Goal: Task Accomplishment & Management: Complete application form

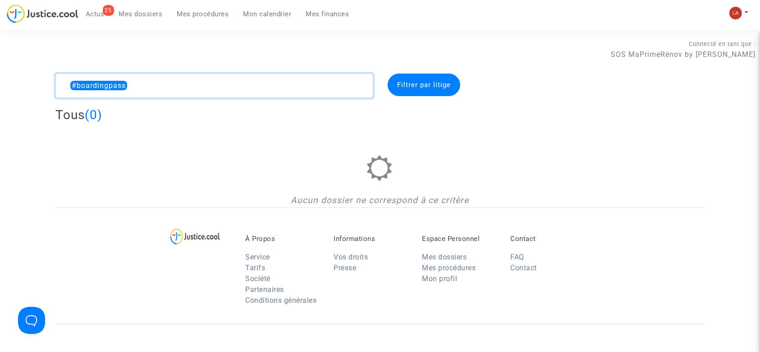
drag, startPoint x: 156, startPoint y: 92, endPoint x: 6, endPoint y: 87, distance: 150.6
click at [6, 87] on div "#boardingpass Filtrer par litige Tous (0) Aucun dossier ne correspond à ce crit…" at bounding box center [380, 139] width 760 height 133
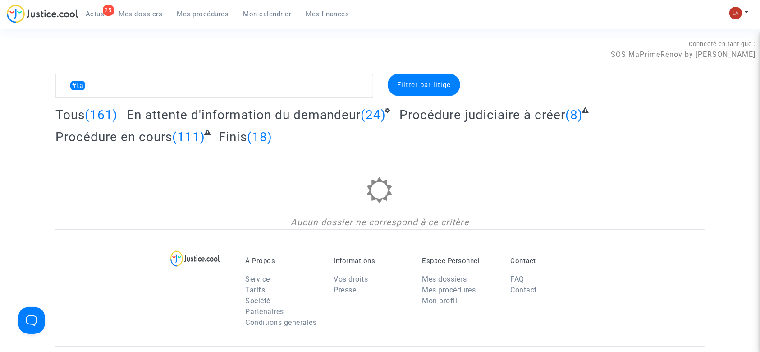
click at [309, 108] on span "En attente d'information du demandeur" at bounding box center [244, 114] width 234 height 15
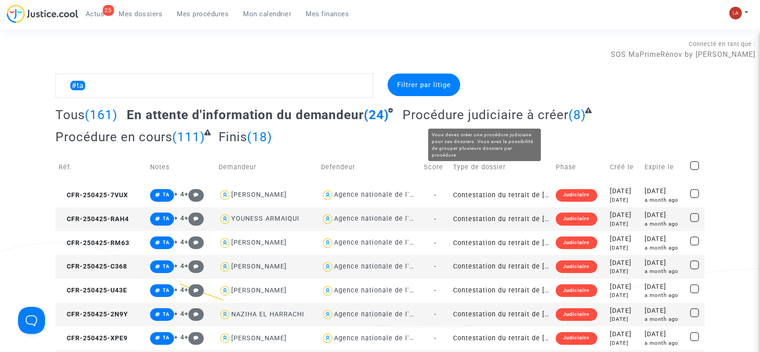
click at [559, 117] on span "Procédure judiciaire à créer" at bounding box center [486, 114] width 166 height 15
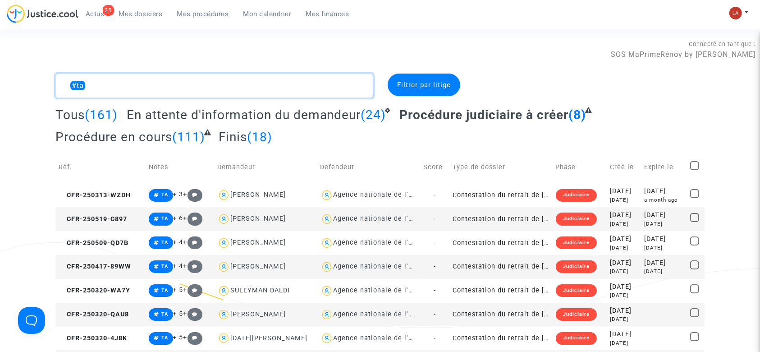
click at [136, 80] on textarea at bounding box center [214, 85] width 318 height 24
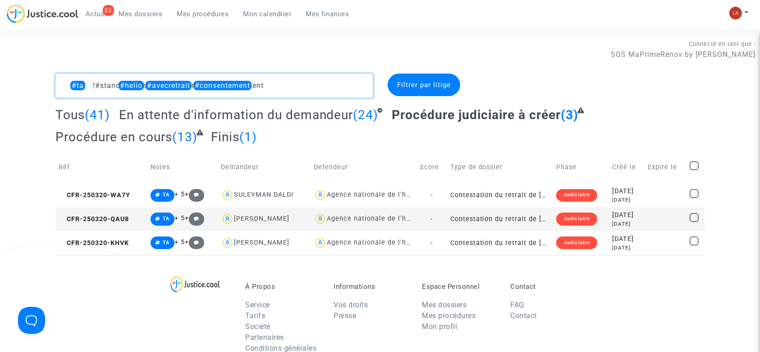
type textarea "#ta !#standby #helio #avecretrait #consentement"
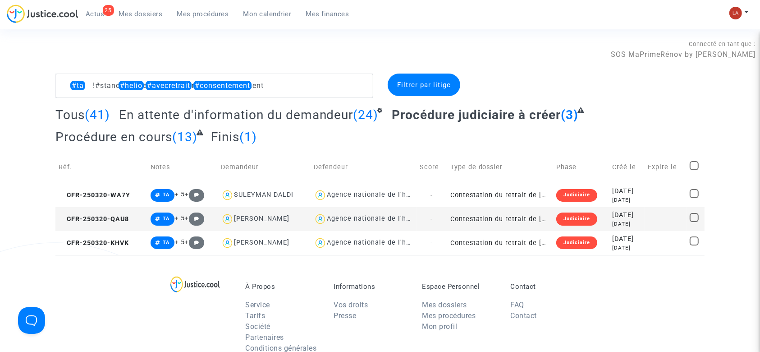
click at [692, 163] on span at bounding box center [694, 165] width 9 height 9
click at [694, 170] on input "checkbox" at bounding box center [694, 170] width 0 height 0
checkbox input "true"
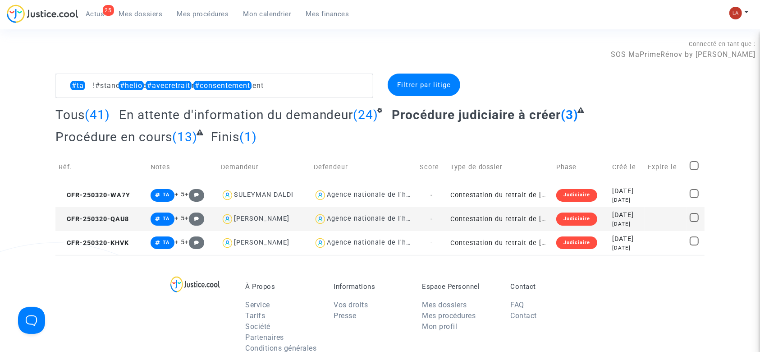
checkbox input "true"
click at [664, 88] on span "Sélection" at bounding box center [662, 85] width 32 height 8
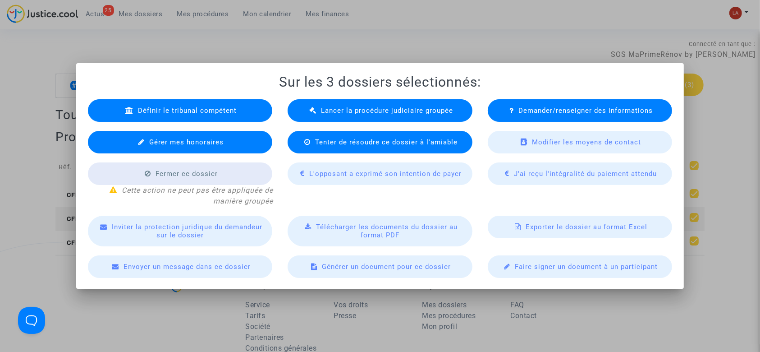
click at [378, 117] on div "Lancer la procédure judiciaire groupée" at bounding box center [380, 110] width 185 height 23
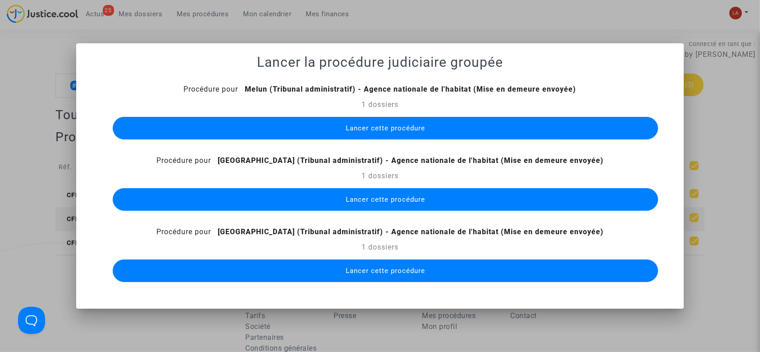
click at [410, 135] on button "Lancer cette procédure" at bounding box center [386, 128] width 546 height 23
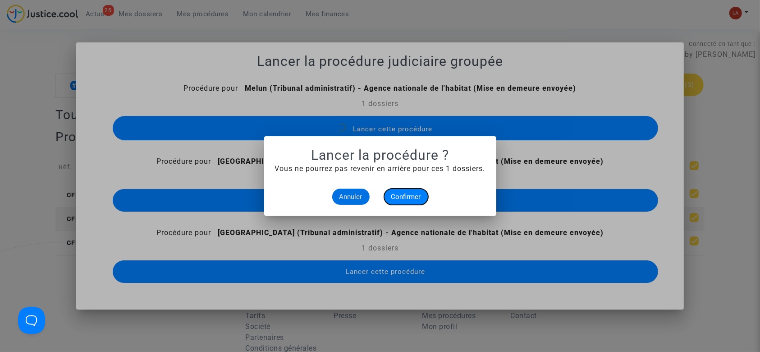
click at [395, 198] on span "Confirmer" at bounding box center [406, 197] width 30 height 8
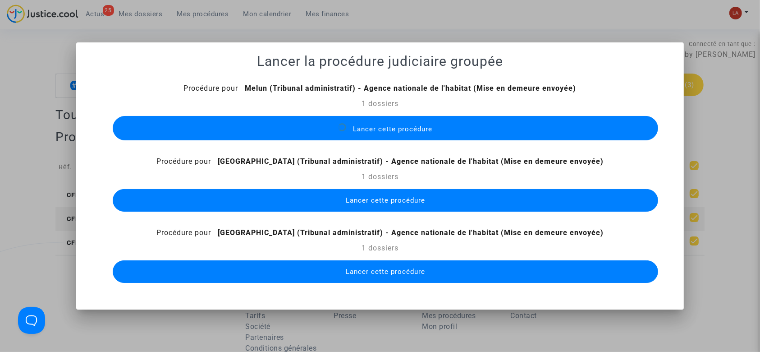
click at [386, 211] on div "Lancer cette procédure" at bounding box center [380, 200] width 559 height 27
click at [388, 209] on div "Procédure pour Melun (Tribunal administratif) - Agence nationale de l'habitat (…" at bounding box center [380, 184] width 587 height 202
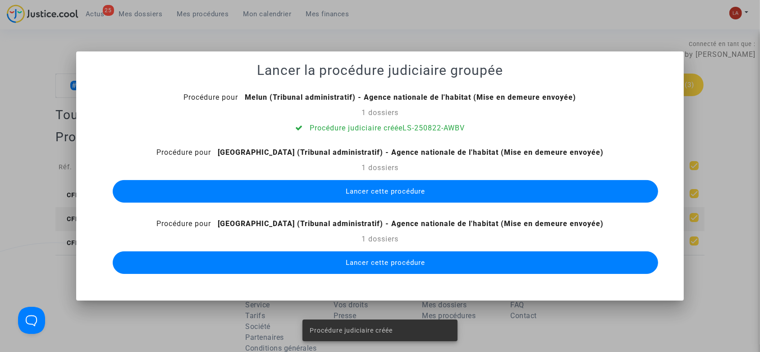
click at [425, 193] on button "Lancer cette procédure" at bounding box center [386, 191] width 546 height 23
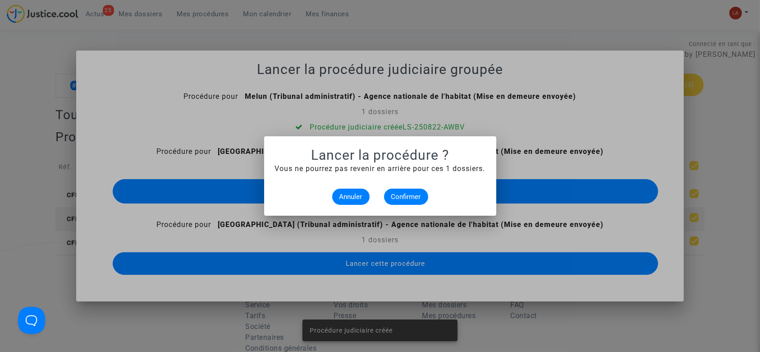
click at [409, 206] on mat-dialog-container "Lancer la procédure ? Vous ne pourrez pas revenir en arrière pour ces 1 dossier…" at bounding box center [380, 175] width 232 height 79
click at [409, 191] on button "Confirmer" at bounding box center [406, 196] width 44 height 16
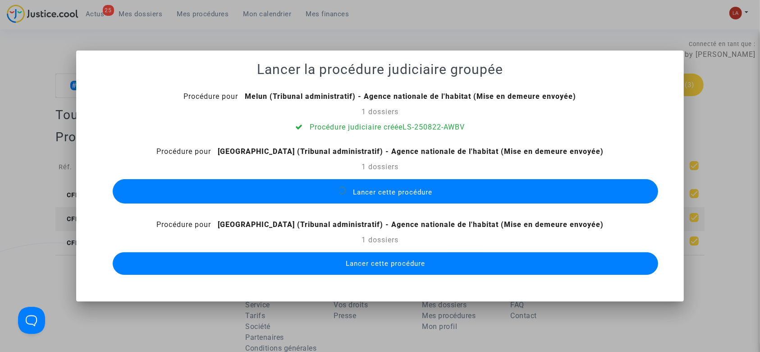
click at [398, 259] on span "Lancer cette procédure" at bounding box center [385, 263] width 79 height 8
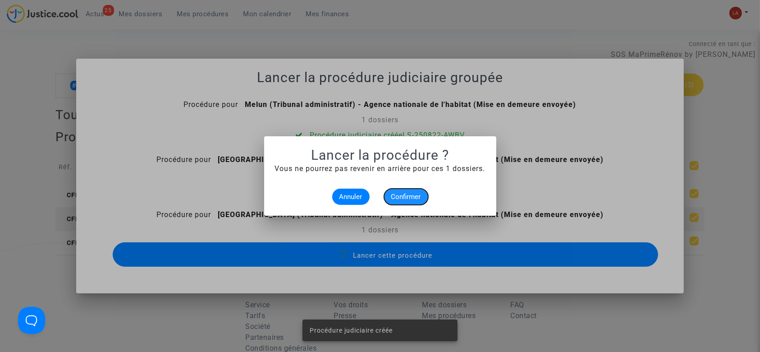
click at [403, 193] on span "Confirmer" at bounding box center [406, 197] width 30 height 8
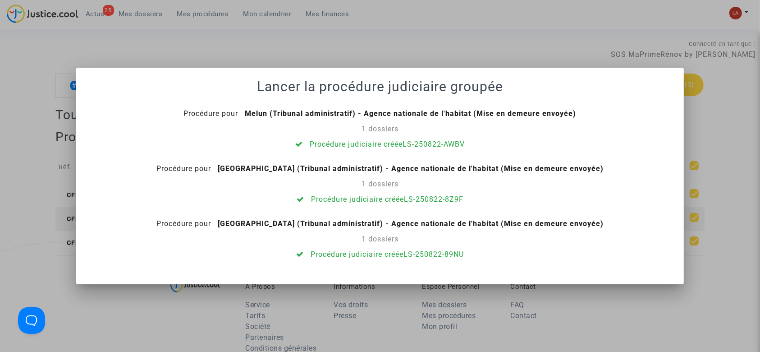
click at [162, 43] on div at bounding box center [380, 176] width 760 height 352
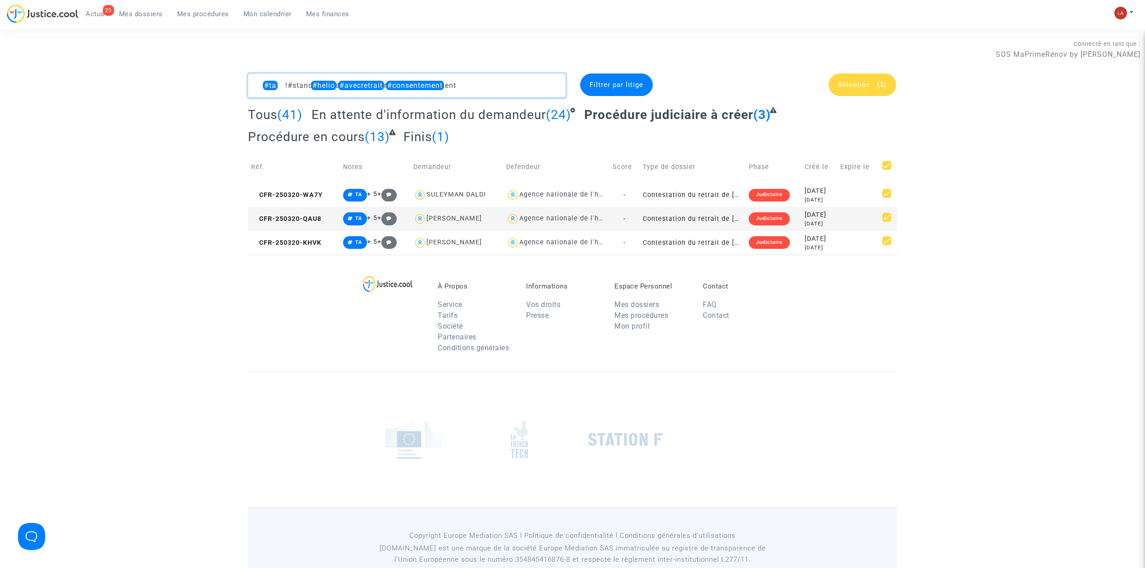
drag, startPoint x: 421, startPoint y: 85, endPoint x: 578, endPoint y: 89, distance: 157.4
click at [554, 87] on textarea at bounding box center [407, 85] width 318 height 24
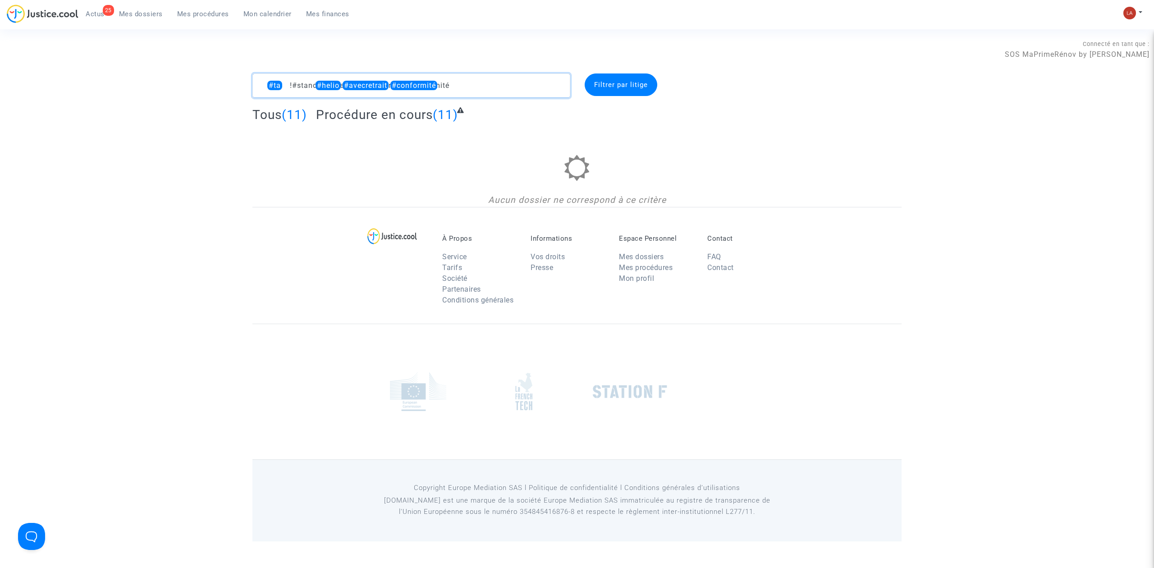
drag, startPoint x: 474, startPoint y: 83, endPoint x: 410, endPoint y: 85, distance: 64.5
click at [410, 85] on textarea at bounding box center [411, 85] width 318 height 24
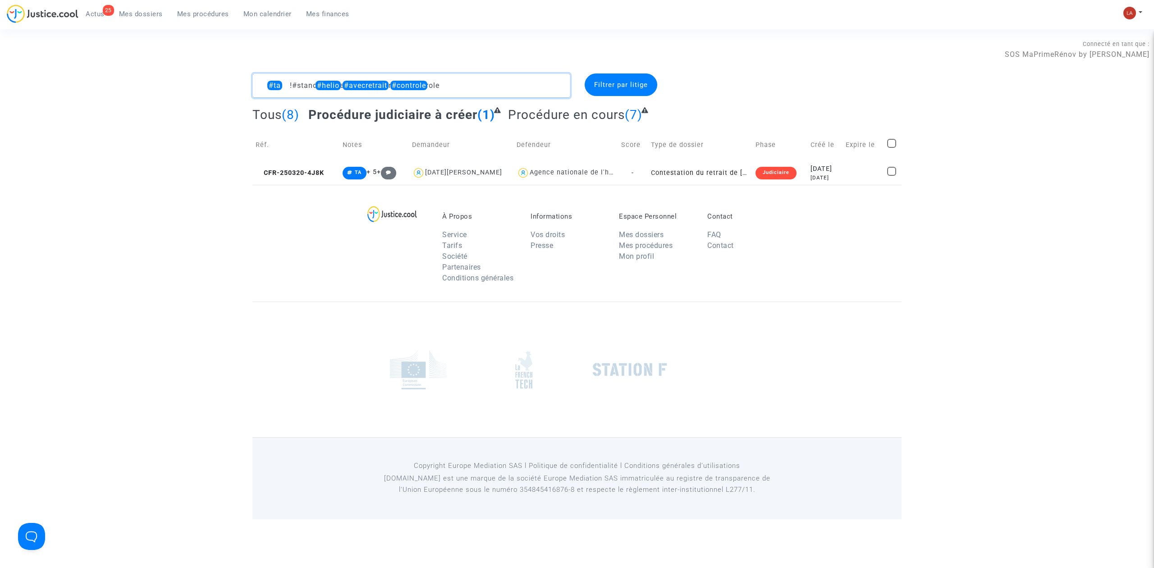
type textarea "#ta !#standby #helio #avecretrait #controle"
click at [760, 142] on span at bounding box center [891, 143] width 9 height 9
click at [760, 148] on input "checkbox" at bounding box center [891, 148] width 0 height 0
checkbox input "true"
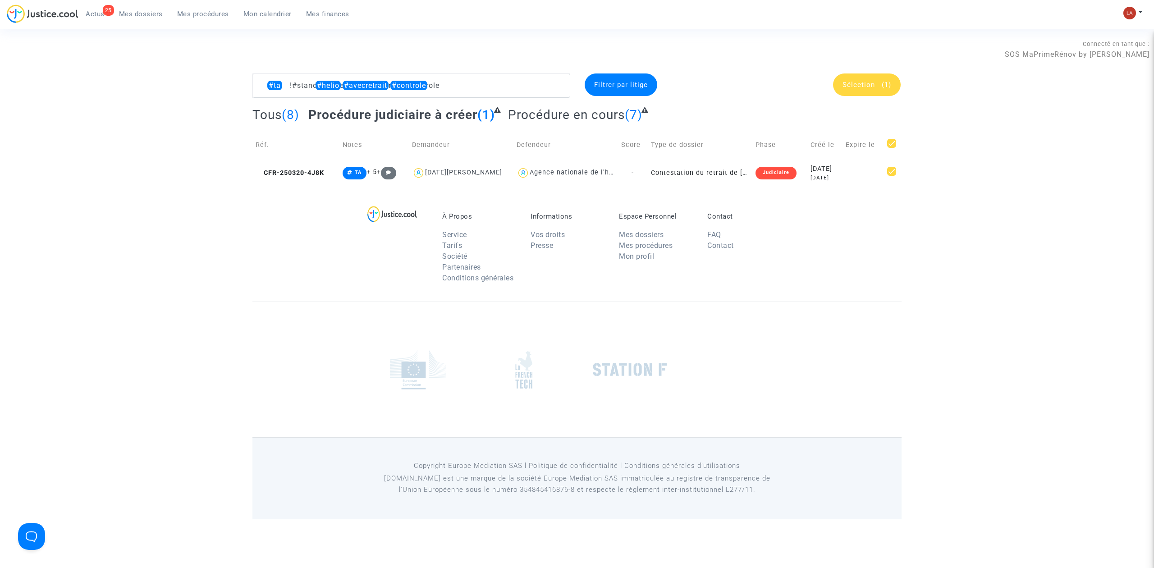
click at [760, 81] on span "Sélection (1)" at bounding box center [867, 85] width 49 height 8
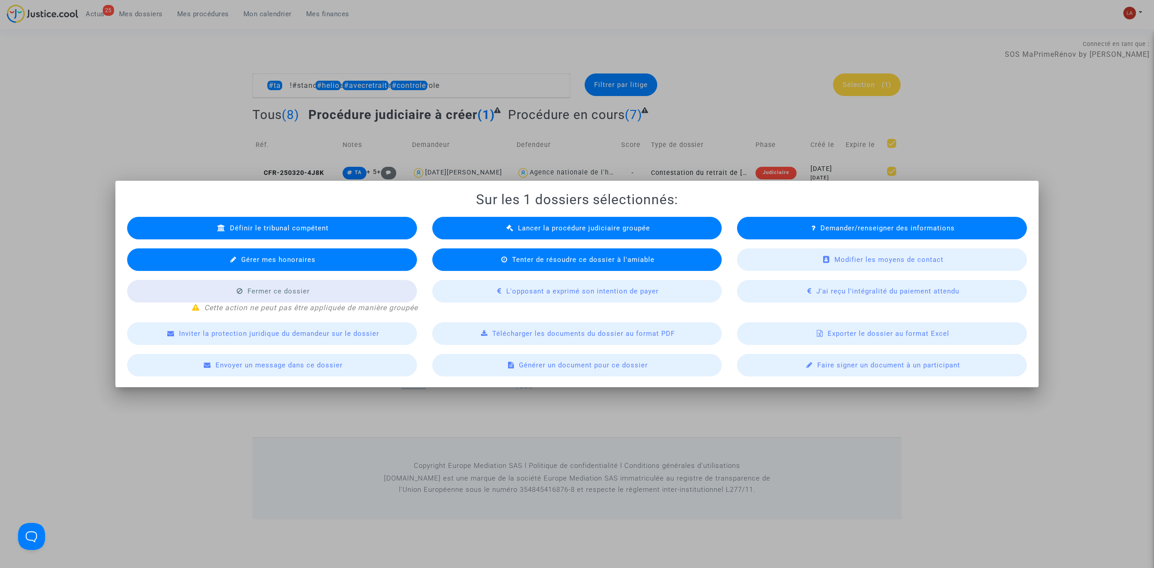
click at [508, 220] on div "Lancer la procédure judiciaire groupée" at bounding box center [577, 228] width 290 height 23
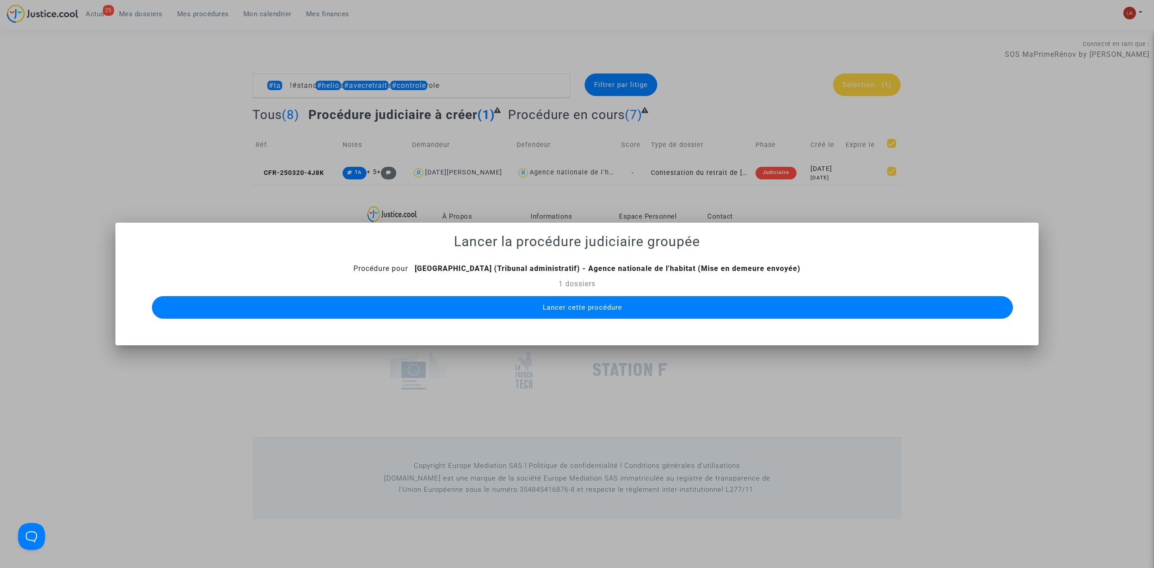
click at [638, 298] on button "Lancer cette procédure" at bounding box center [582, 307] width 861 height 23
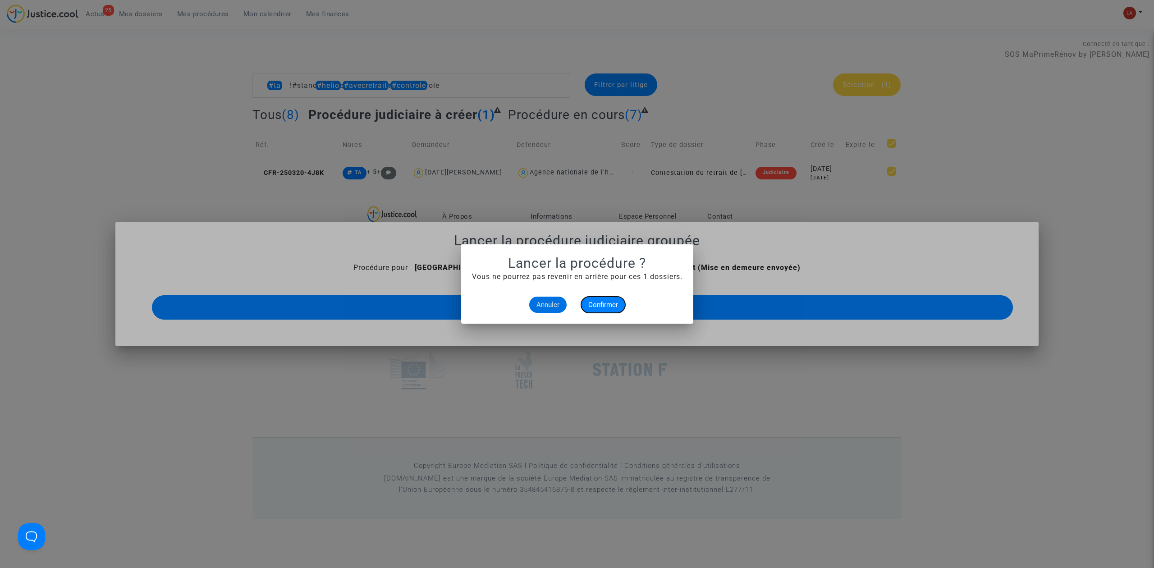
click at [611, 298] on button "Confirmer" at bounding box center [603, 305] width 44 height 16
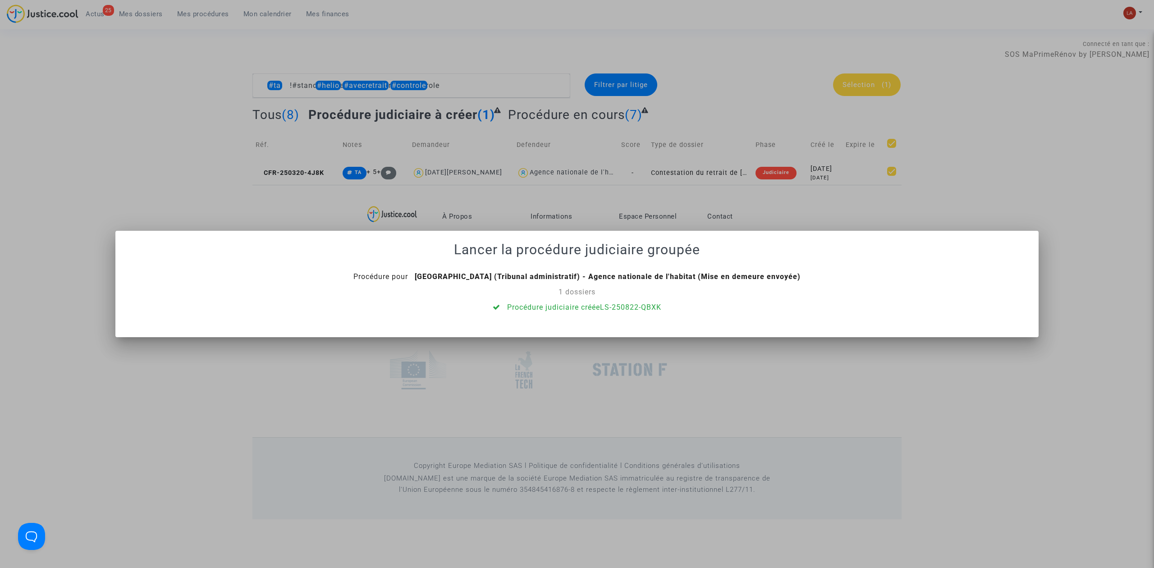
click at [466, 85] on div at bounding box center [577, 284] width 1154 height 568
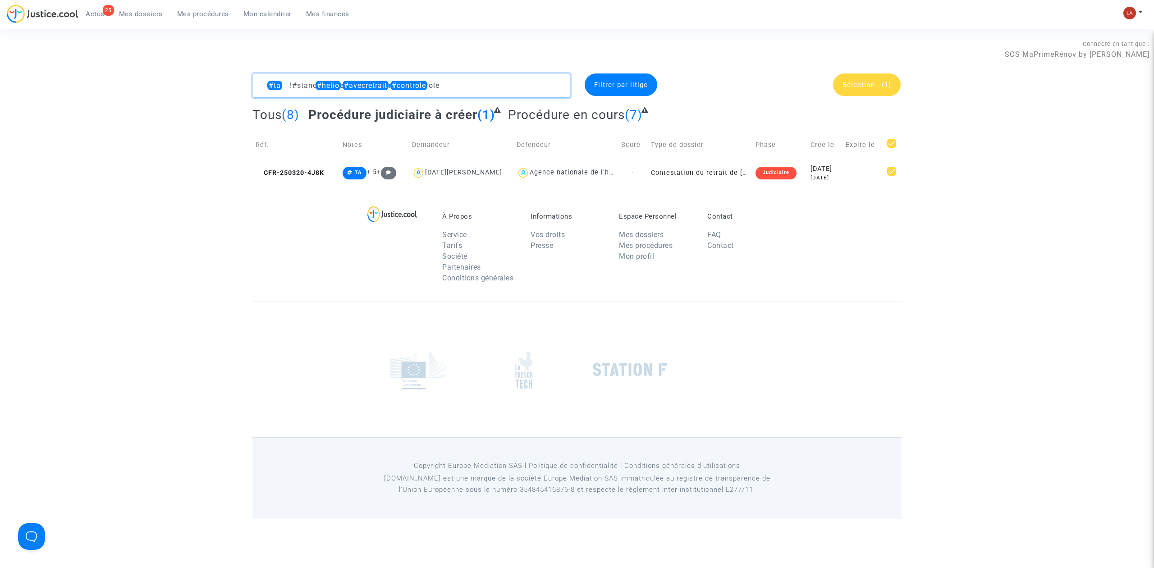
drag, startPoint x: 406, startPoint y: 82, endPoint x: 484, endPoint y: 89, distance: 78.8
click at [484, 89] on textarea at bounding box center [411, 85] width 318 height 24
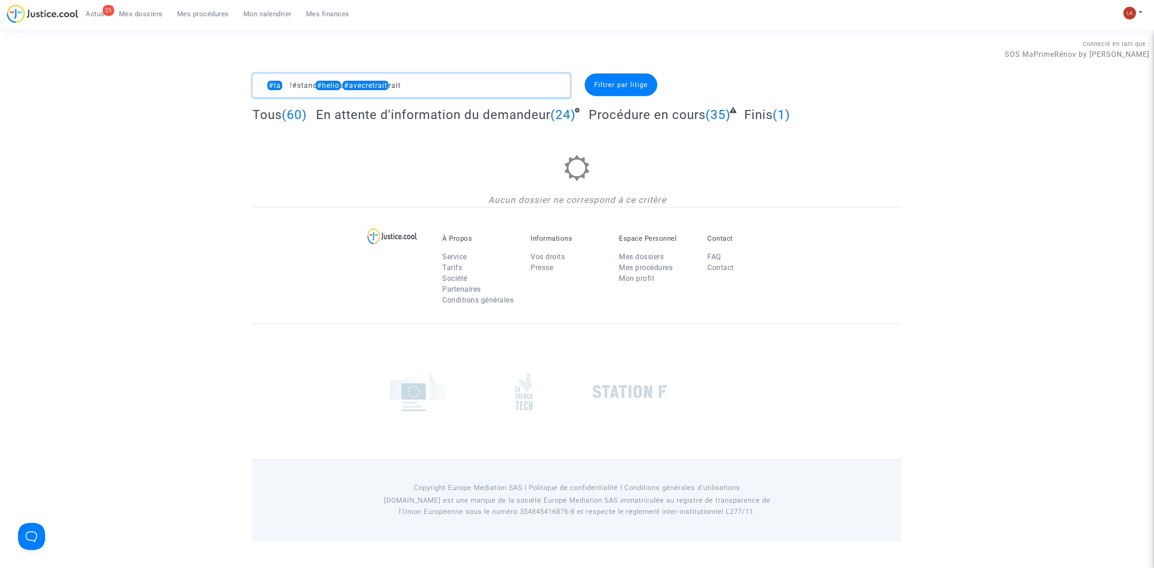
drag, startPoint x: 361, startPoint y: 84, endPoint x: 465, endPoint y: 80, distance: 104.7
click at [462, 80] on textarea at bounding box center [411, 85] width 318 height 24
drag, startPoint x: 331, startPoint y: 85, endPoint x: 406, endPoint y: 90, distance: 75.0
click at [406, 90] on textarea at bounding box center [411, 85] width 318 height 24
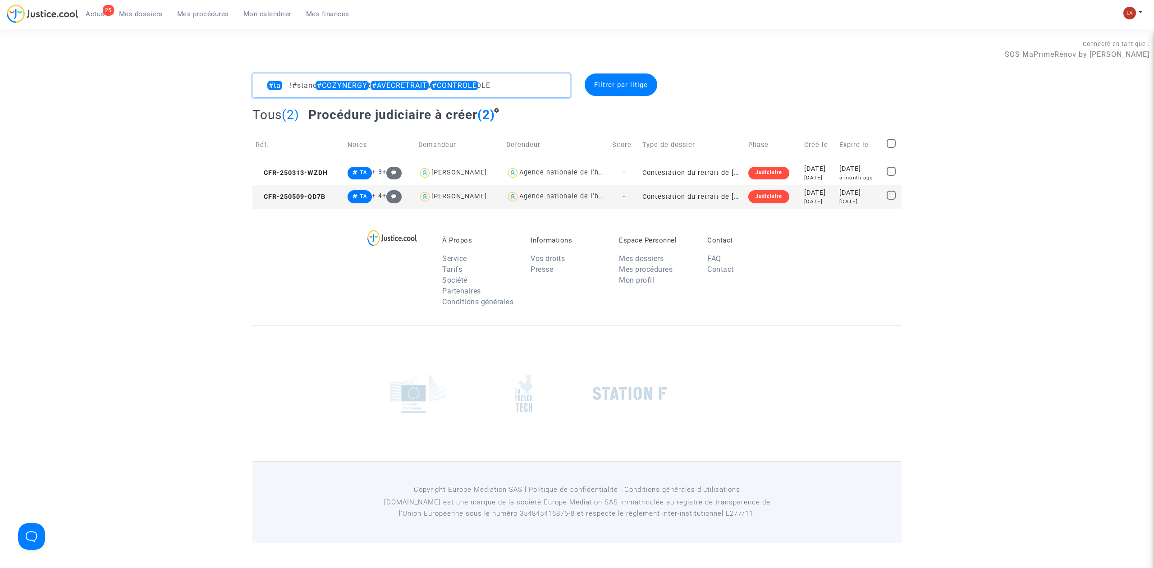
type textarea "#ta !#standby #COZYNERGY #AVECRETRAIT #CONTROLE"
click at [760, 144] on span at bounding box center [891, 143] width 9 height 9
click at [760, 148] on input "checkbox" at bounding box center [891, 148] width 0 height 0
checkbox input "true"
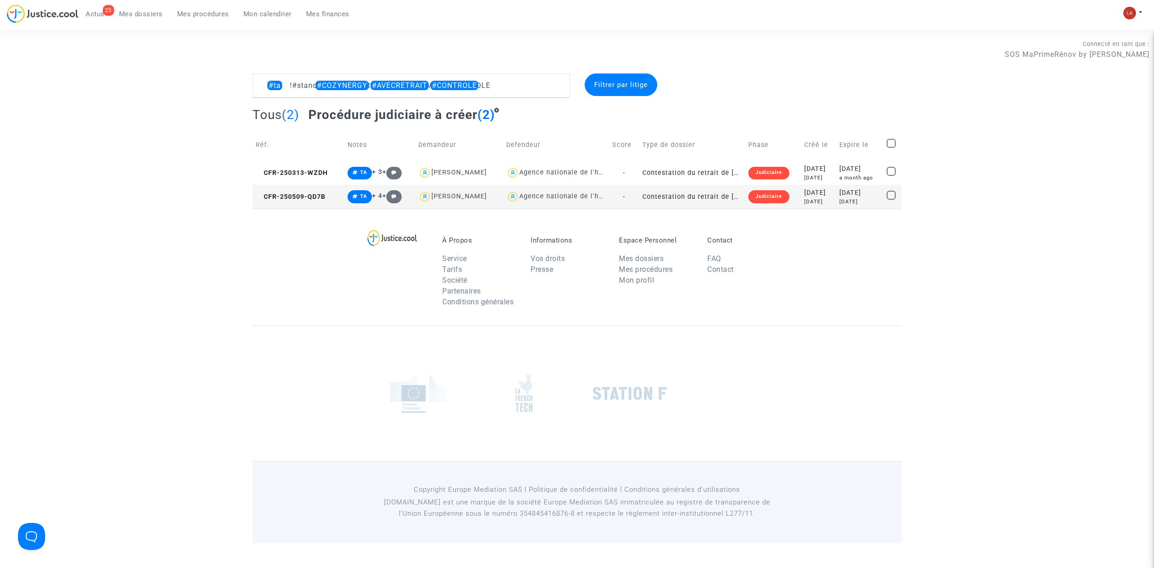
checkbox input "true"
drag, startPoint x: 876, startPoint y: 85, endPoint x: 871, endPoint y: 84, distance: 5.0
click at [760, 84] on span "Sélection (2)" at bounding box center [867, 85] width 49 height 8
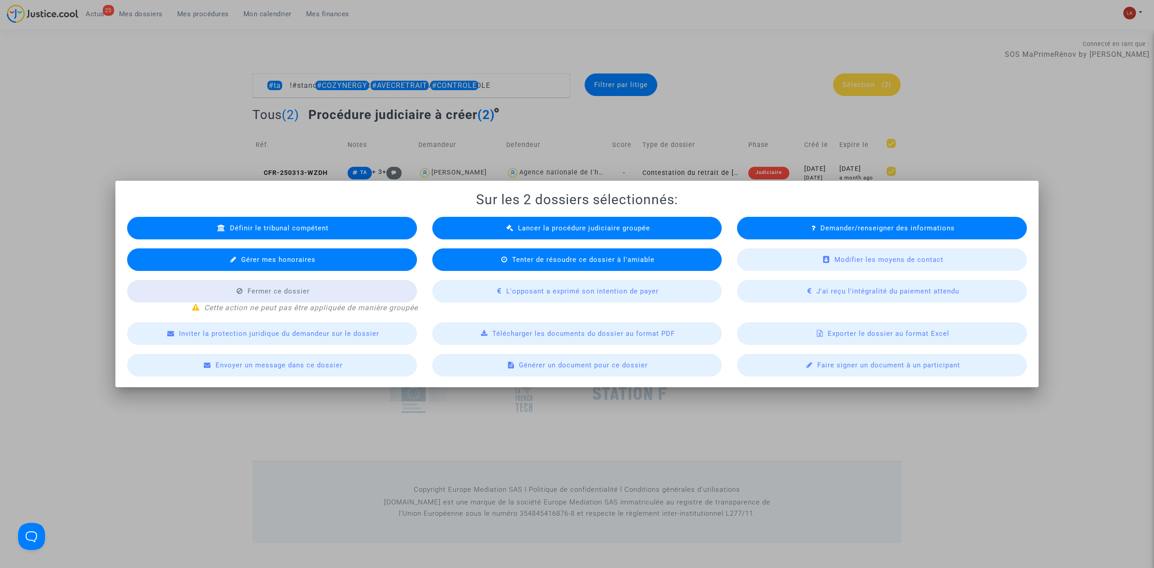
click at [552, 232] on div "Lancer la procédure judiciaire groupée" at bounding box center [577, 228] width 290 height 23
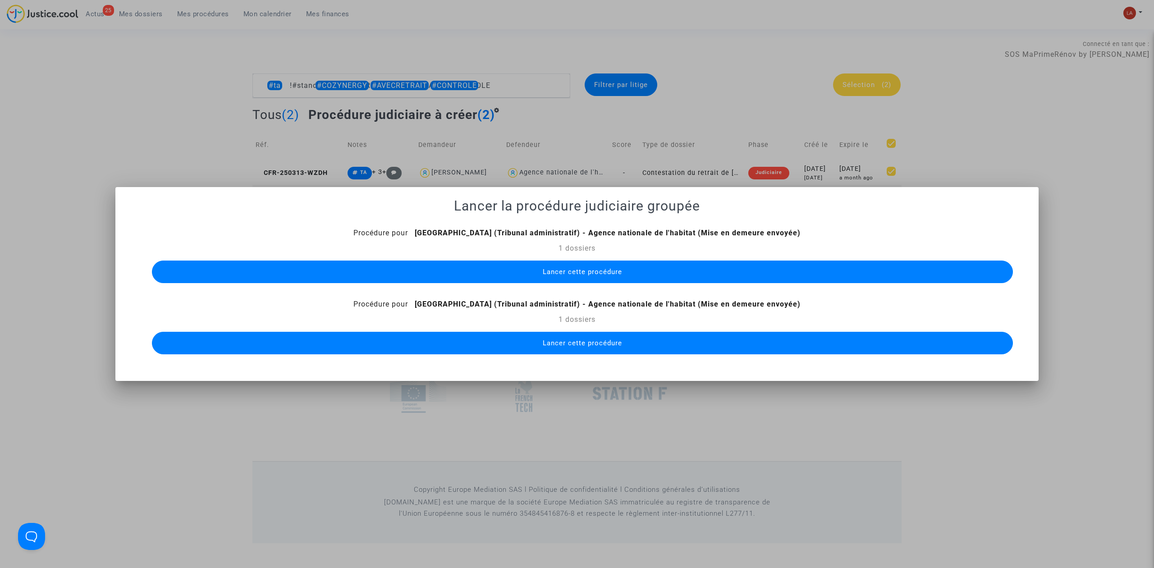
click at [552, 267] on button "Lancer cette procédure" at bounding box center [582, 272] width 861 height 23
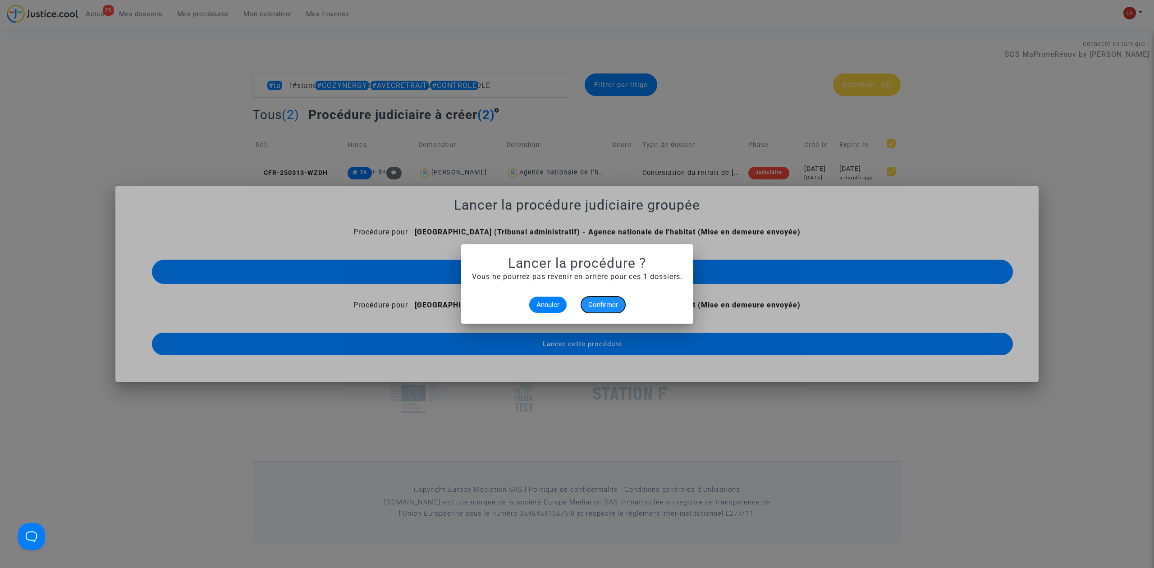
click at [590, 307] on span "Confirmer" at bounding box center [603, 305] width 30 height 8
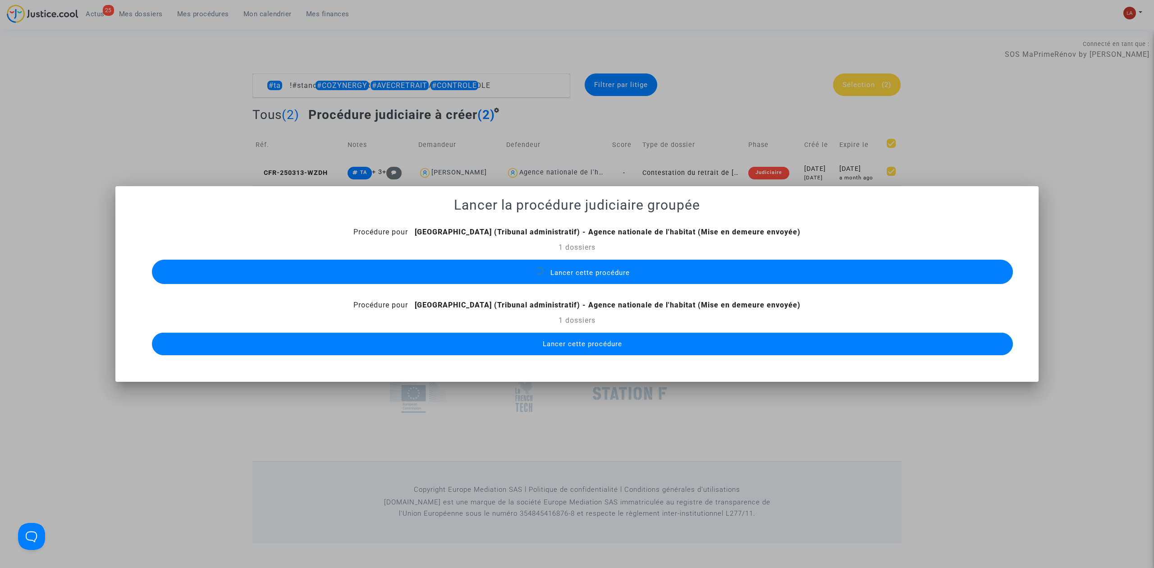
click at [632, 348] on button "Lancer cette procédure" at bounding box center [582, 344] width 861 height 23
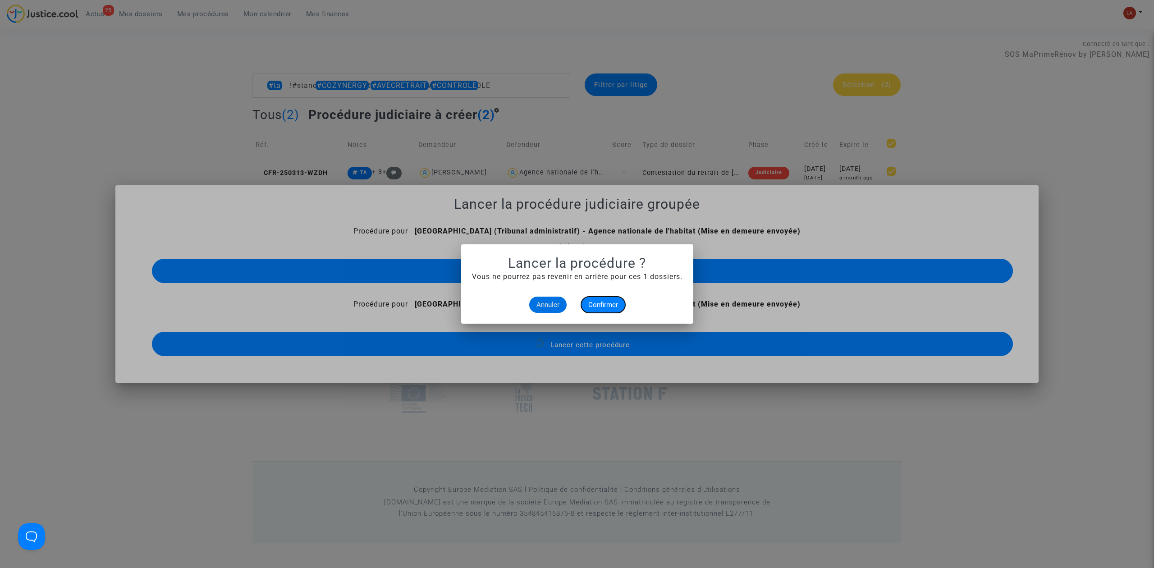
click at [610, 301] on span "Confirmer" at bounding box center [603, 305] width 30 height 8
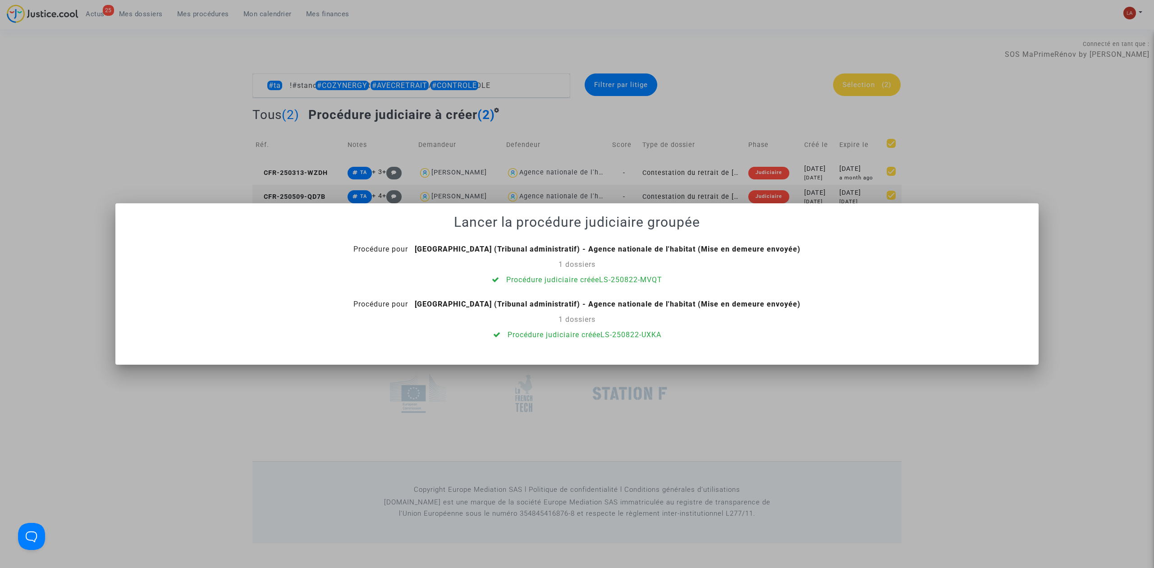
click at [496, 96] on div at bounding box center [577, 284] width 1154 height 568
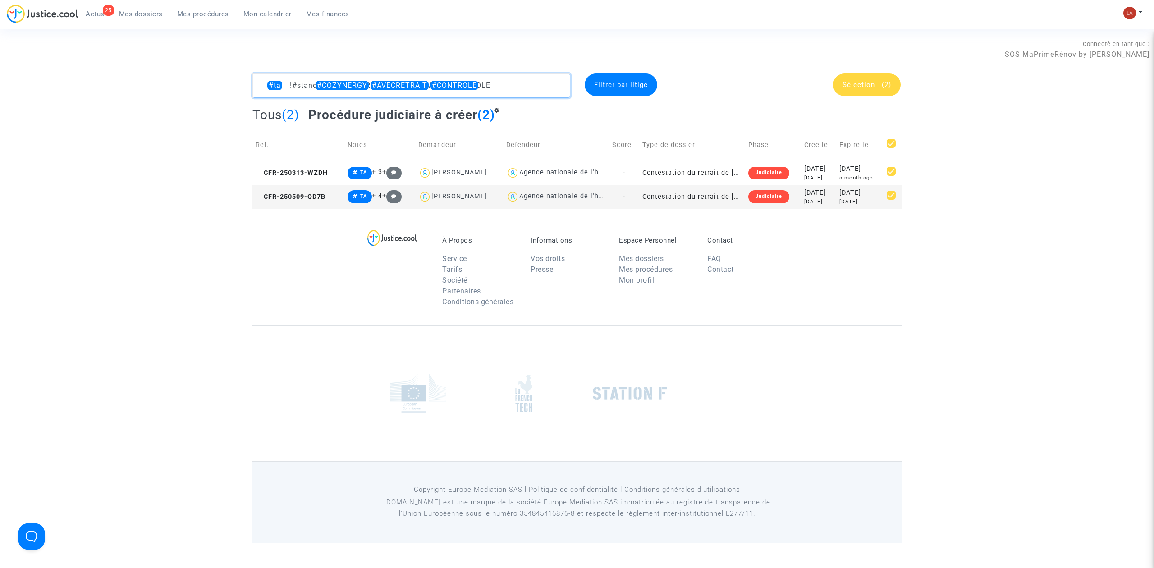
drag, startPoint x: 464, startPoint y: 83, endPoint x: 617, endPoint y: 96, distance: 153.4
click at [579, 96] on div "#ta !#standby #COZYNERGY #AVECRETRAIT #CONTROLE Filtrer par litige Sélection (2)" at bounding box center [577, 85] width 663 height 24
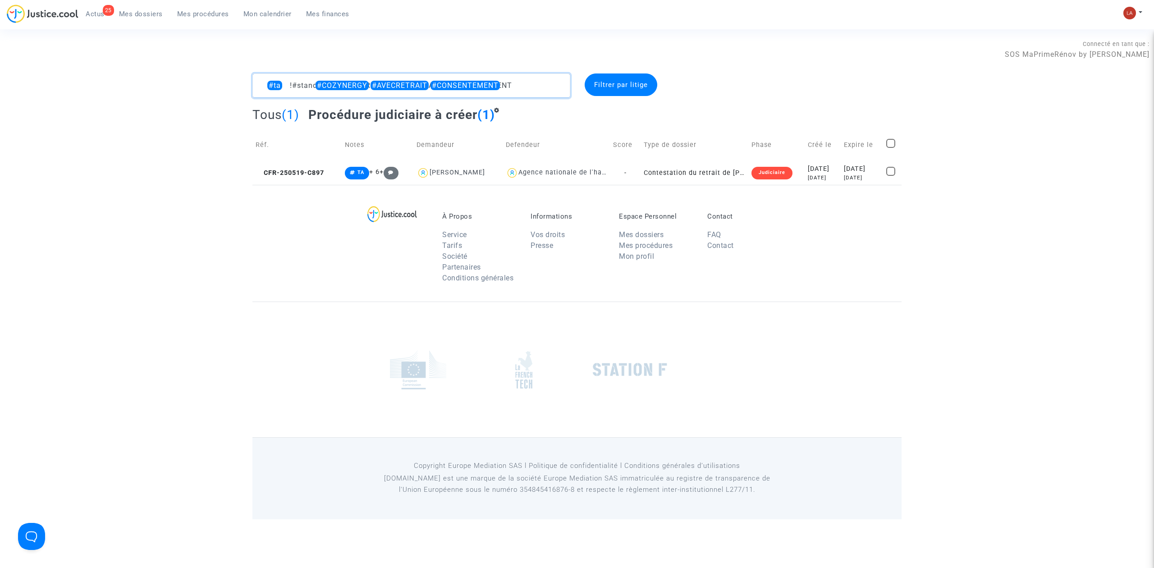
type textarea "#ta !#standby #COZYNERGY #AVECRETRAIT #CONSENTEMENT"
drag, startPoint x: 895, startPoint y: 146, endPoint x: 891, endPoint y: 143, distance: 5.1
click at [760, 145] on span at bounding box center [890, 143] width 9 height 9
click at [760, 148] on input "checkbox" at bounding box center [890, 148] width 0 height 0
checkbox input "true"
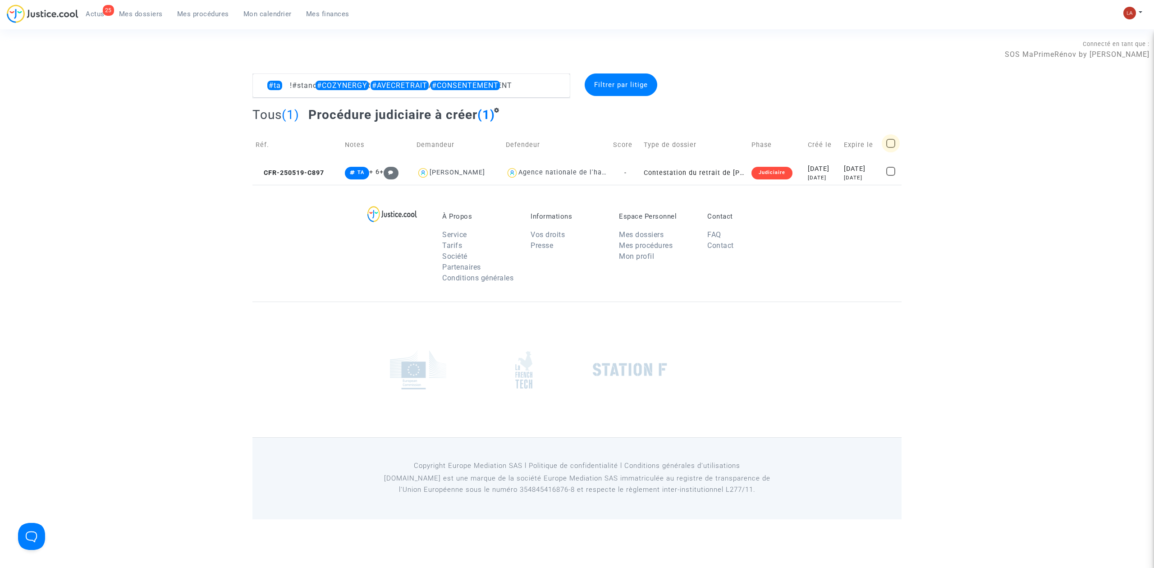
checkbox input "true"
click at [760, 88] on span "Sélection" at bounding box center [859, 85] width 32 height 8
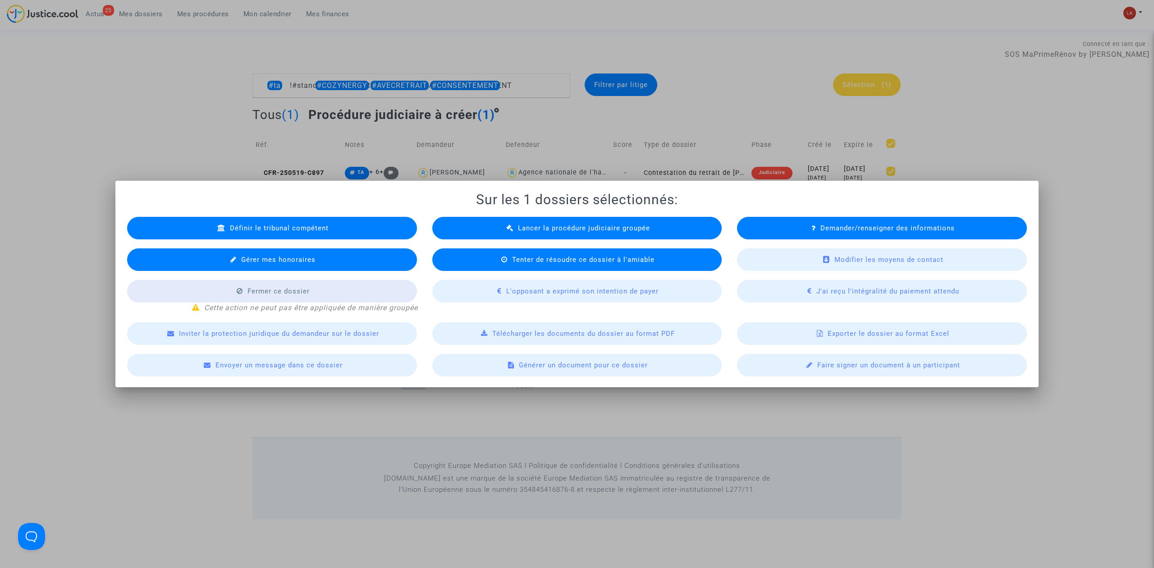
click at [497, 219] on div "Lancer la procédure judiciaire groupée" at bounding box center [577, 228] width 290 height 23
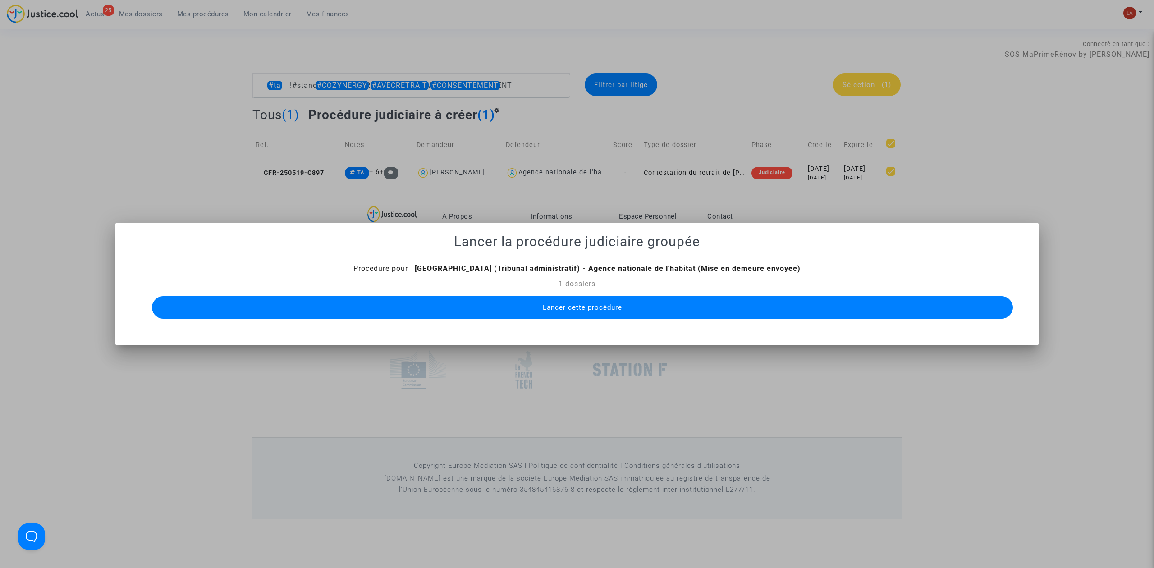
click at [610, 301] on button "Lancer cette procédure" at bounding box center [582, 307] width 861 height 23
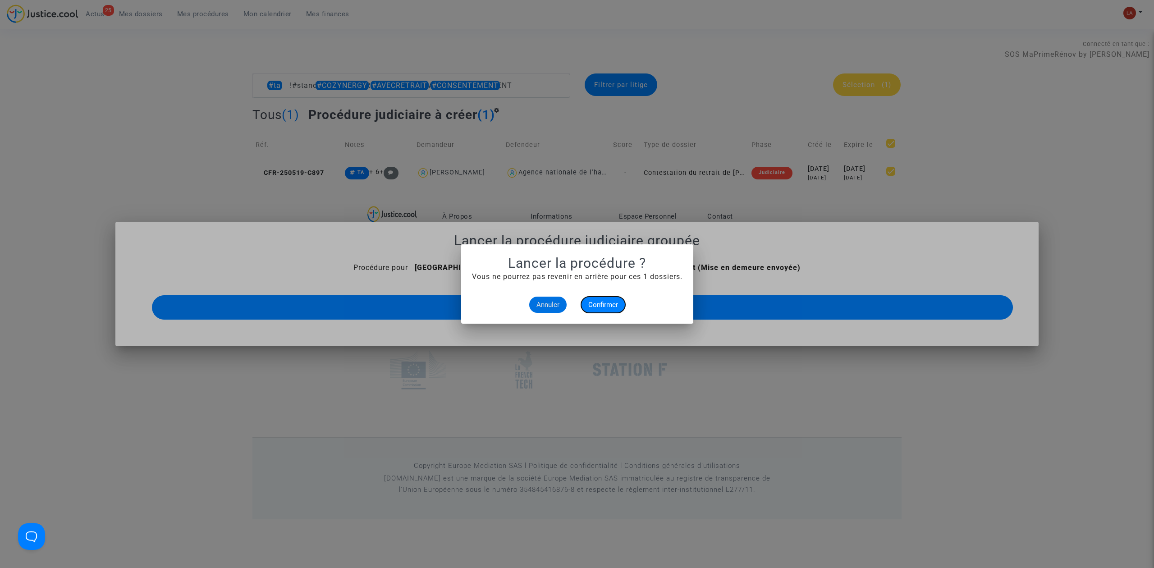
click at [610, 301] on span "Confirmer" at bounding box center [603, 305] width 30 height 8
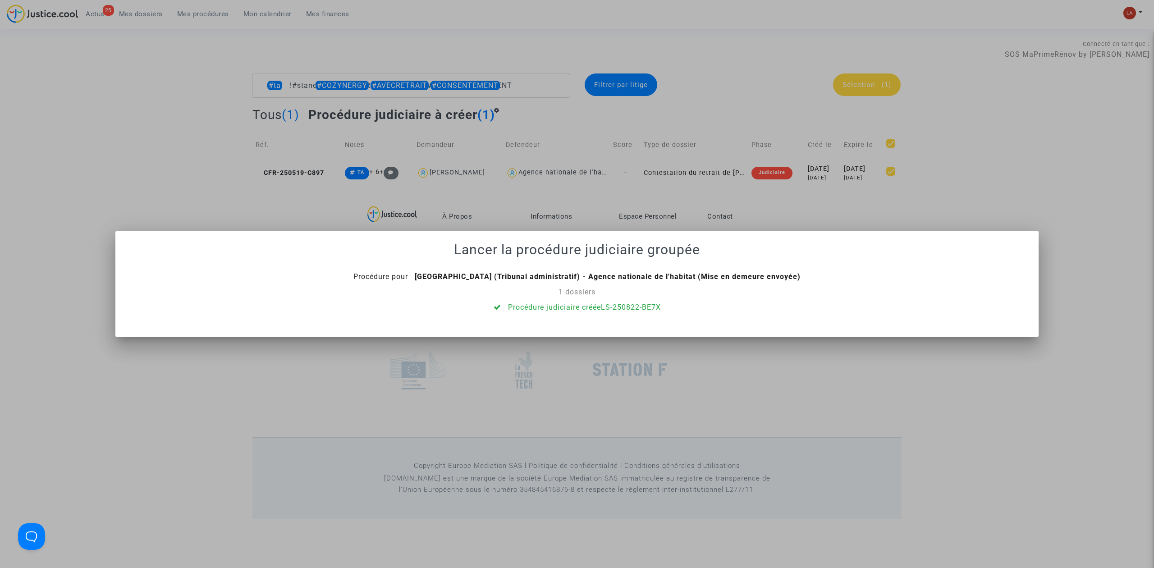
click at [504, 77] on div at bounding box center [577, 284] width 1154 height 568
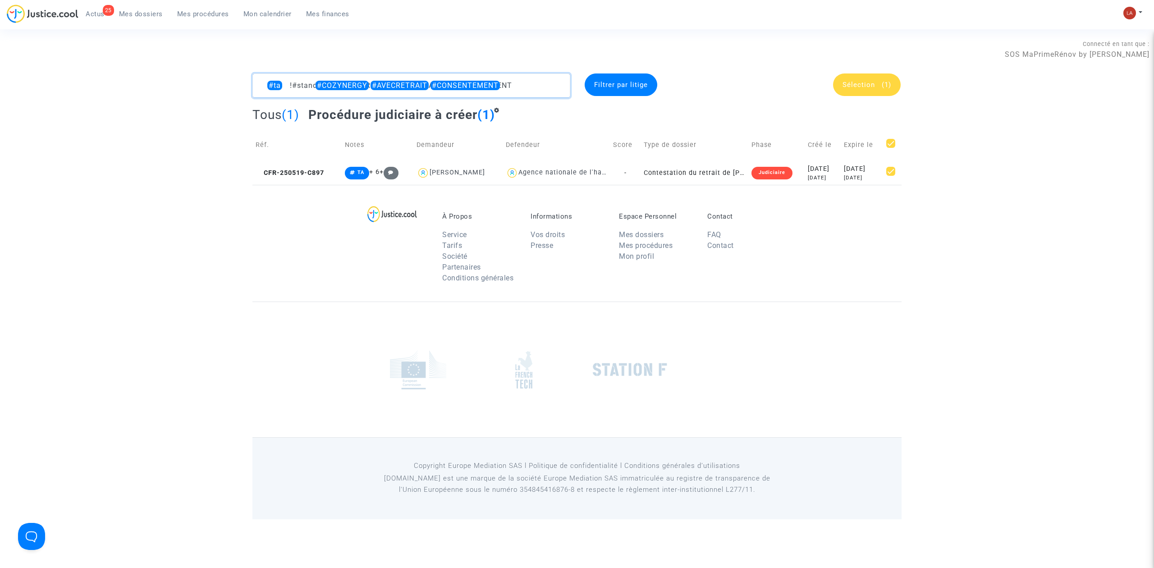
drag, startPoint x: 468, startPoint y: 83, endPoint x: 621, endPoint y: 101, distance: 153.9
click at [586, 94] on div "#ta !#standby #COZYNERGY #AVECRETRAIT #CONSENTEMENT Filtrer par litige Sélectio…" at bounding box center [577, 85] width 663 height 24
type textarea "#ta !#standby #COZYNERGY #AVECRETRAIT #CONFORMITE"
click at [760, 141] on td at bounding box center [893, 145] width 18 height 32
click at [760, 143] on span at bounding box center [891, 143] width 9 height 9
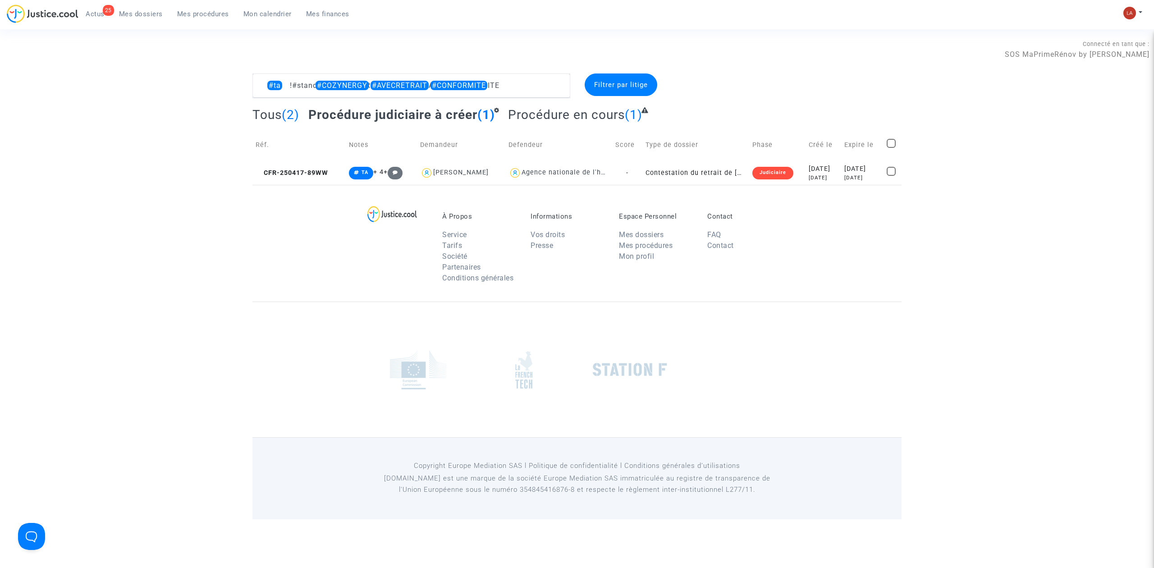
click at [760, 148] on input "checkbox" at bounding box center [891, 148] width 0 height 0
checkbox input "true"
click at [760, 84] on span "Sélection" at bounding box center [859, 85] width 32 height 8
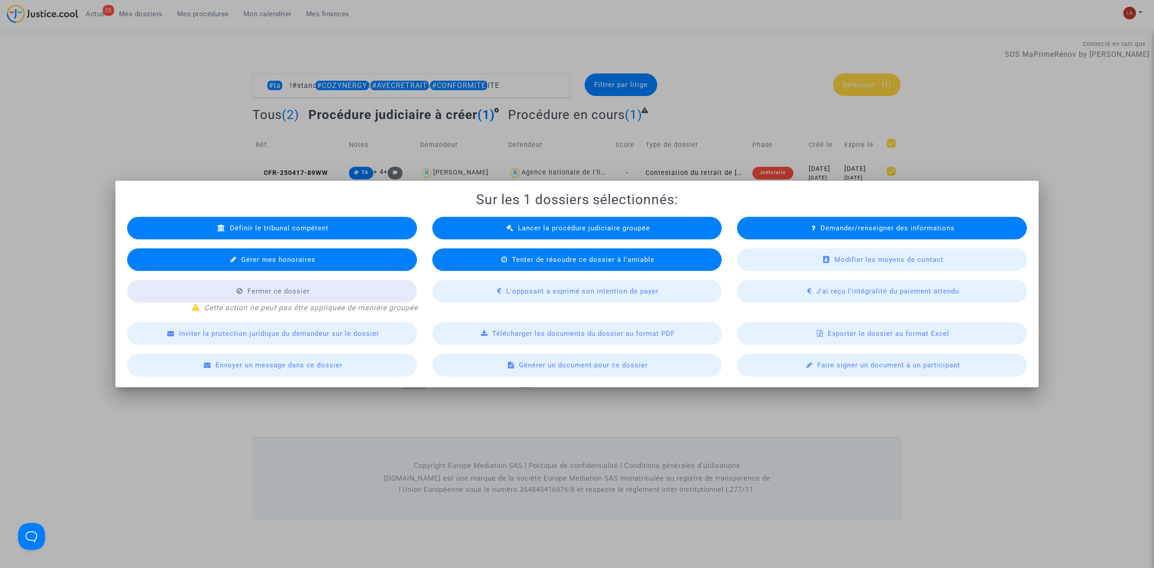
click at [545, 232] on div "Lancer la procédure judiciaire groupée" at bounding box center [577, 228] width 290 height 23
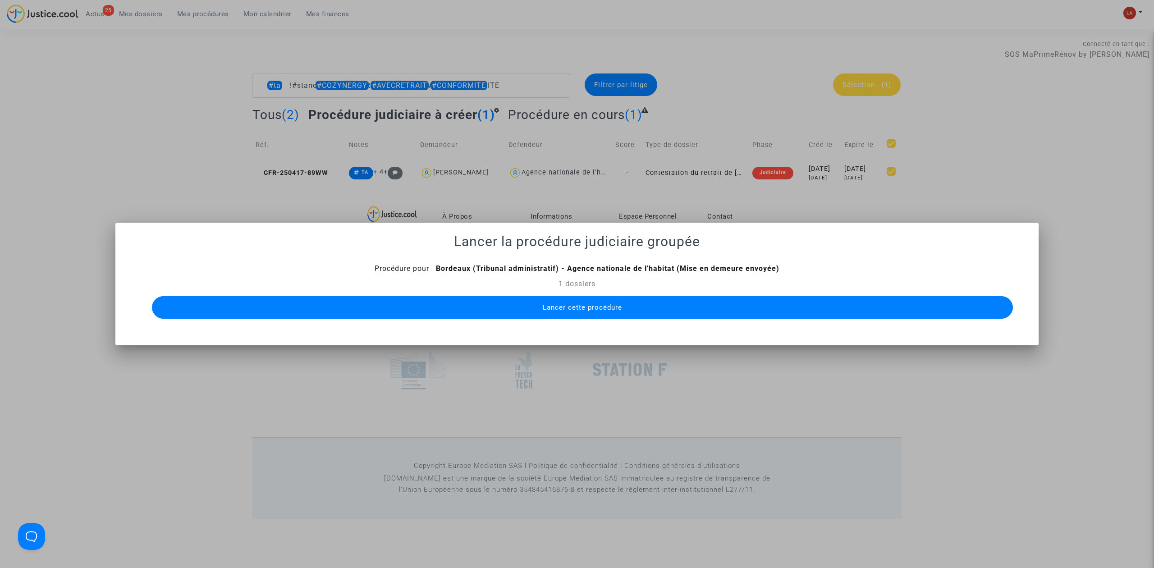
click at [592, 304] on span "Lancer cette procédure" at bounding box center [582, 307] width 79 height 8
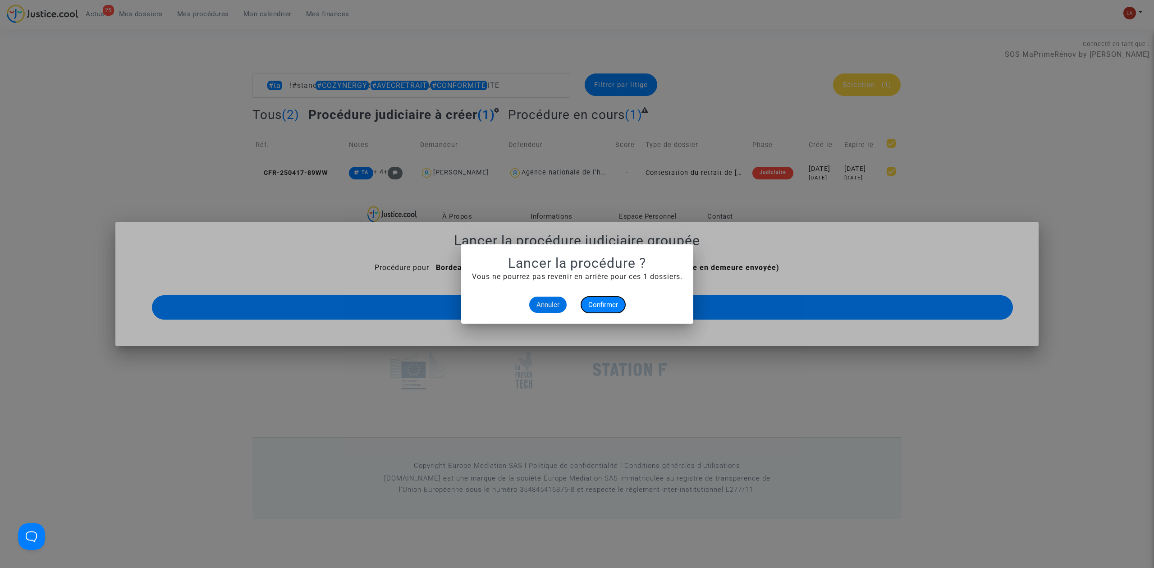
click at [590, 302] on span "Confirmer" at bounding box center [603, 305] width 30 height 8
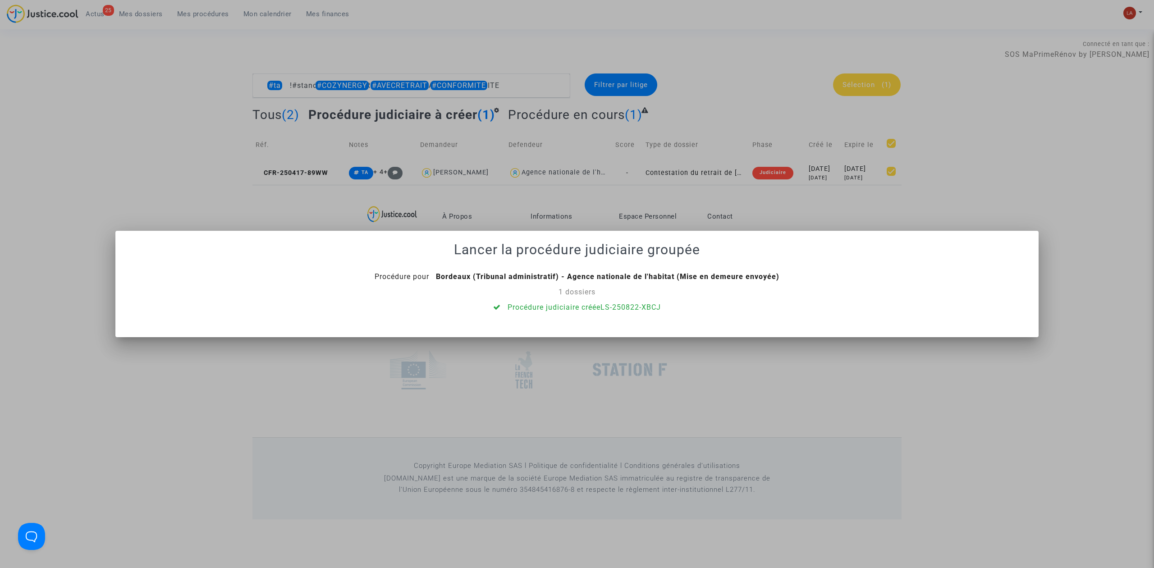
click at [592, 143] on div at bounding box center [577, 284] width 1154 height 568
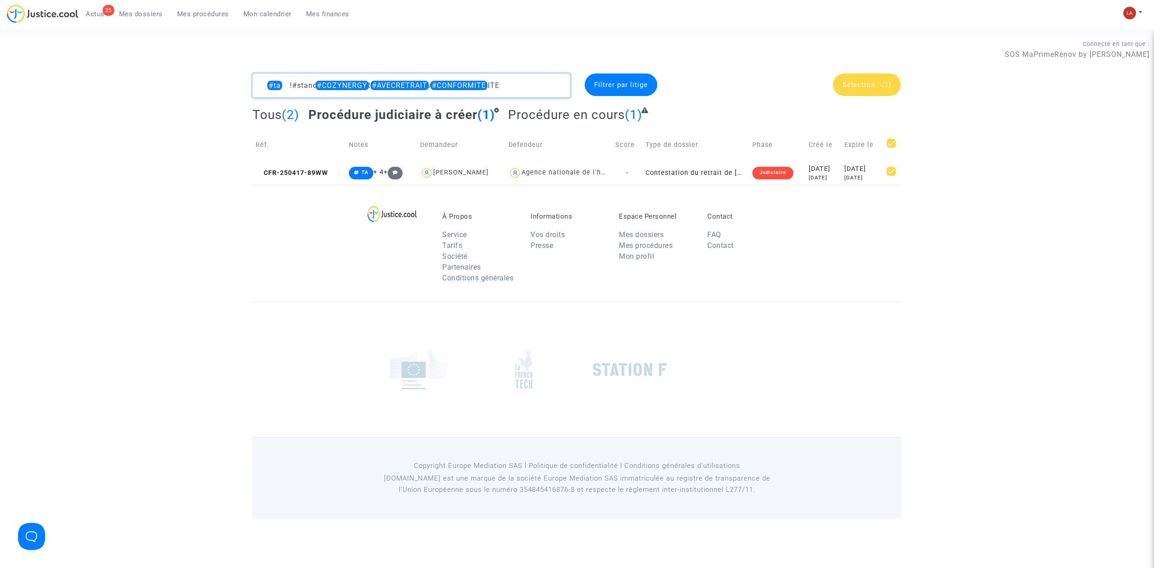
drag, startPoint x: 447, startPoint y: 81, endPoint x: 530, endPoint y: 97, distance: 84.5
click at [530, 97] on textarea at bounding box center [411, 85] width 318 height 24
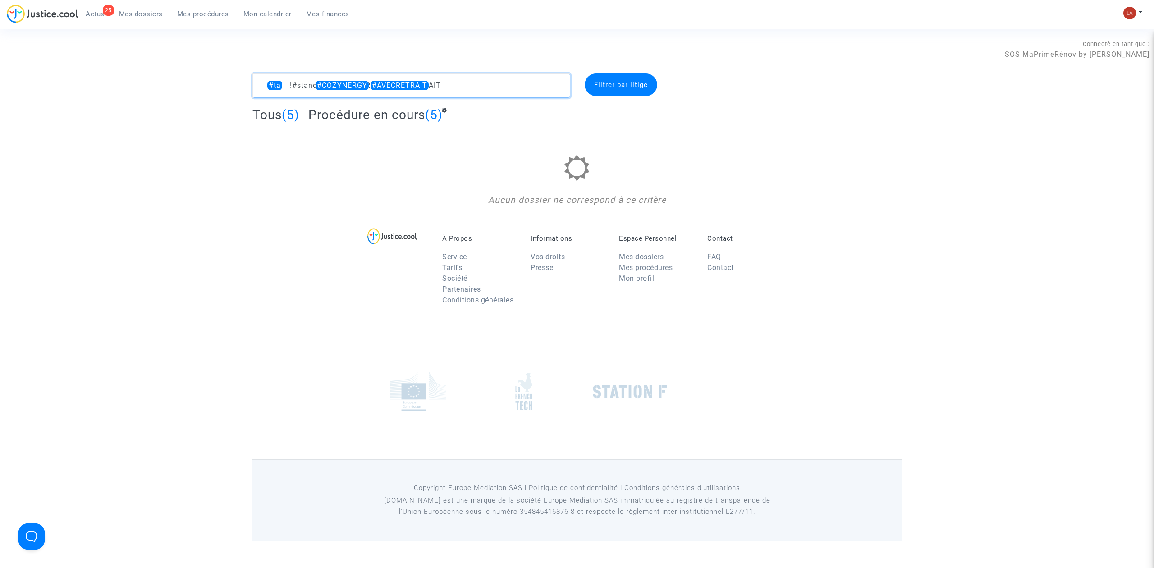
drag, startPoint x: 387, startPoint y: 86, endPoint x: 469, endPoint y: 110, distance: 85.6
click at [469, 110] on complex-dispute-list "#ta !#standby #COZYNERGY #AVECRETRAIT Filtrer par litige Tous (5) Procédure en …" at bounding box center [576, 139] width 649 height 133
type textarea "#ta !#standby"
drag, startPoint x: 363, startPoint y: 85, endPoint x: 255, endPoint y: 71, distance: 109.1
click at [255, 71] on section "Connecté en tant que : SOS MaPrimeRénov by Pitcher Avocat #ta !#standby Filtrer…" at bounding box center [577, 270] width 1154 height 541
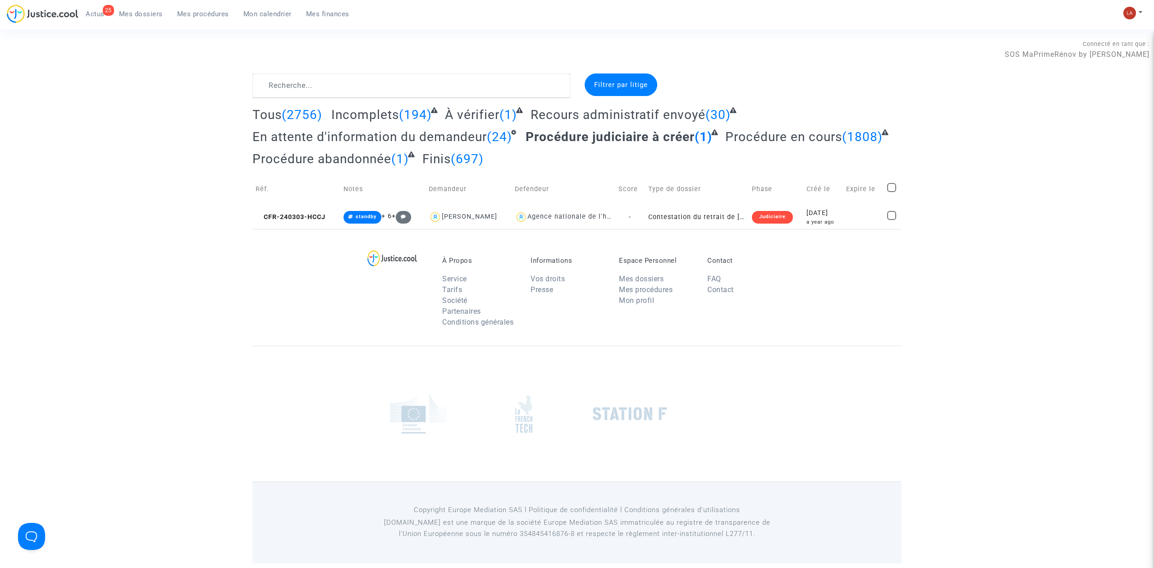
click at [760, 5] on div "25 Actus Mes dossiers Mes procédures Mon calendrier Mes finances Mon profil Cha…" at bounding box center [577, 17] width 1154 height 25
click at [760, 8] on img at bounding box center [1129, 13] width 13 height 13
click at [760, 46] on link "Changer de compte" at bounding box center [1096, 46] width 91 height 14
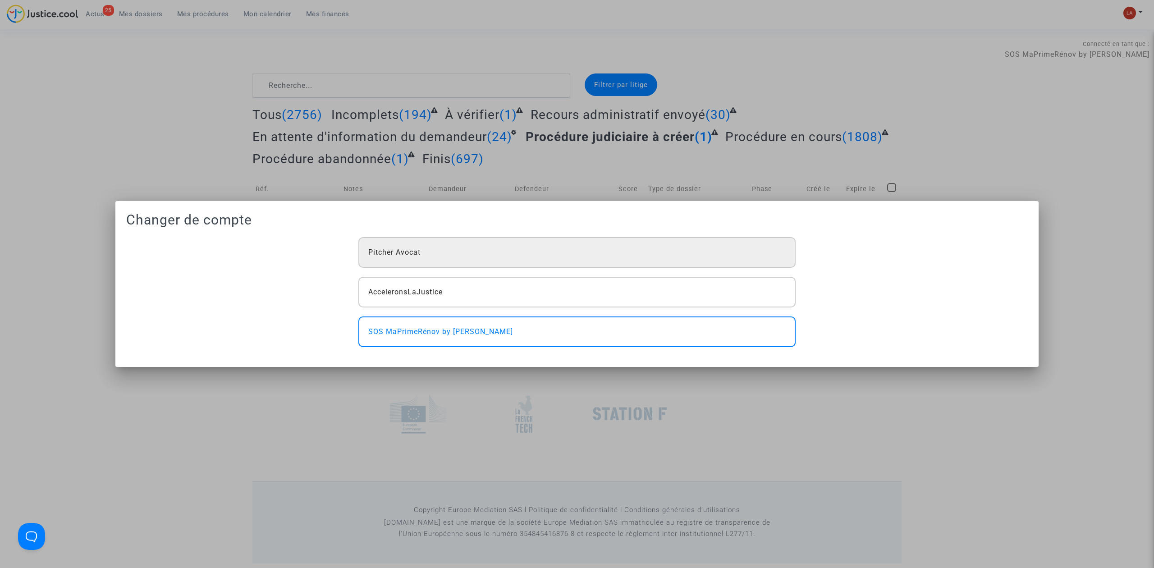
click at [496, 259] on div "Pitcher Avocat" at bounding box center [576, 252] width 437 height 31
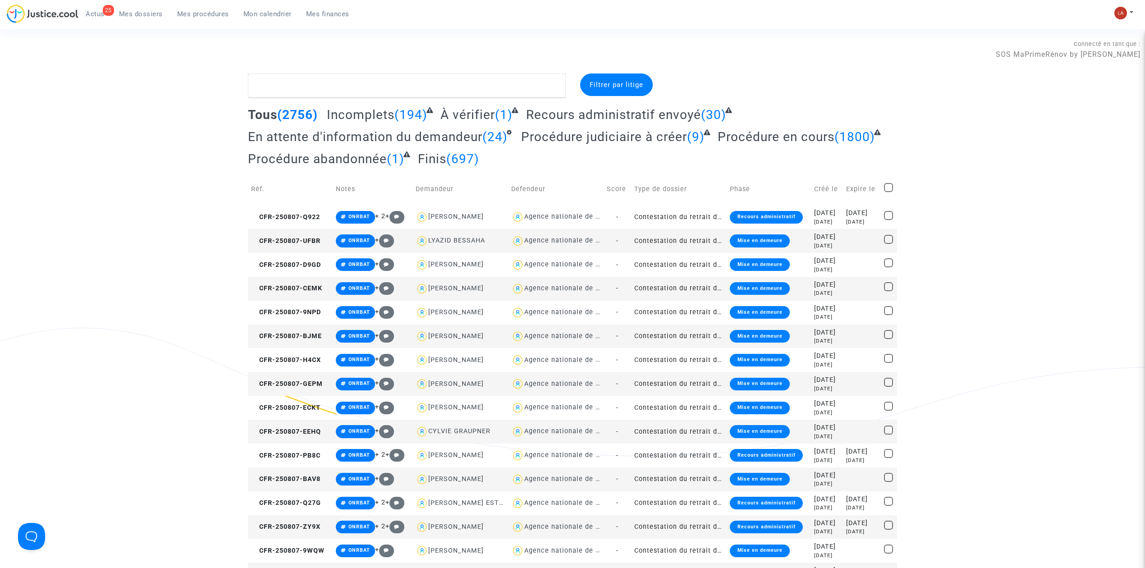
click at [213, 13] on span "Mes procédures" at bounding box center [203, 14] width 52 height 8
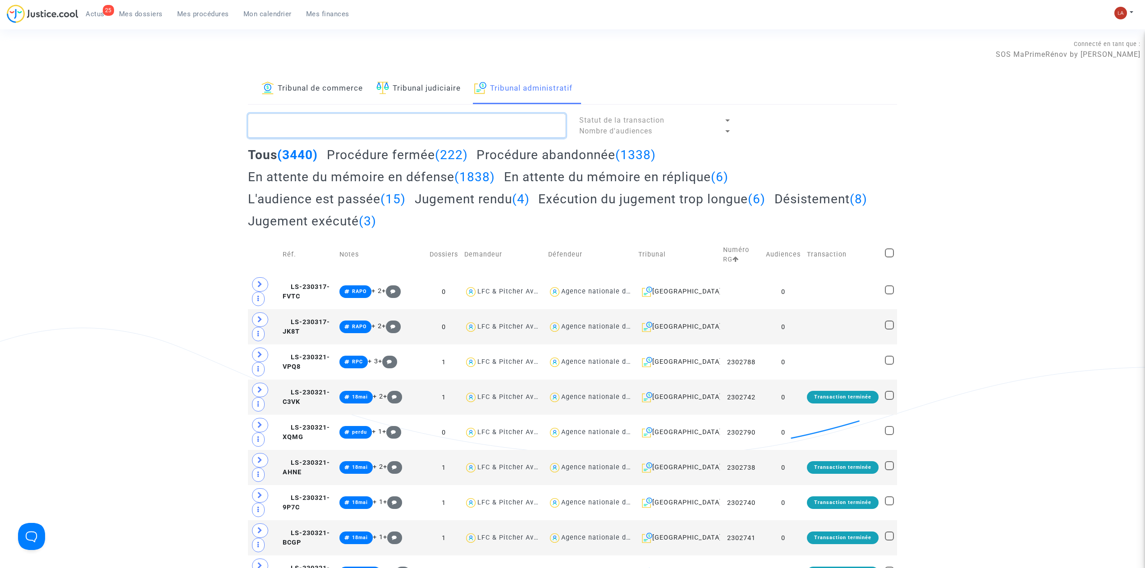
click at [481, 135] on textarea at bounding box center [407, 126] width 318 height 24
click at [734, 153] on h2 "Requête à préparer (3)" at bounding box center [731, 155] width 132 height 16
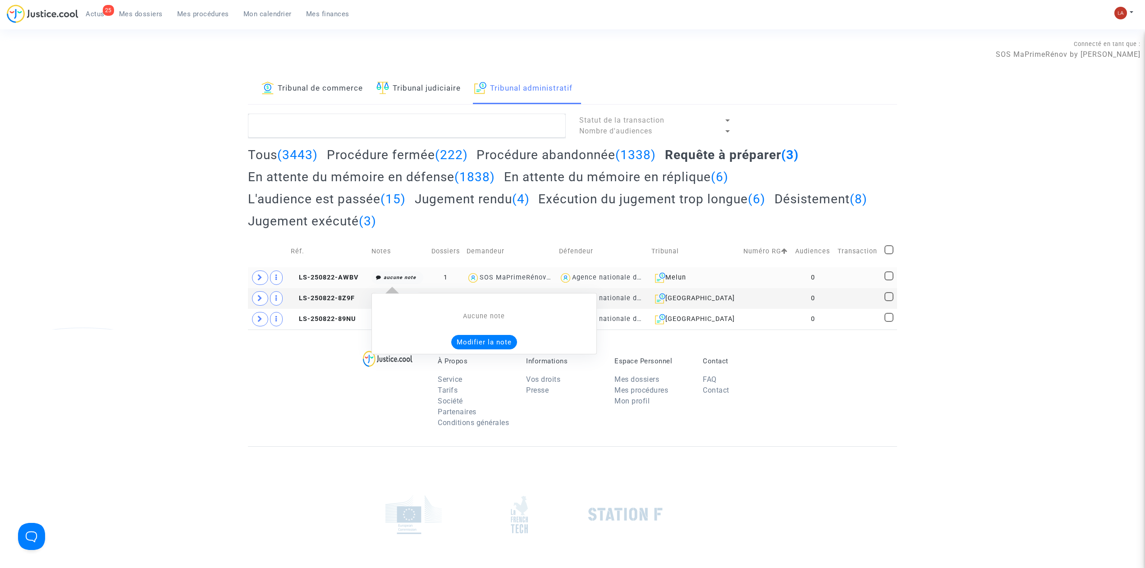
click at [469, 348] on button "Modifier la note" at bounding box center [484, 342] width 66 height 14
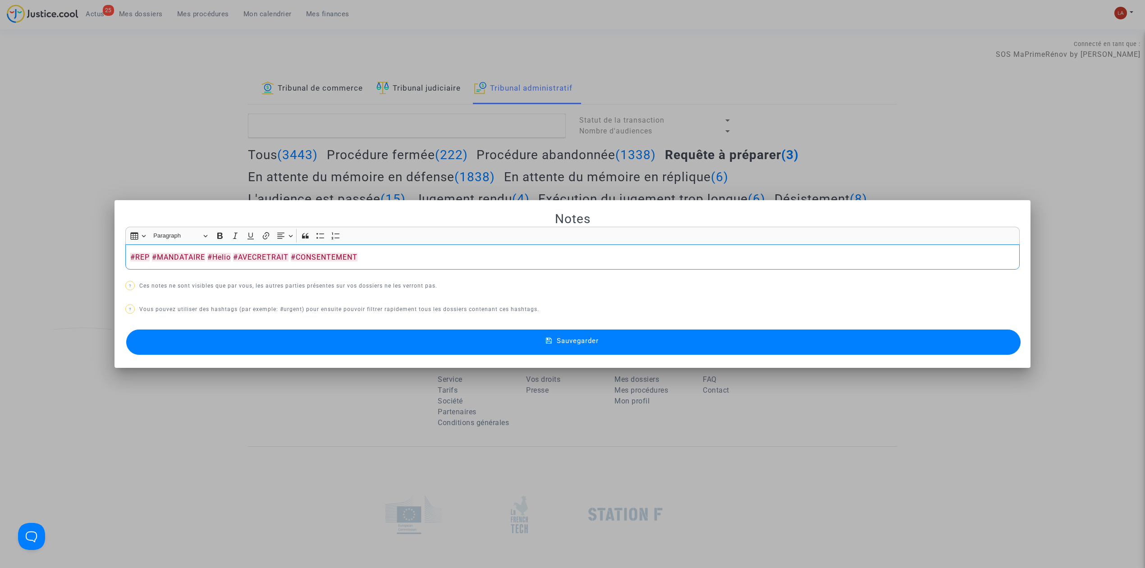
click at [414, 253] on p "#REP #MANDATAIRE #Helio #AVECRETRAIT #CONSENTEMENT" at bounding box center [572, 257] width 885 height 11
click at [413, 253] on p "#REP #MANDATAIRE #Helio #AVECRETRAIT #CONSENTEMENT" at bounding box center [572, 257] width 885 height 11
copy p "#REP #MANDATAIRE #Helio #AVECRETRAIT #CONSENTEMENT"
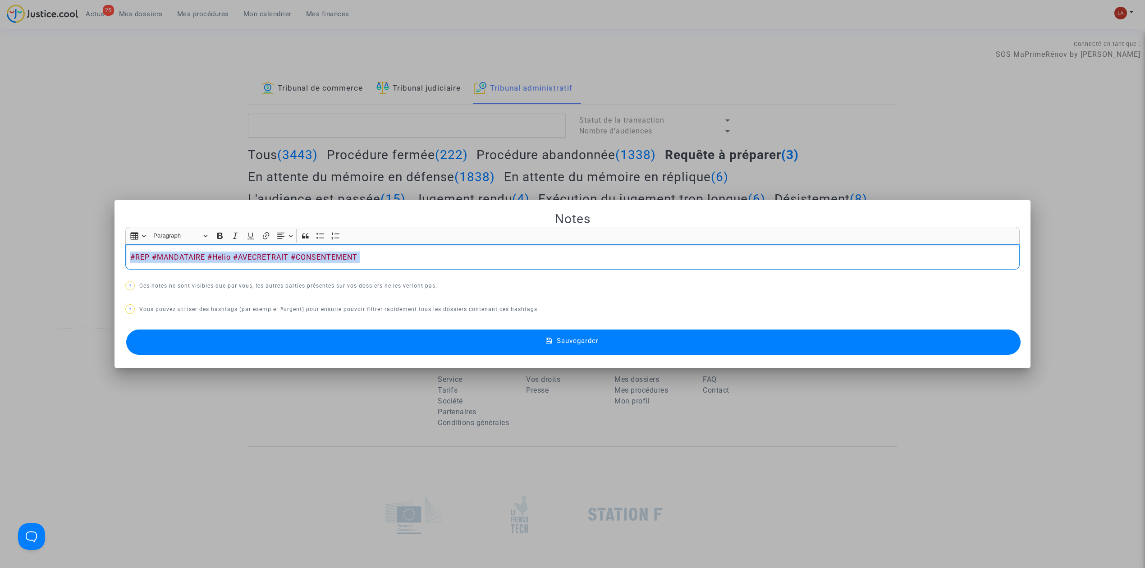
click at [397, 346] on button "Sauvegarder" at bounding box center [573, 342] width 894 height 25
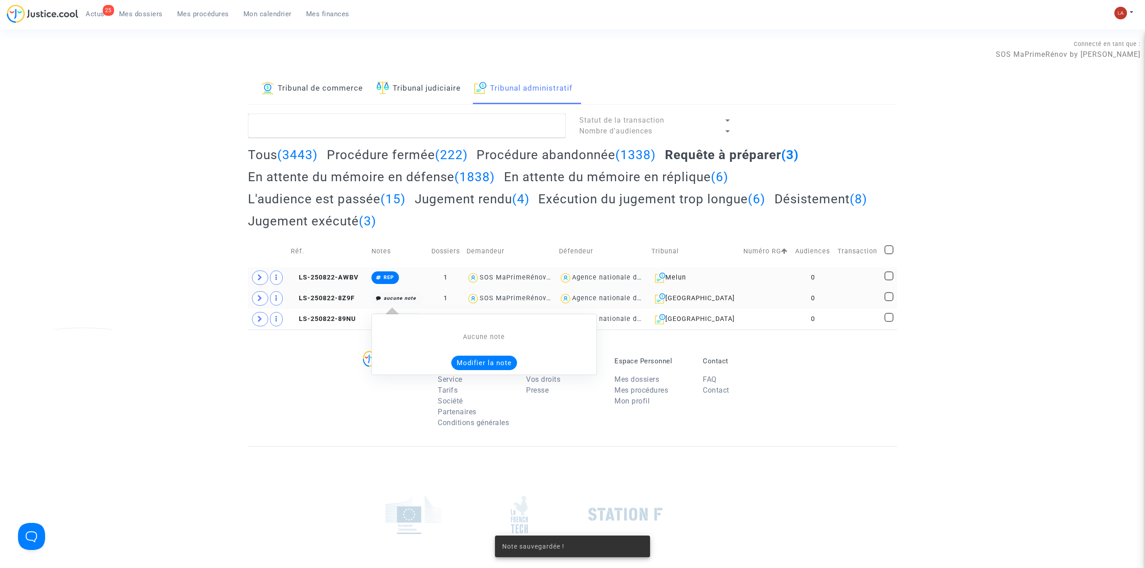
click at [451, 363] on button "Modifier la note" at bounding box center [484, 363] width 66 height 14
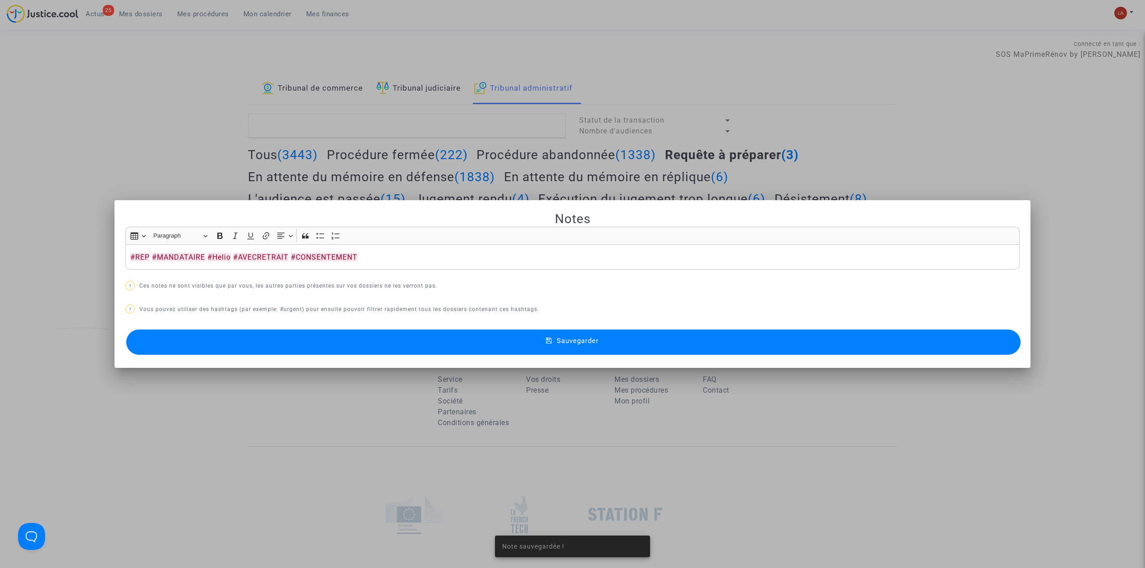
drag, startPoint x: 373, startPoint y: 344, endPoint x: 380, endPoint y: 344, distance: 6.3
click at [374, 344] on button "Sauvegarder" at bounding box center [573, 342] width 894 height 25
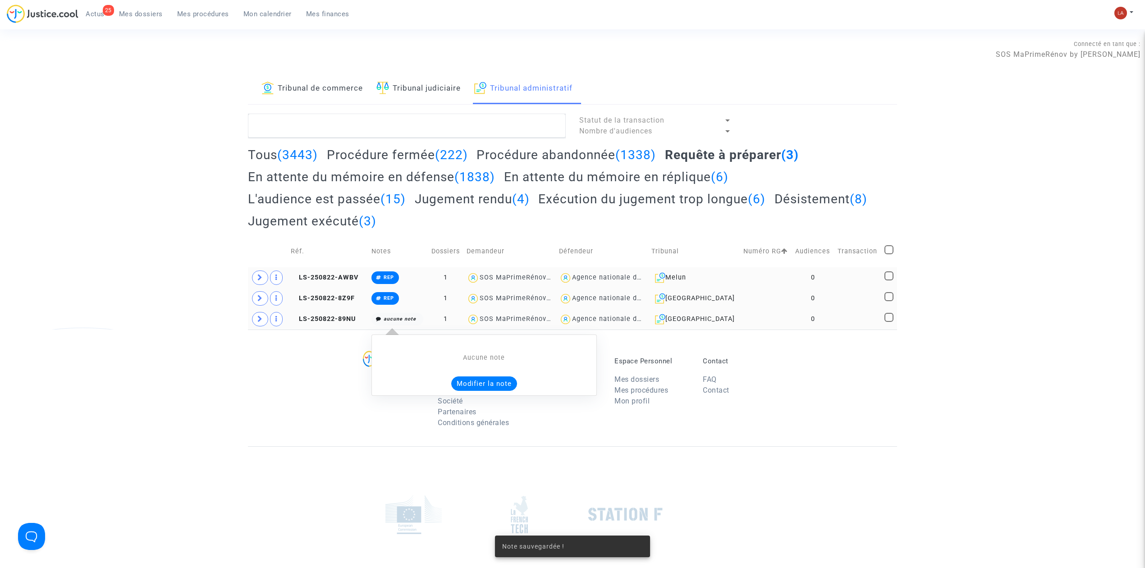
click at [491, 386] on button "Modifier la note" at bounding box center [484, 383] width 66 height 14
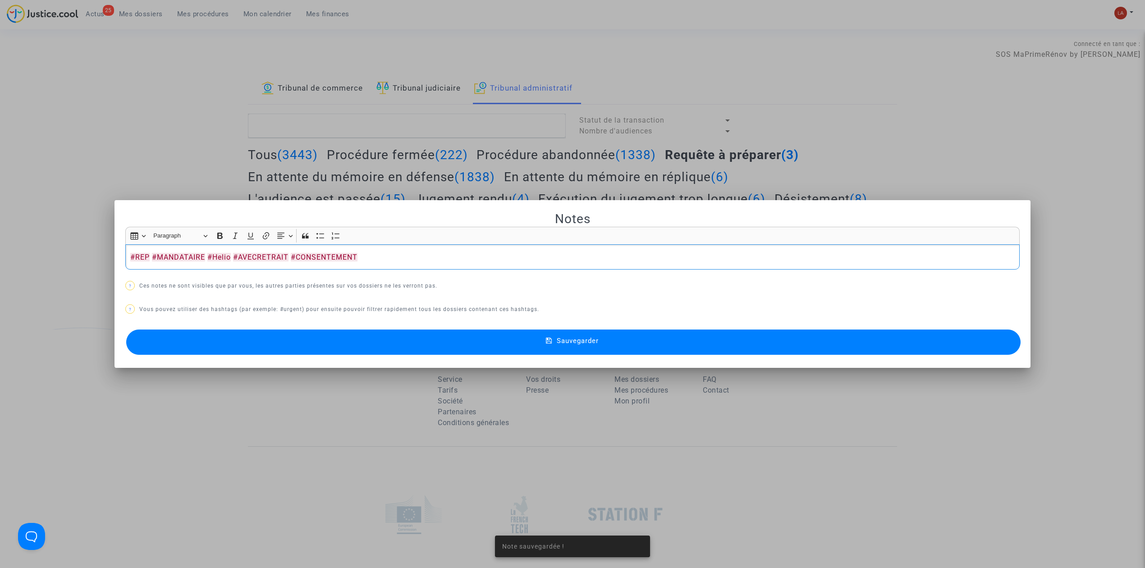
click at [386, 350] on button "Sauvegarder" at bounding box center [573, 342] width 894 height 25
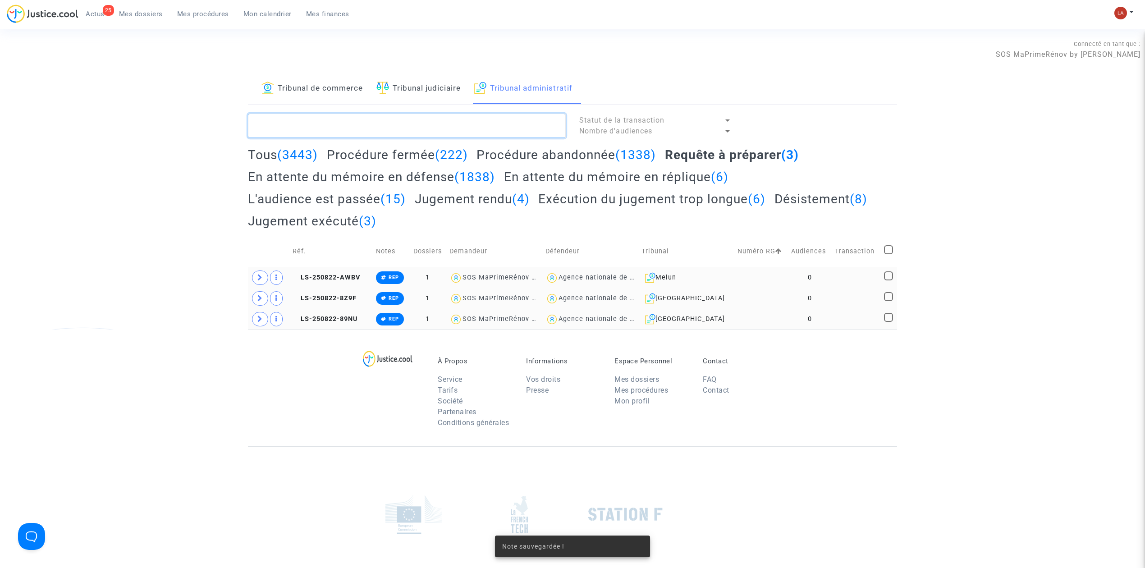
click at [293, 136] on textarea at bounding box center [407, 126] width 318 height 24
click at [886, 250] on span at bounding box center [888, 249] width 9 height 9
click at [888, 254] on input "checkbox" at bounding box center [888, 254] width 0 height 0
checkbox input "true"
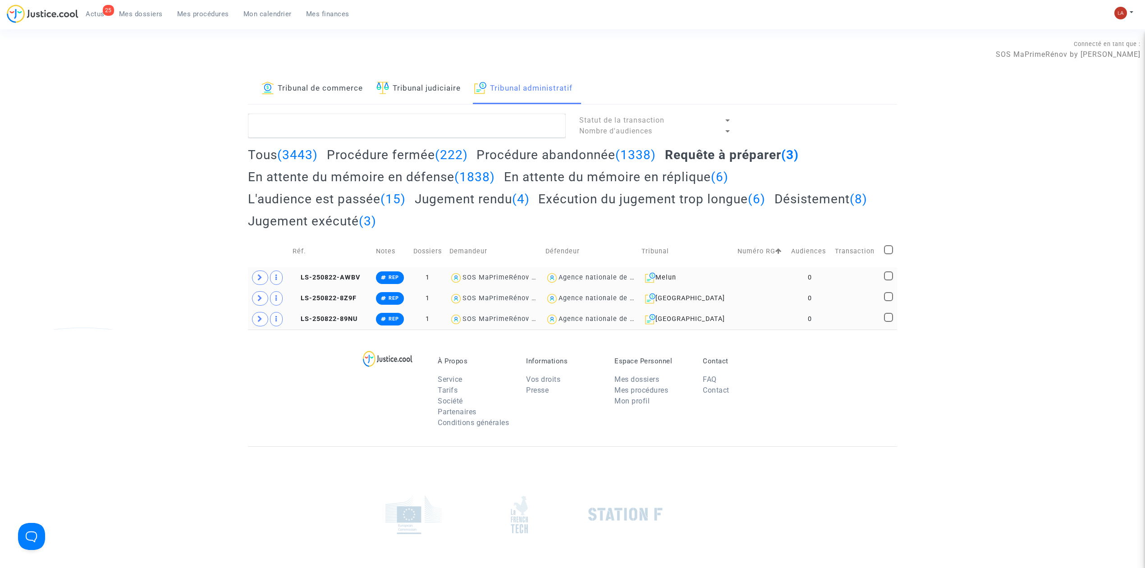
checkbox input "true"
click at [843, 132] on div "Sélection (3)" at bounding box center [863, 125] width 68 height 23
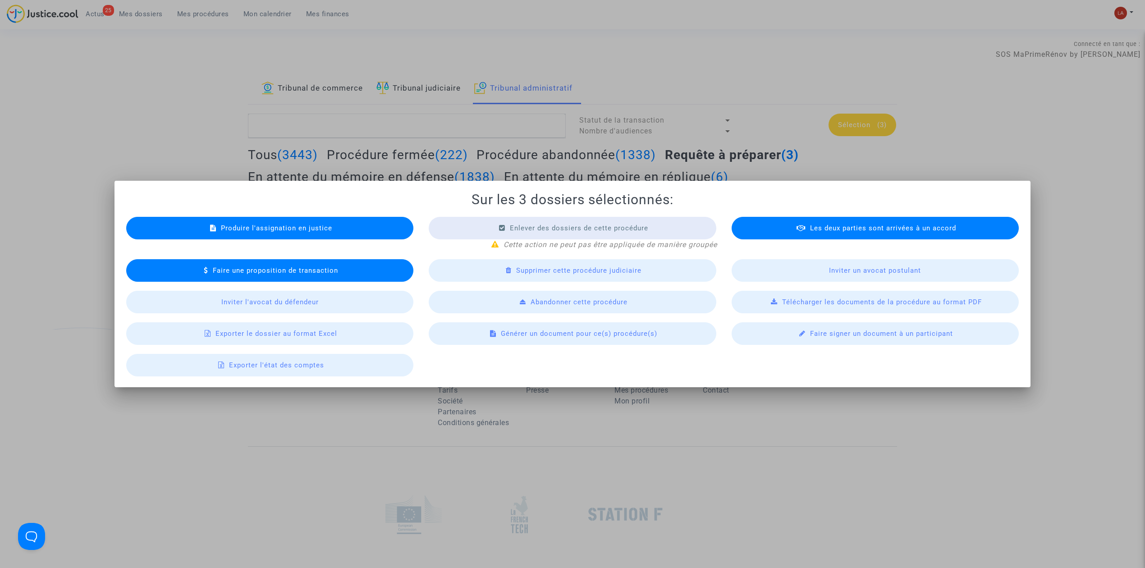
click at [298, 226] on span "Produire l'assignation en justice" at bounding box center [276, 228] width 111 height 8
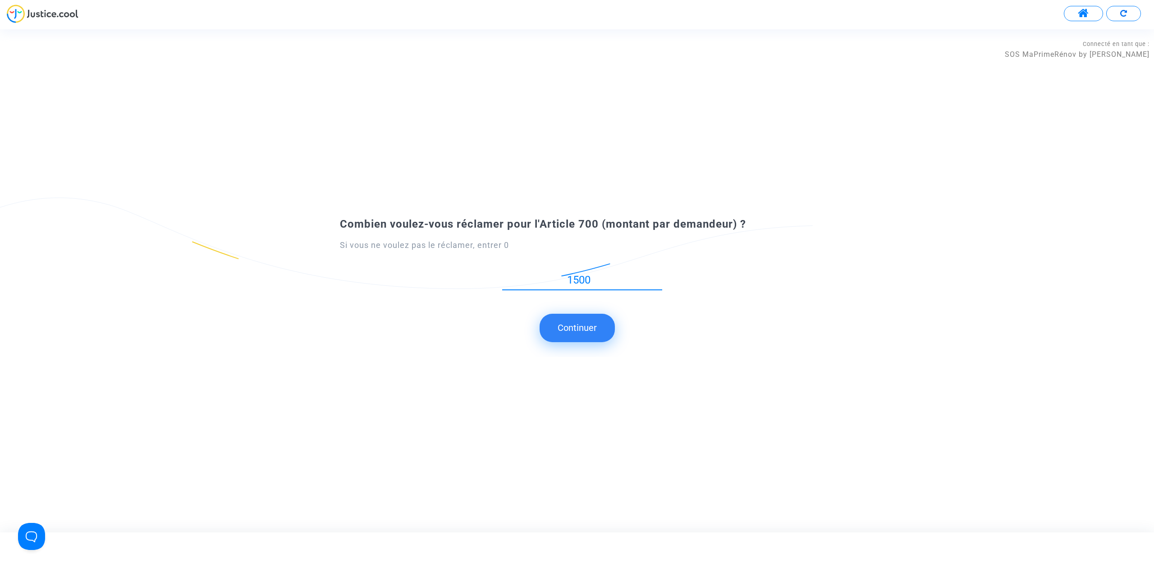
type input "1500"
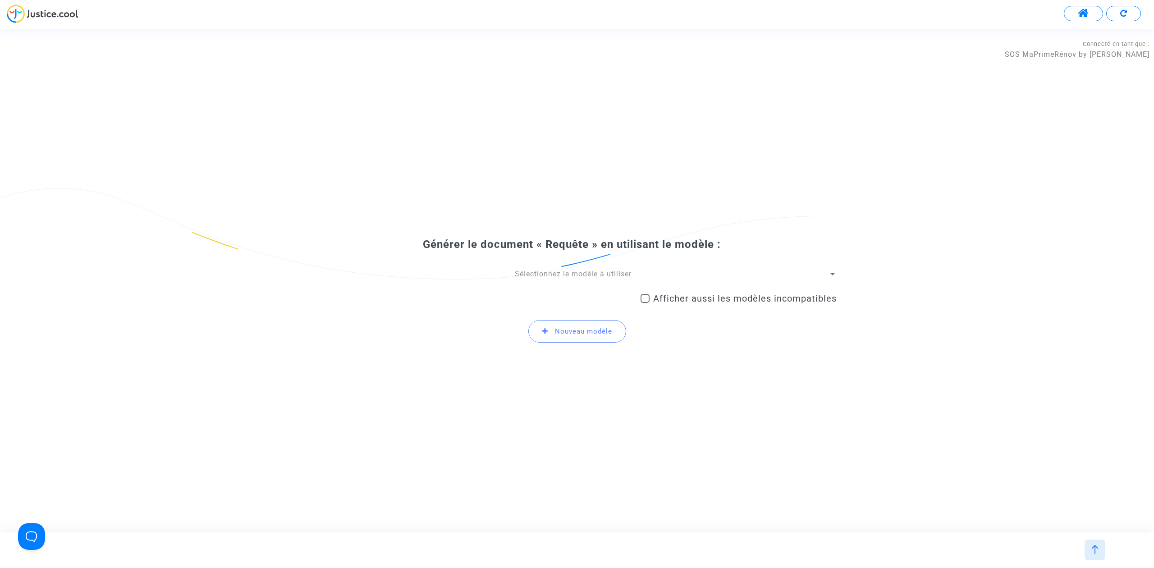
click at [587, 272] on span "Sélectionnez le modèle à utiliser" at bounding box center [573, 274] width 117 height 9
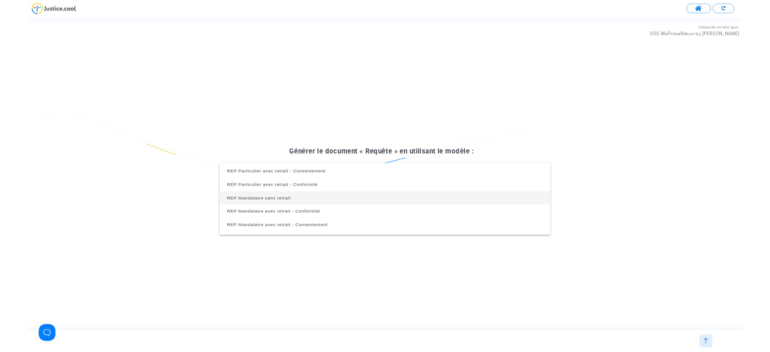
scroll to position [296, 0]
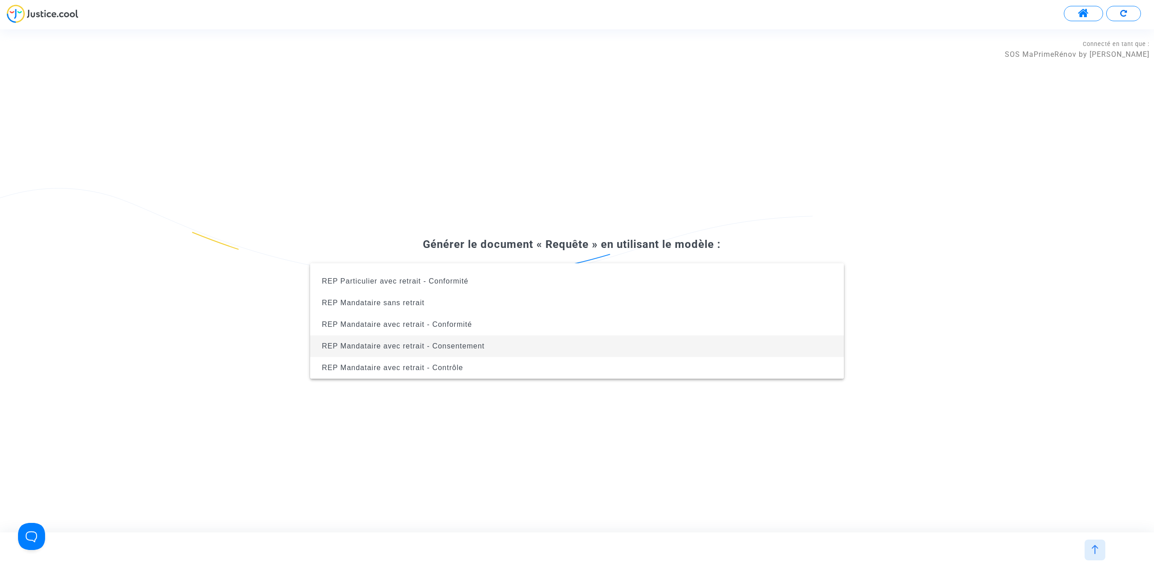
click at [518, 347] on span "REP Mandataire avec retrait - Consentement" at bounding box center [576, 346] width 519 height 22
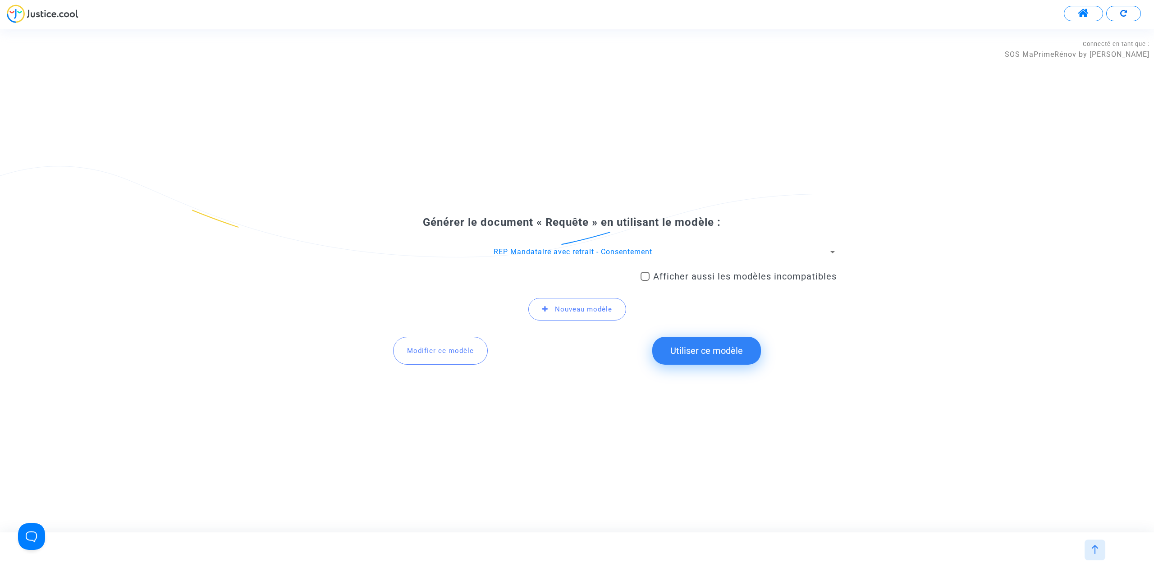
click at [675, 354] on button "Utiliser ce modèle" at bounding box center [706, 351] width 109 height 28
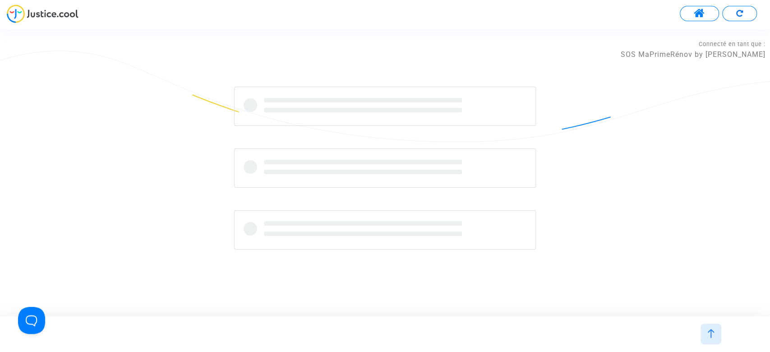
click at [33, 7] on img at bounding box center [43, 14] width 72 height 18
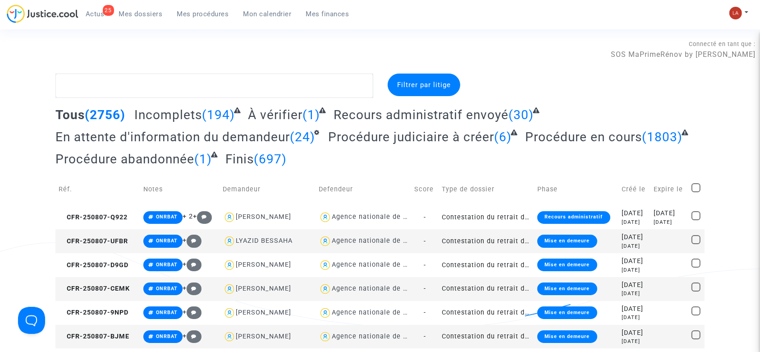
click at [486, 120] on span "Recours administratif envoyé" at bounding box center [421, 114] width 175 height 15
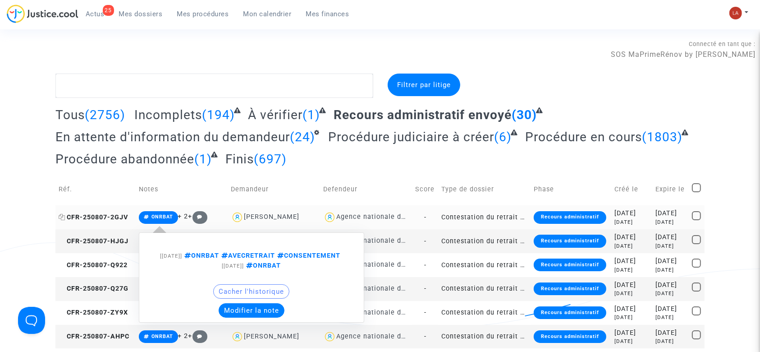
click at [118, 216] on span "CFR-250807-2GJV" at bounding box center [93, 217] width 69 height 8
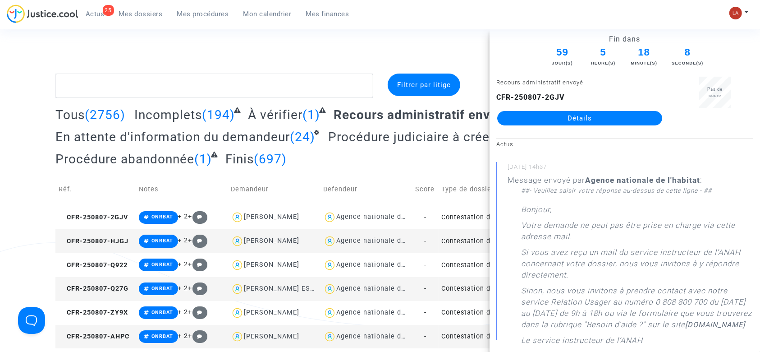
drag, startPoint x: 581, startPoint y: 126, endPoint x: 611, endPoint y: 123, distance: 30.3
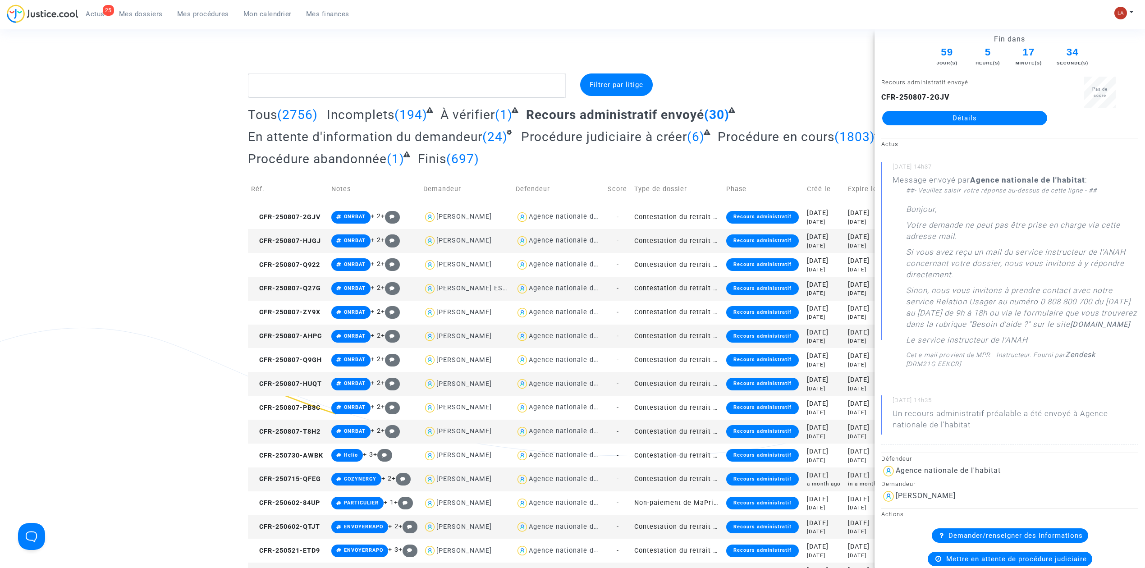
click at [297, 248] on td "CFR-250807-HJGJ" at bounding box center [288, 241] width 80 height 24
click at [298, 268] on span "CFR-250807-Q922" at bounding box center [285, 265] width 69 height 8
click at [289, 271] on td "CFR-250807-Q922" at bounding box center [288, 265] width 80 height 24
click at [301, 292] on span "CFR-250807-Q27G" at bounding box center [286, 288] width 70 height 8
click at [300, 316] on td "CFR-250807-ZY9X" at bounding box center [288, 313] width 80 height 24
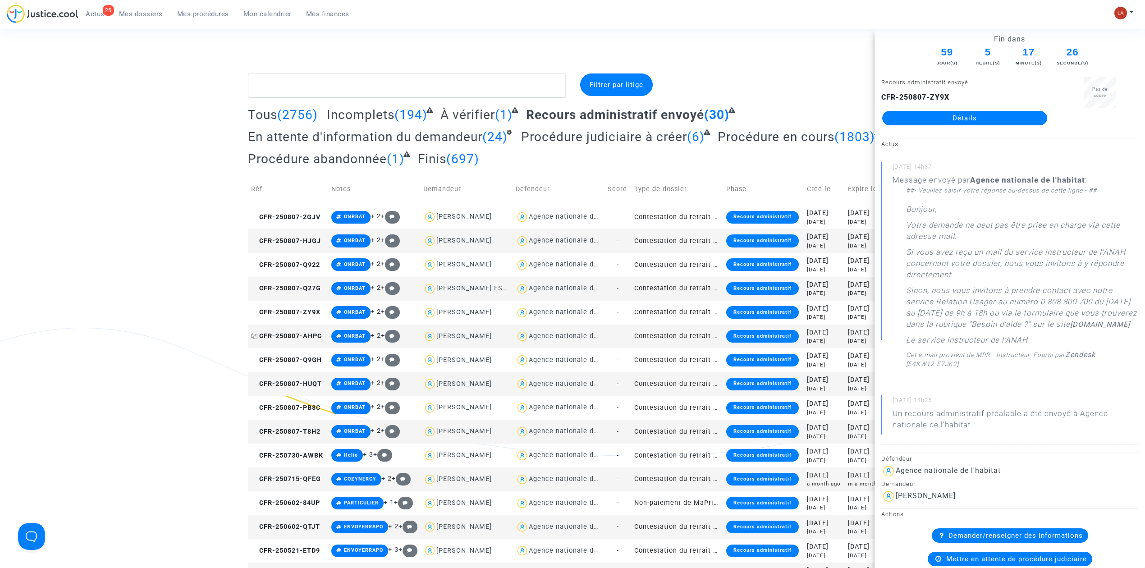
click at [297, 338] on span "CFR-250807-AHPC" at bounding box center [286, 336] width 71 height 8
click at [314, 351] on span "CFR-250807-Q9GH" at bounding box center [286, 360] width 71 height 8
click at [305, 351] on td "CFR-250807-HUQT" at bounding box center [288, 384] width 80 height 24
click at [307, 351] on td "CFR-250807-PB8C" at bounding box center [288, 408] width 80 height 24
click at [301, 351] on span "CFR-250807-T8H2" at bounding box center [285, 432] width 69 height 8
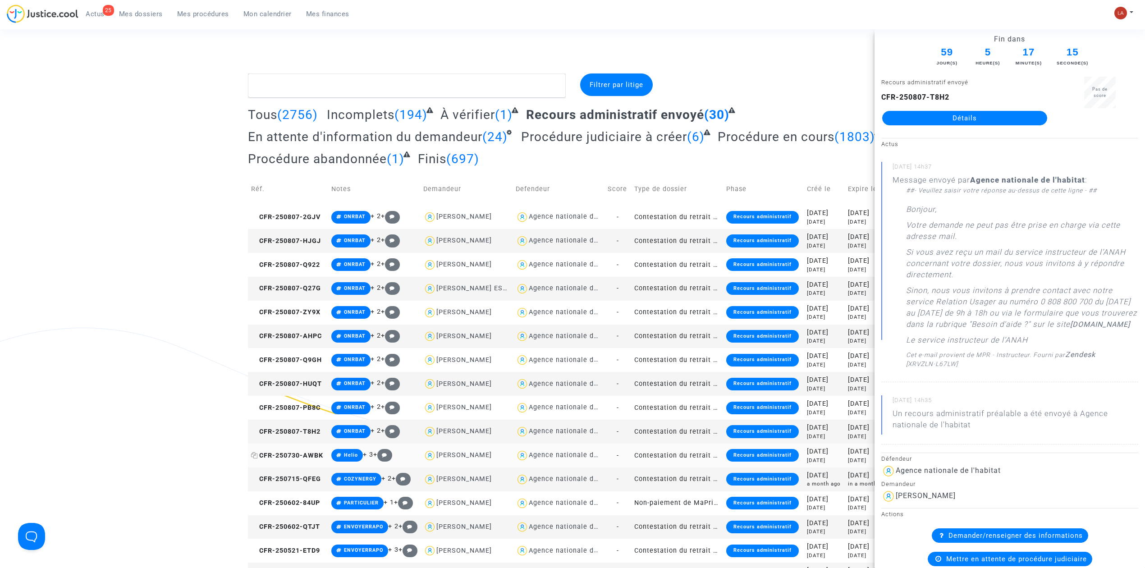
click at [280, 351] on span "CFR-250730-AWBK" at bounding box center [287, 456] width 72 height 8
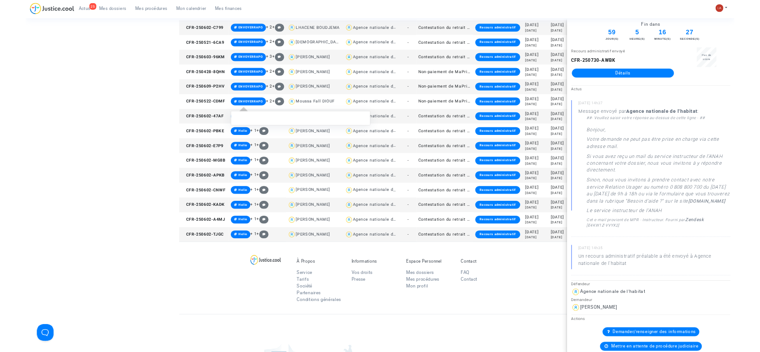
scroll to position [661, 0]
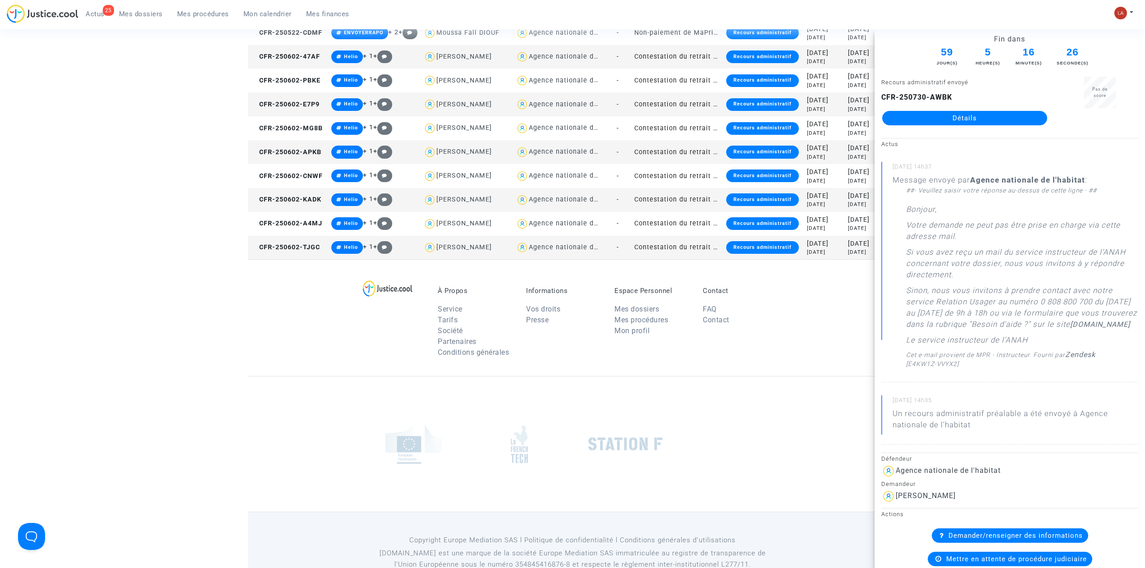
click at [301, 250] on span "CFR-250602-TJGC" at bounding box center [285, 247] width 69 height 8
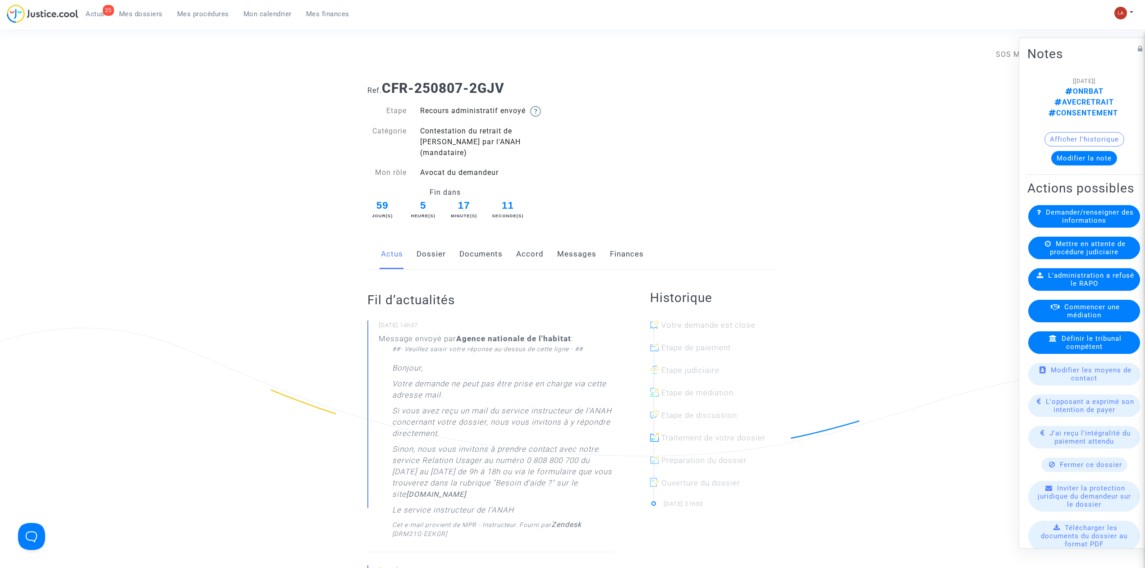
drag, startPoint x: 455, startPoint y: 234, endPoint x: 462, endPoint y: 234, distance: 6.8
click at [455, 239] on div "Actus Dossier Documents Accord Messages Finances" at bounding box center [572, 254] width 411 height 30
drag, startPoint x: 473, startPoint y: 234, endPoint x: 482, endPoint y: 234, distance: 9.0
click at [474, 239] on link "Documents" at bounding box center [480, 254] width 43 height 30
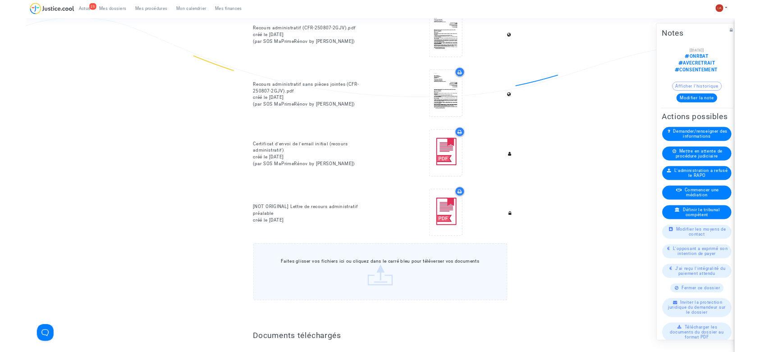
scroll to position [240, 0]
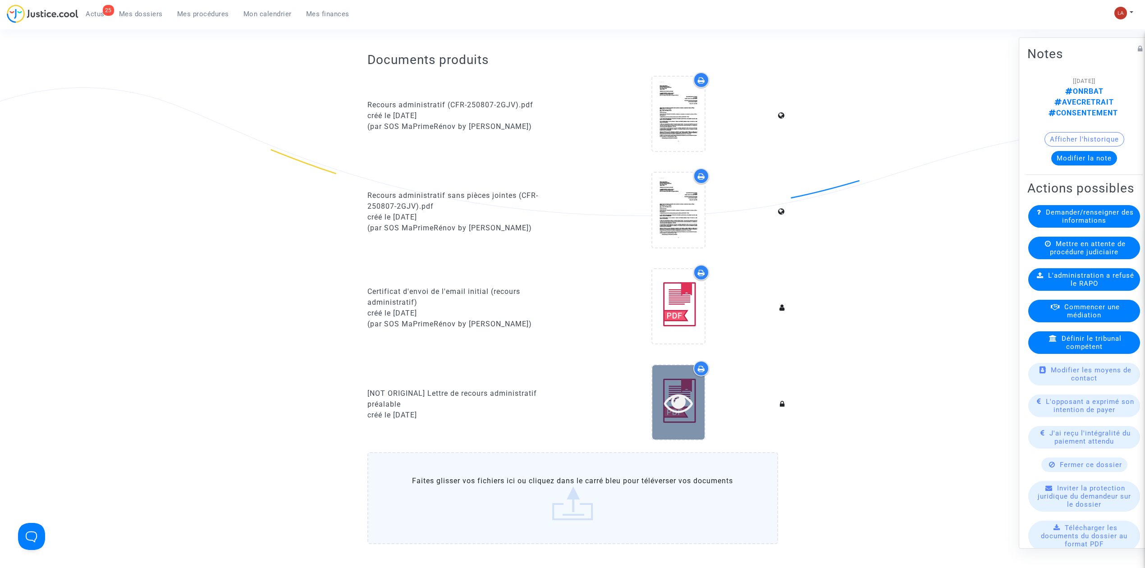
click at [686, 406] on div at bounding box center [678, 402] width 52 height 74
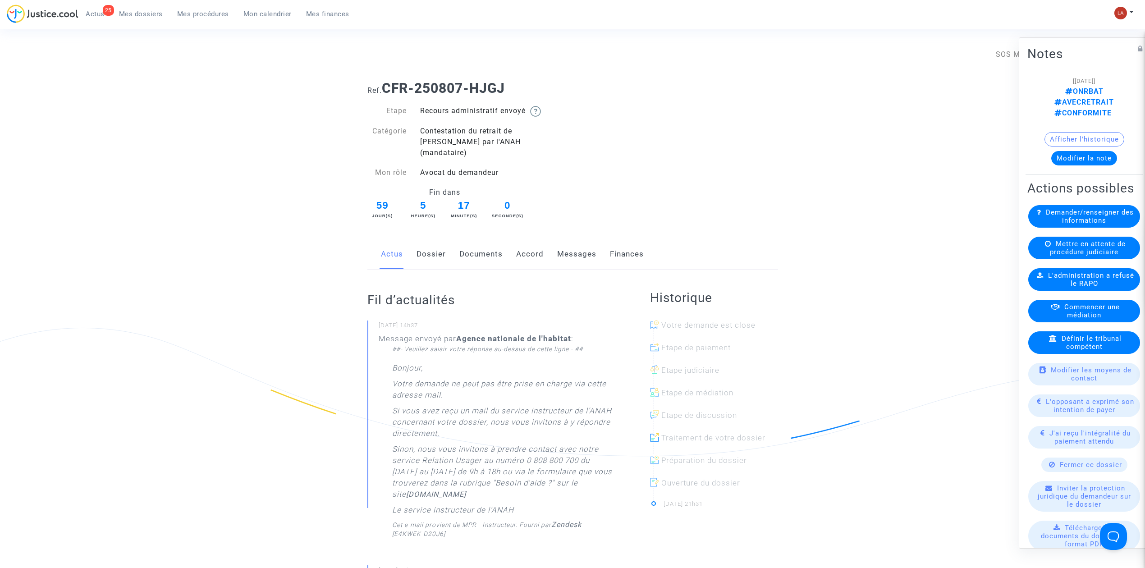
click at [428, 239] on link "Dossier" at bounding box center [431, 254] width 29 height 30
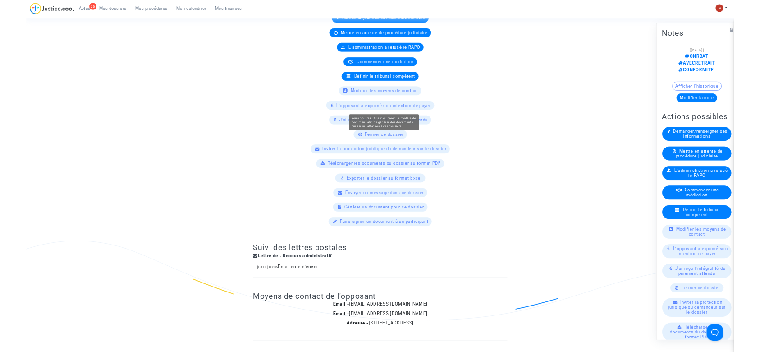
scroll to position [541, 0]
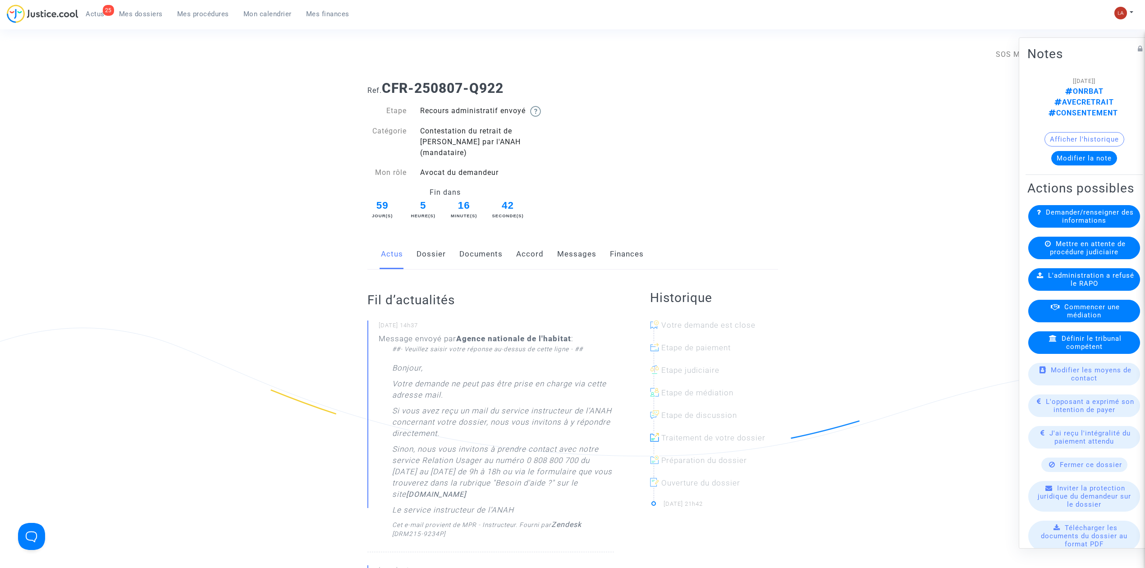
click at [485, 248] on link "Documents" at bounding box center [480, 254] width 43 height 30
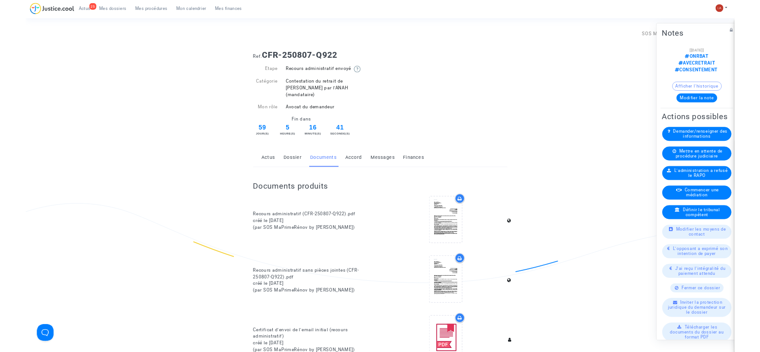
scroll to position [240, 0]
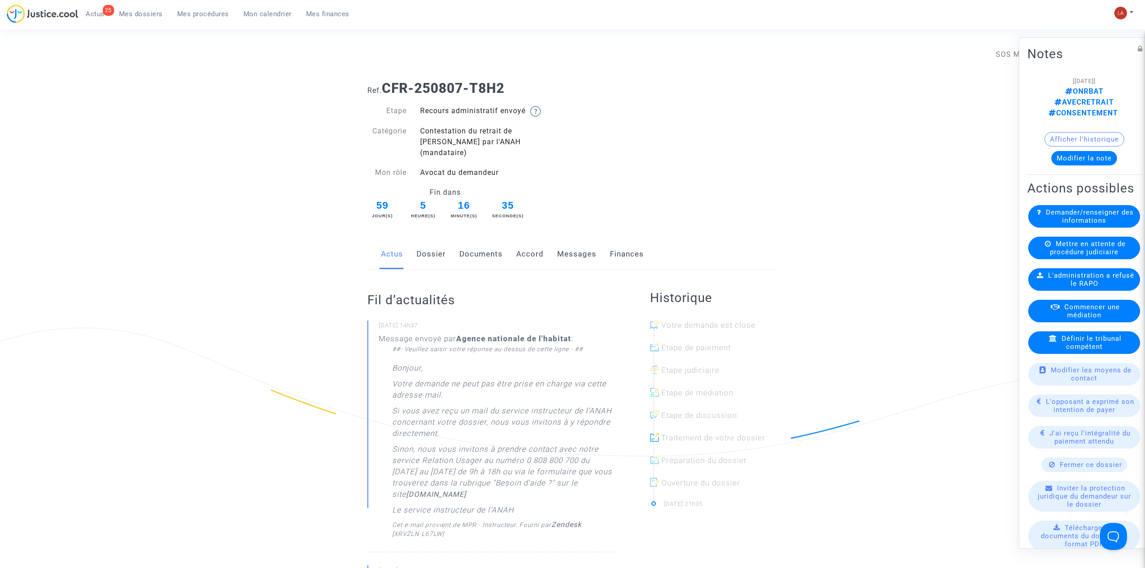
click at [480, 249] on link "Documents" at bounding box center [480, 254] width 43 height 30
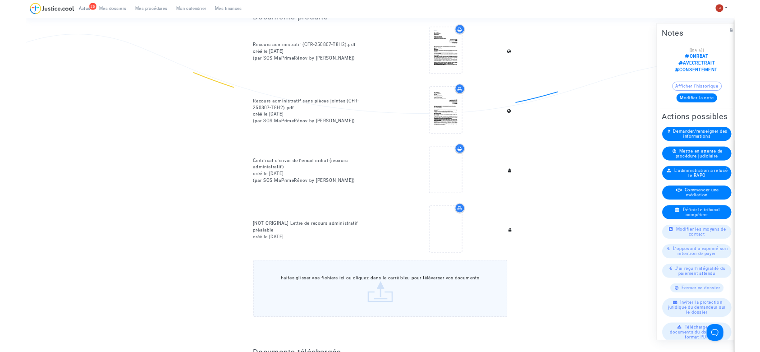
scroll to position [300, 0]
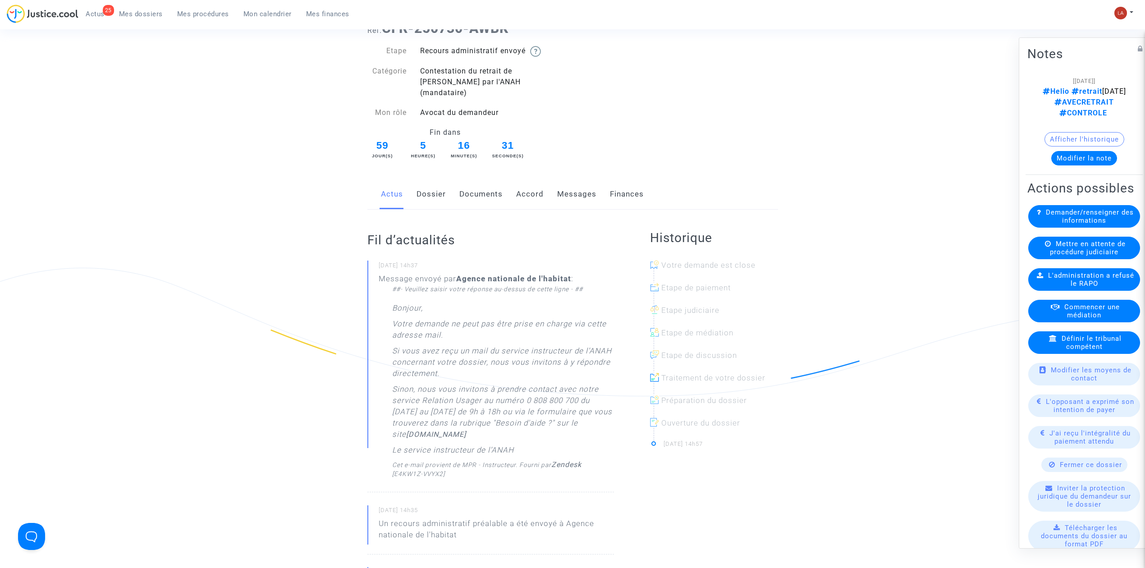
click at [492, 183] on link "Documents" at bounding box center [480, 194] width 43 height 30
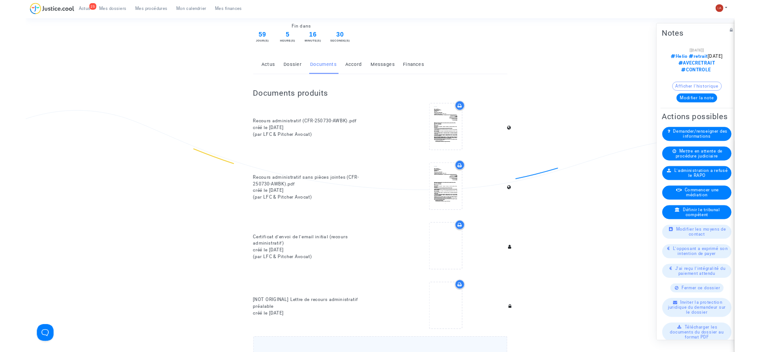
scroll to position [240, 0]
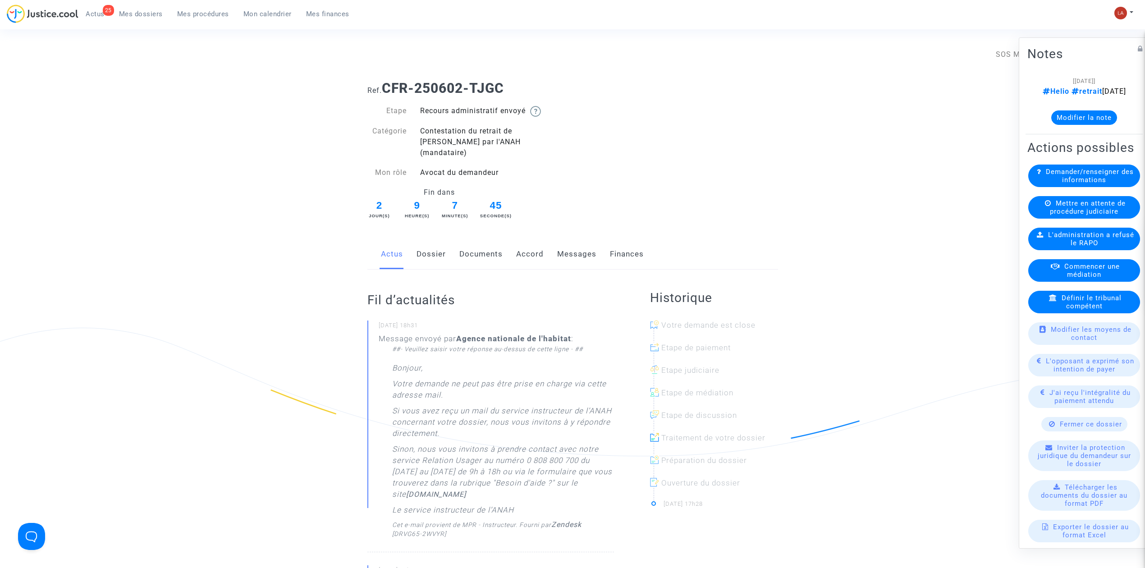
click at [471, 239] on link "Documents" at bounding box center [480, 254] width 43 height 30
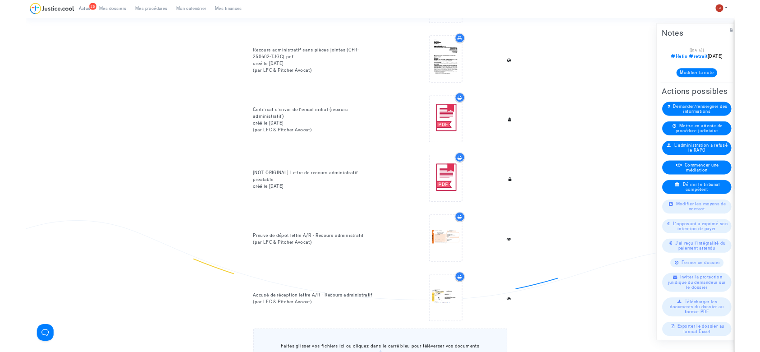
scroll to position [601, 0]
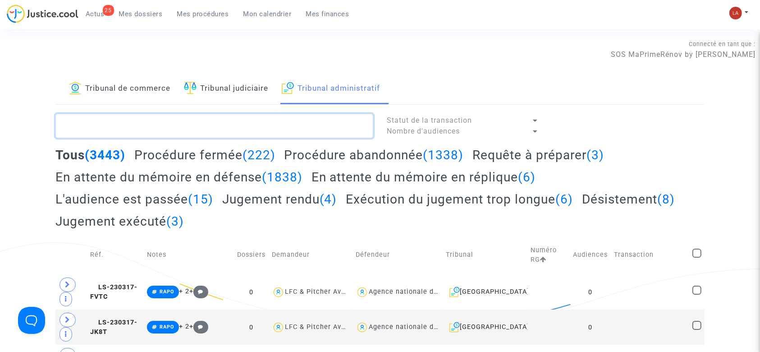
click at [286, 120] on textarea at bounding box center [214, 126] width 318 height 24
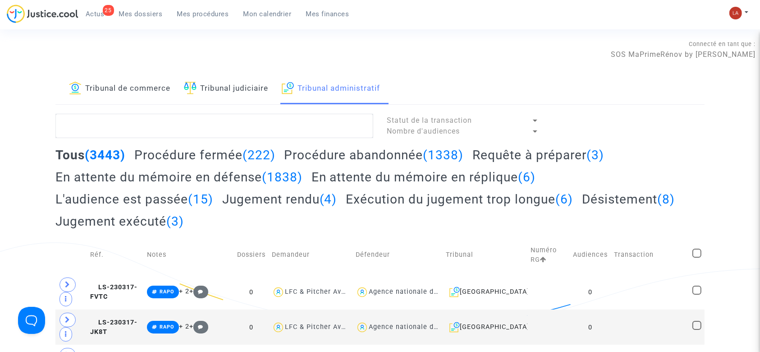
click at [508, 164] on div "Tous (3443) Procédure fermée (222) Procédure abandonnée (1338) Requête à prépar…" at bounding box center [379, 191] width 649 height 88
click at [520, 151] on h2 "Requête à préparer (3)" at bounding box center [538, 155] width 132 height 16
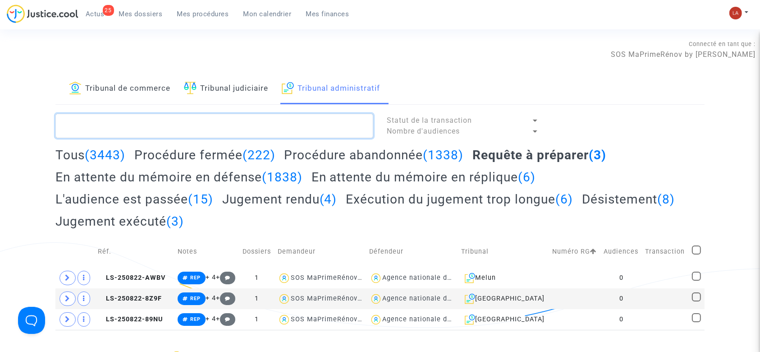
click at [153, 133] on textarea at bounding box center [214, 126] width 318 height 24
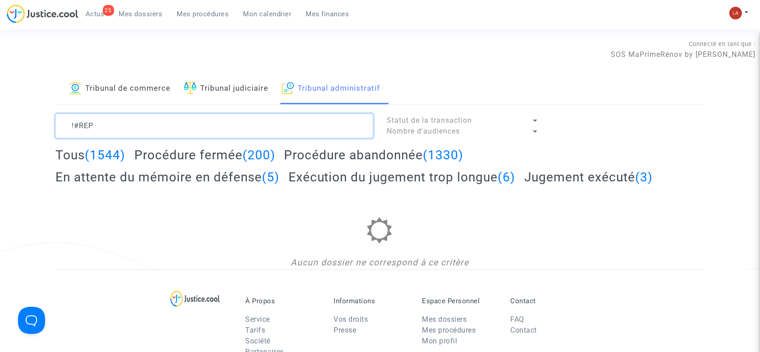
type textarea "!#REP"
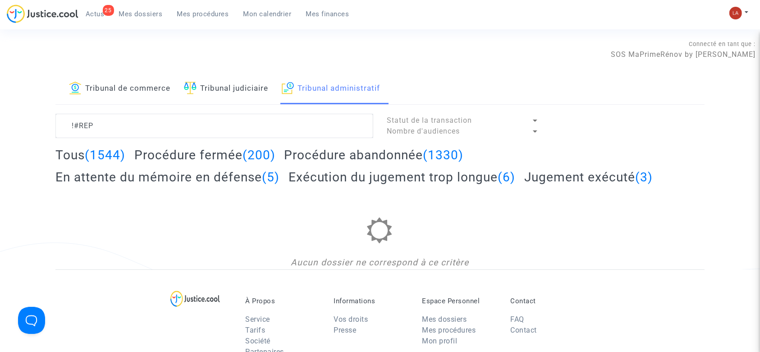
click at [158, 172] on h2 "En attente du mémoire en défense (5)" at bounding box center [167, 177] width 224 height 16
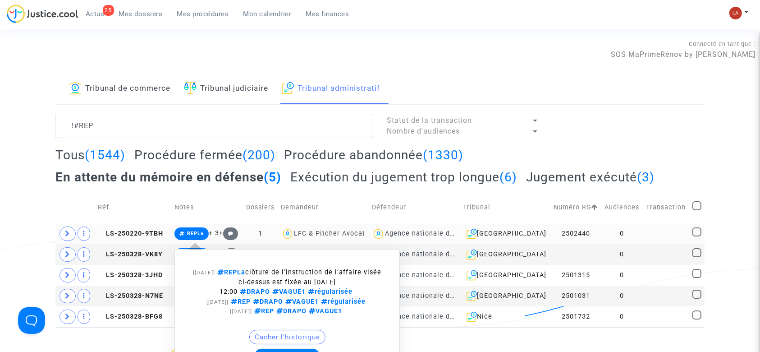
click at [291, 347] on div "Cacher l'historique" at bounding box center [286, 339] width 215 height 19
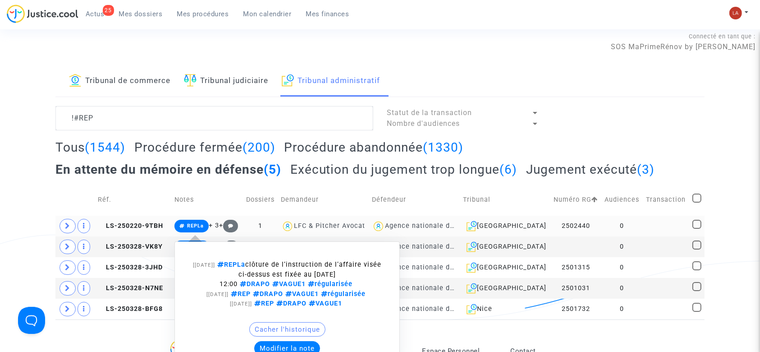
scroll to position [8, 0]
click at [290, 343] on button "Modifier la note" at bounding box center [287, 347] width 66 height 14
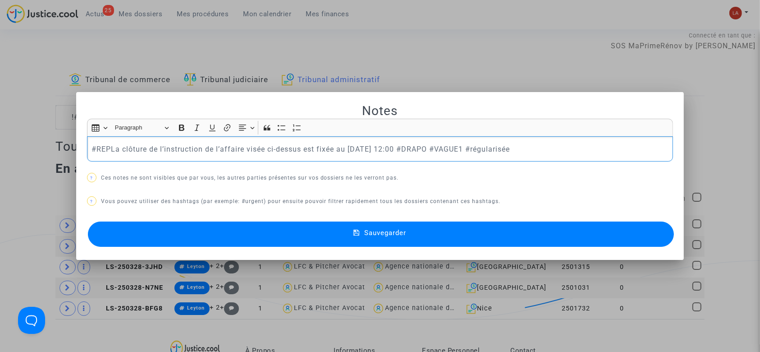
click at [107, 150] on p "#REPLa clôture de l’instruction de l’affaire visée ci-dessus est fixée au 30/12…" at bounding box center [380, 148] width 577 height 11
click at [124, 224] on button "Sauvegarder" at bounding box center [381, 233] width 587 height 25
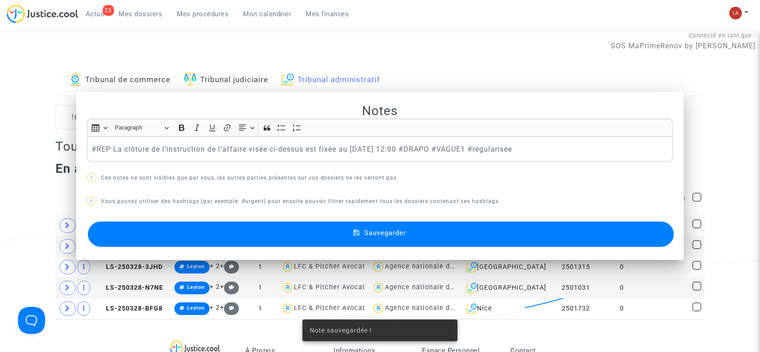
scroll to position [8, 0]
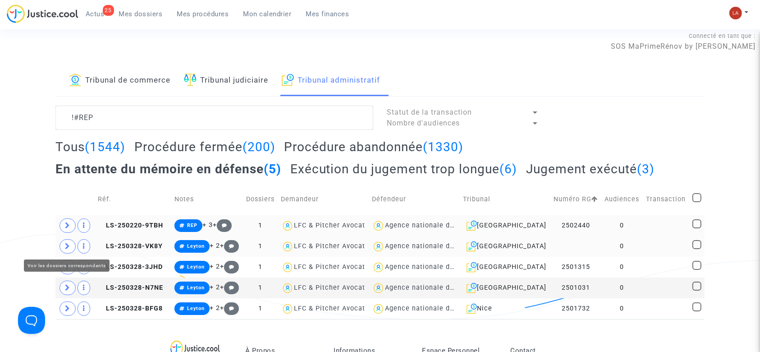
click at [68, 248] on icon at bounding box center [67, 246] width 5 height 7
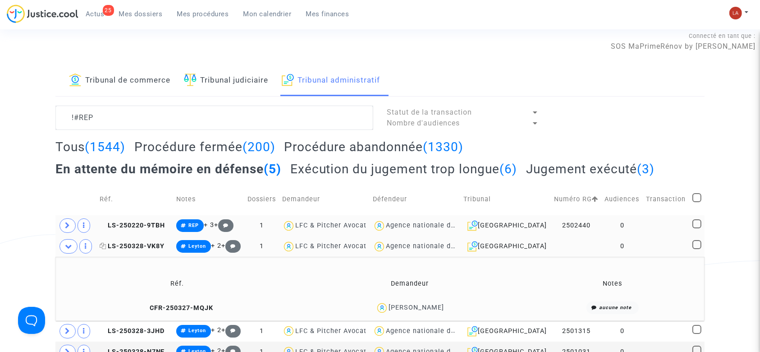
click at [151, 248] on span "LS-250328-VK8Y" at bounding box center [132, 246] width 65 height 8
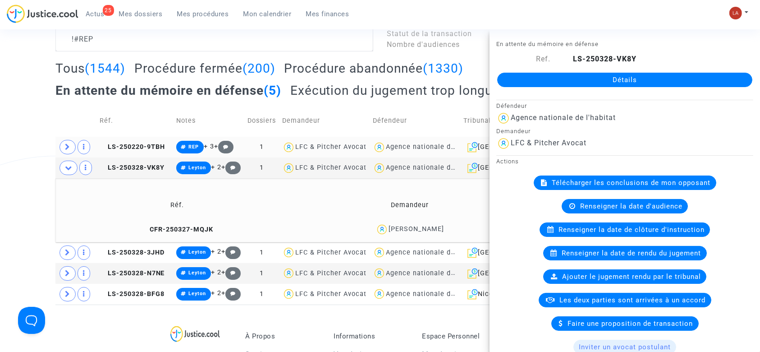
scroll to position [188, 0]
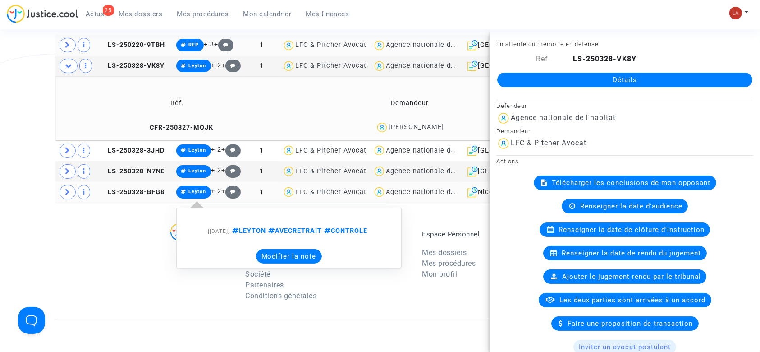
click at [274, 261] on button "Modifier la note" at bounding box center [289, 256] width 66 height 14
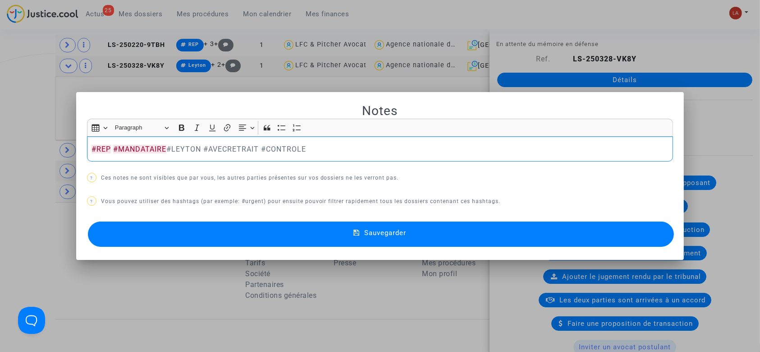
click at [153, 234] on button "Sauvegarder" at bounding box center [381, 233] width 587 height 25
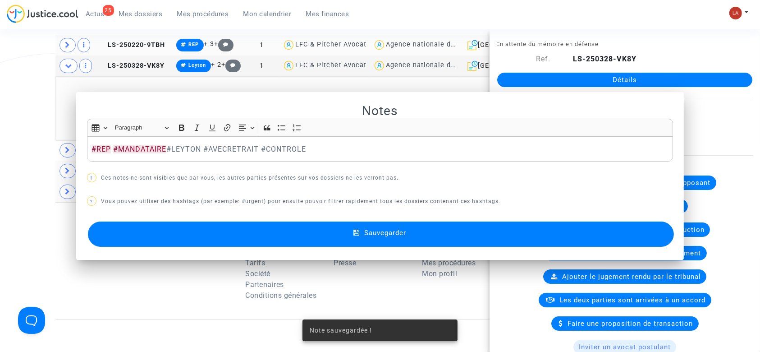
scroll to position [188, 0]
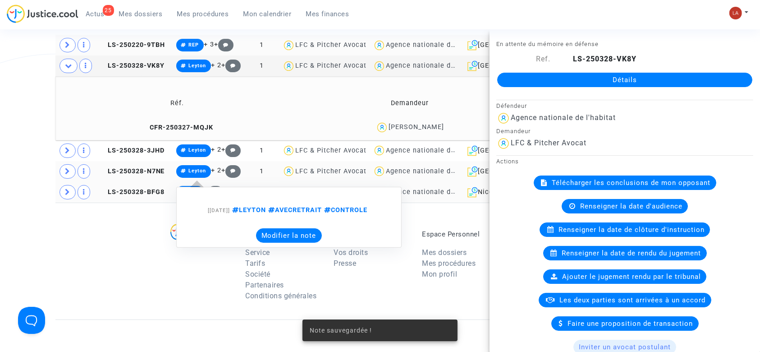
click at [275, 226] on note-viewer "[28/03/2025] LEYTON AVECRETRAIT CONTROLE Modifier la note" at bounding box center [288, 217] width 215 height 51
click at [276, 232] on button "Modifier la note" at bounding box center [289, 235] width 66 height 14
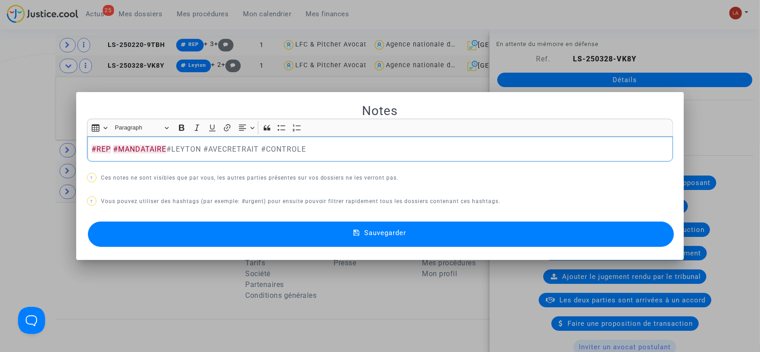
click at [204, 223] on button "Sauvegarder" at bounding box center [381, 233] width 587 height 25
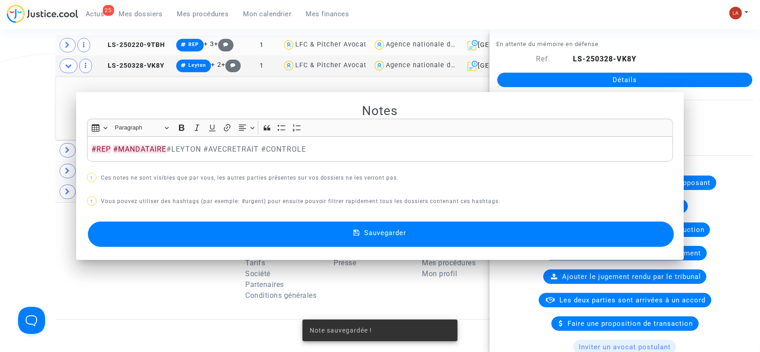
scroll to position [188, 0]
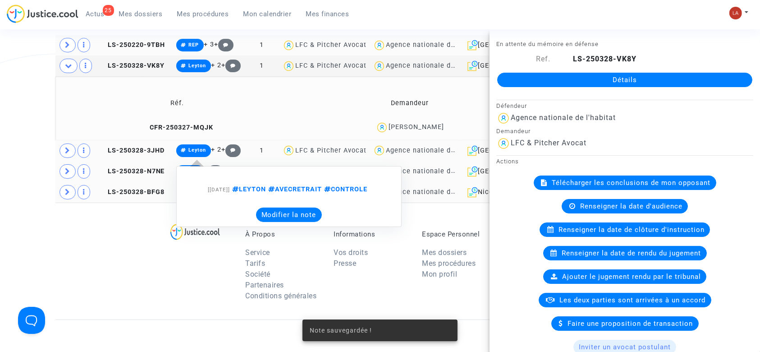
click at [286, 217] on button "Modifier la note" at bounding box center [289, 214] width 66 height 14
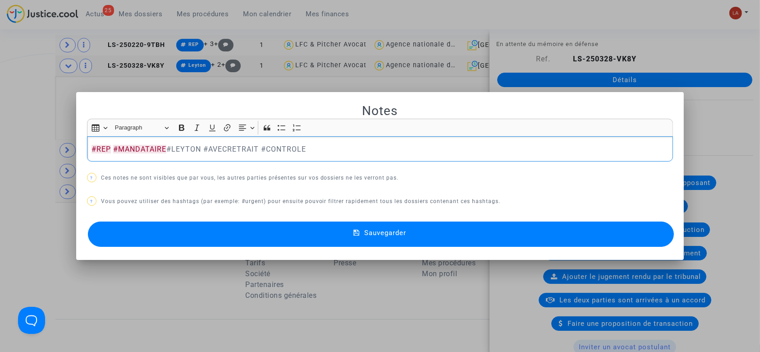
click at [125, 236] on button "Sauvegarder" at bounding box center [381, 233] width 587 height 25
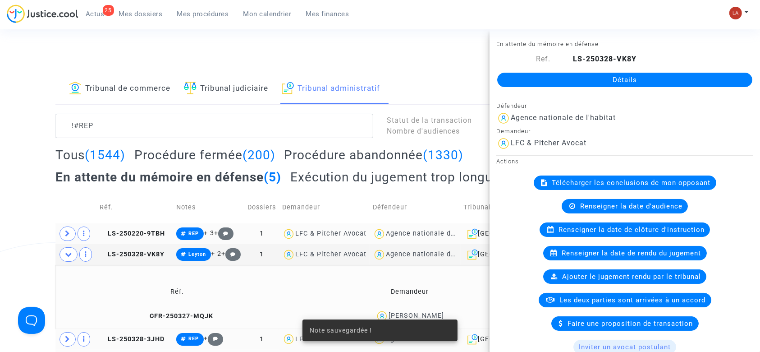
scroll to position [188, 0]
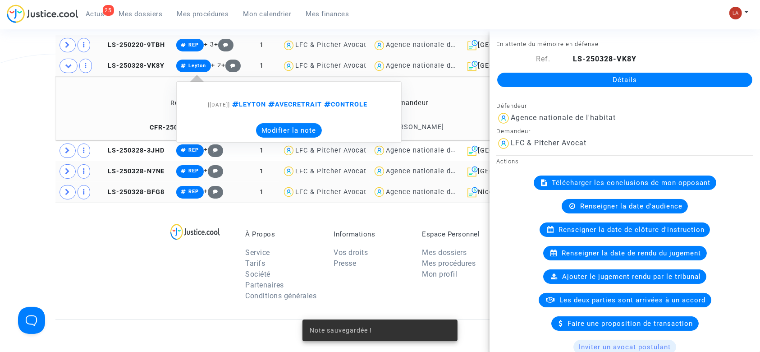
click at [281, 135] on button "Modifier la note" at bounding box center [289, 130] width 66 height 14
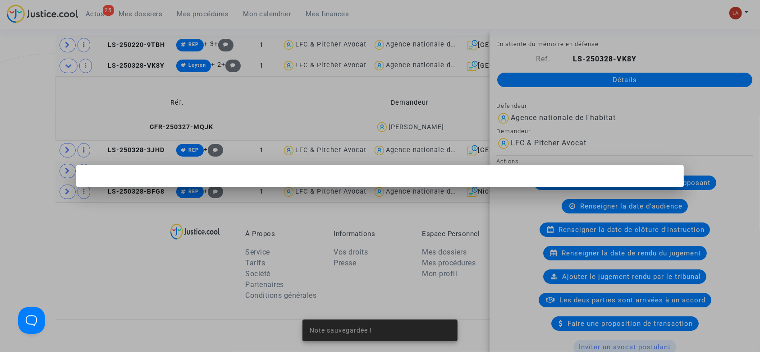
scroll to position [0, 0]
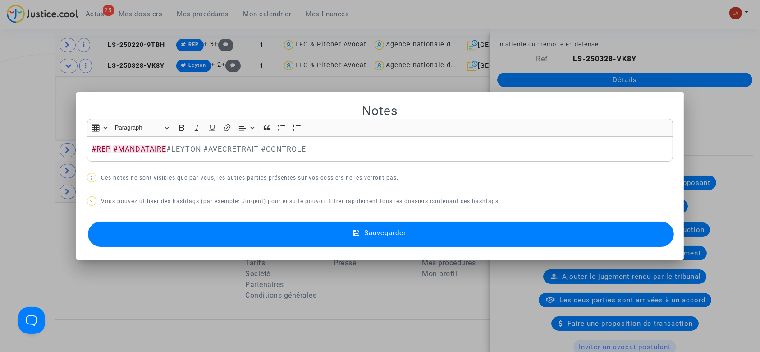
click at [197, 224] on button "Sauvegarder" at bounding box center [381, 233] width 587 height 25
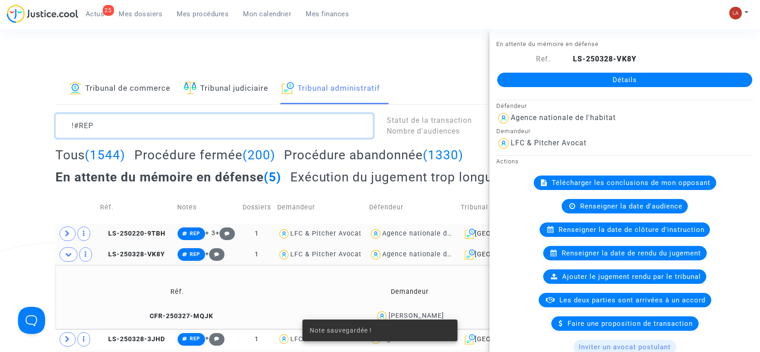
click at [186, 127] on textarea at bounding box center [214, 126] width 318 height 24
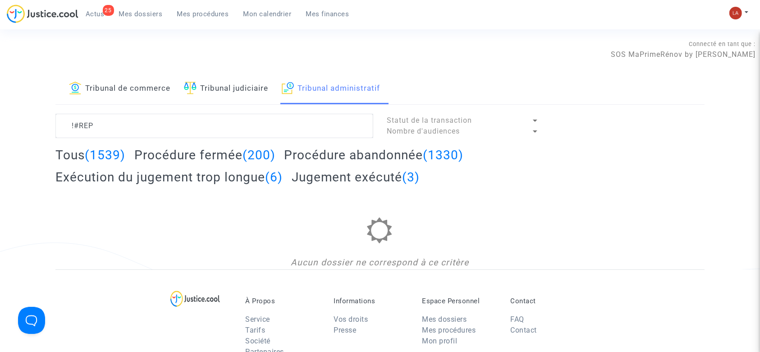
click at [231, 175] on h2 "Exécution du jugement trop longue (6)" at bounding box center [168, 177] width 227 height 16
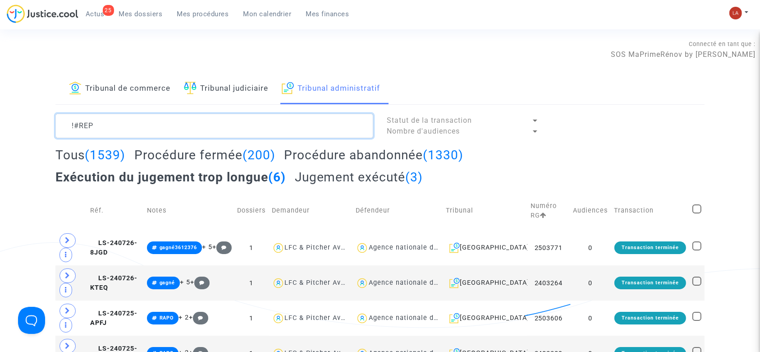
click at [86, 118] on textarea at bounding box center [214, 126] width 318 height 24
click at [76, 118] on textarea at bounding box center [214, 126] width 318 height 24
click at [252, 128] on textarea at bounding box center [214, 126] width 318 height 24
type textarea "!#REP"
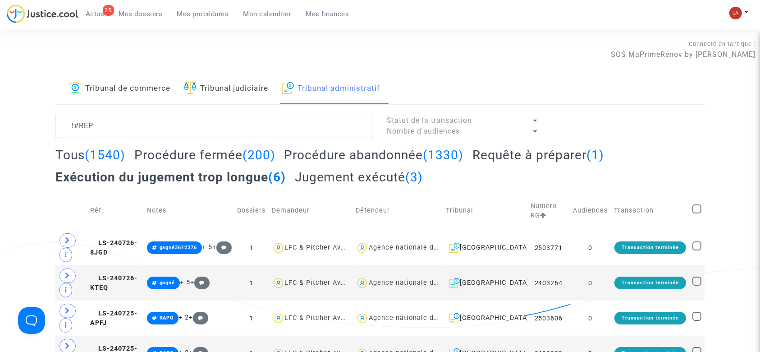
click at [492, 148] on h2 "Requête à préparer (1)" at bounding box center [538, 155] width 132 height 16
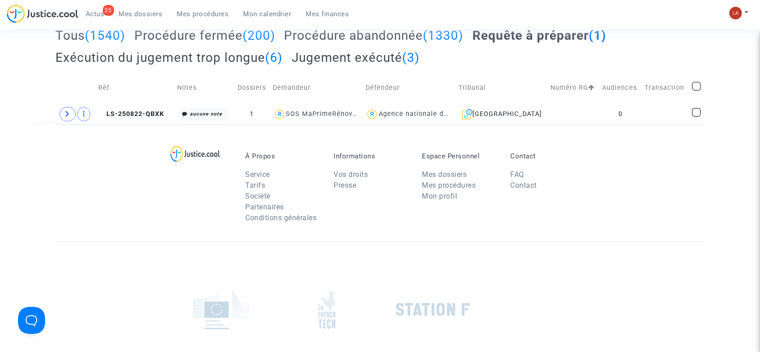
scroll to position [120, 0]
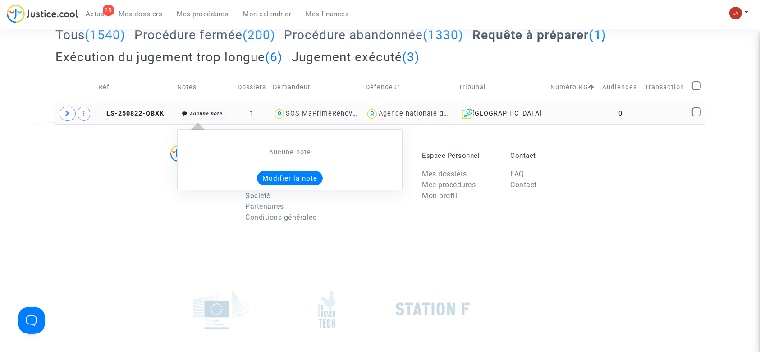
click at [295, 172] on button "Modifier la note" at bounding box center [290, 178] width 66 height 14
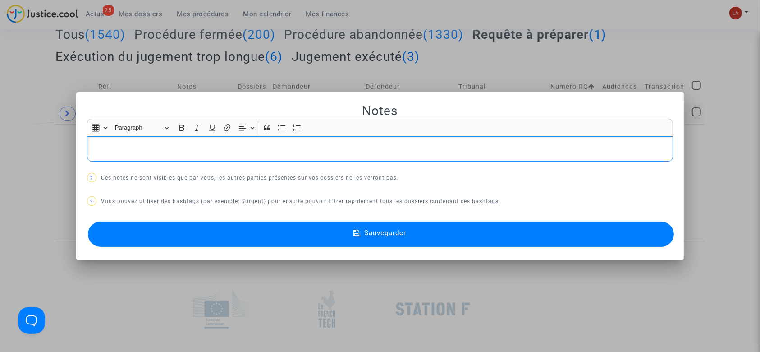
scroll to position [0, 0]
click at [234, 229] on button "Sauvegarder" at bounding box center [381, 233] width 587 height 25
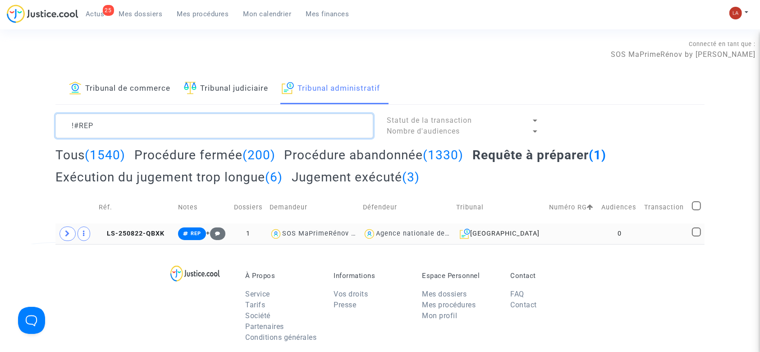
click at [312, 134] on textarea at bounding box center [214, 126] width 318 height 24
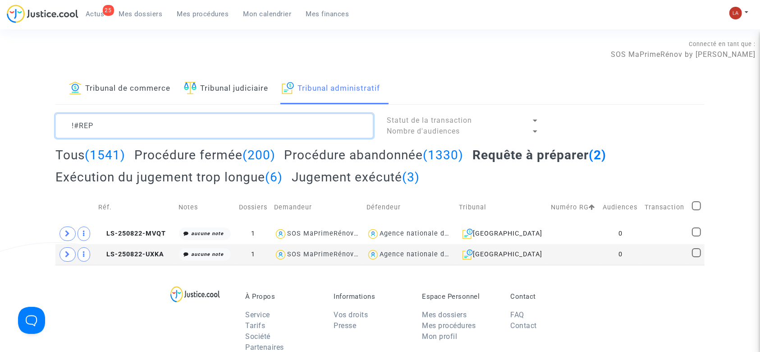
scroll to position [120, 0]
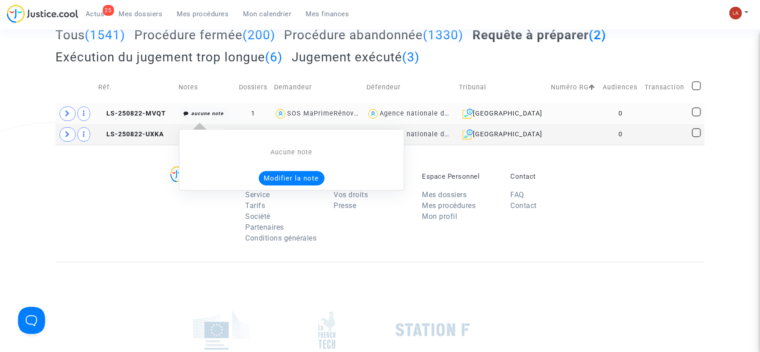
type textarea "!#REP"
click at [286, 175] on button "Modifier la note" at bounding box center [292, 178] width 66 height 14
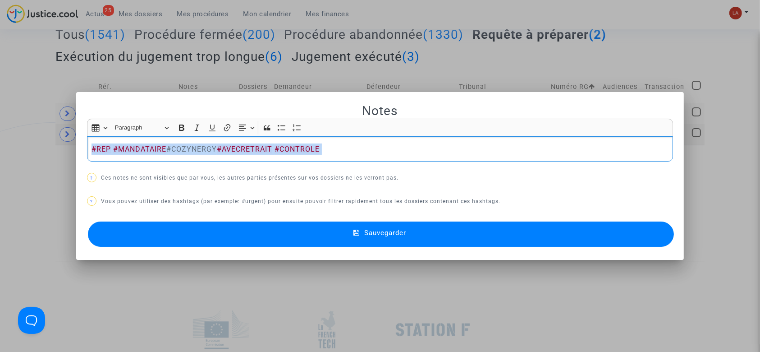
copy p "#REP #MANDATAIRE #COZYNERGY #AVECRETRAIT #CONTROLE"
click at [270, 231] on button "Sauvegarder" at bounding box center [381, 233] width 587 height 25
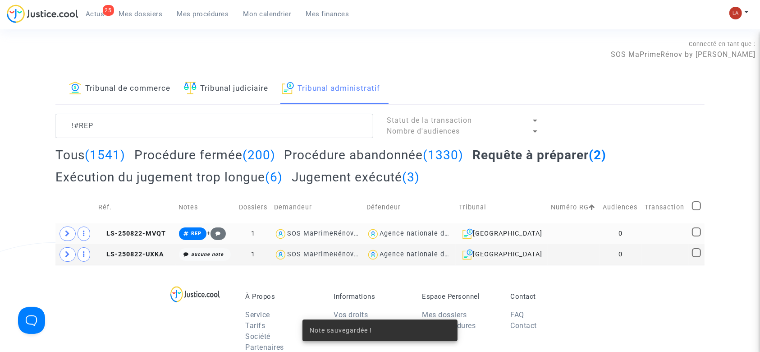
scroll to position [120, 0]
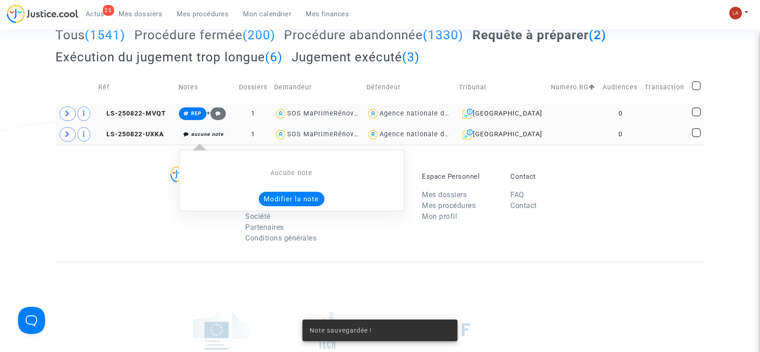
click at [310, 194] on button "Modifier la note" at bounding box center [292, 199] width 66 height 14
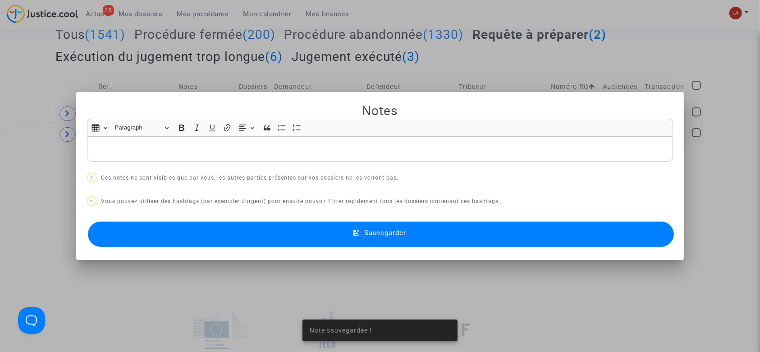
scroll to position [0, 0]
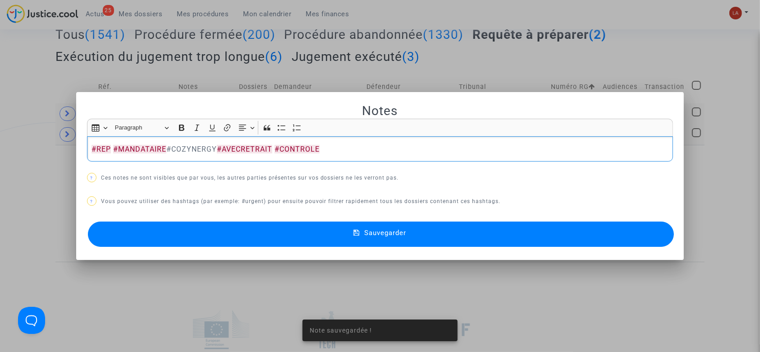
click at [238, 238] on button "Sauvegarder" at bounding box center [381, 233] width 587 height 25
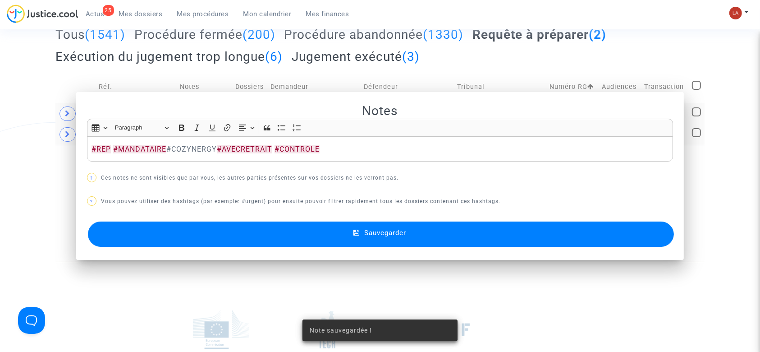
scroll to position [120, 0]
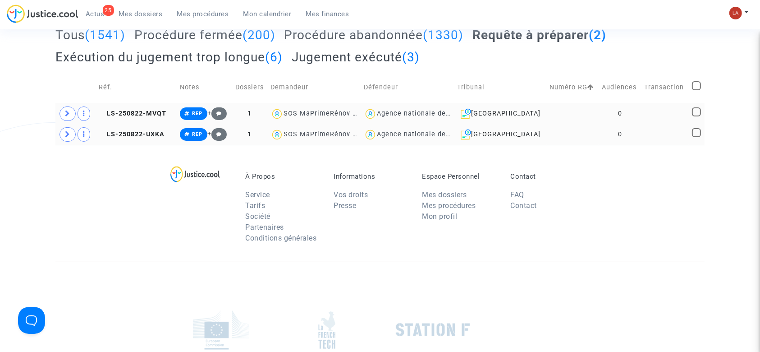
click at [141, 230] on div "À Propos Service Tarifs Société Partenaires Conditions générales Informations V…" at bounding box center [379, 203] width 649 height 117
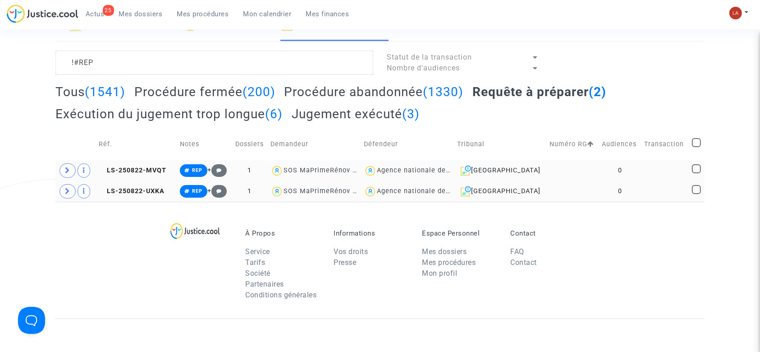
scroll to position [0, 0]
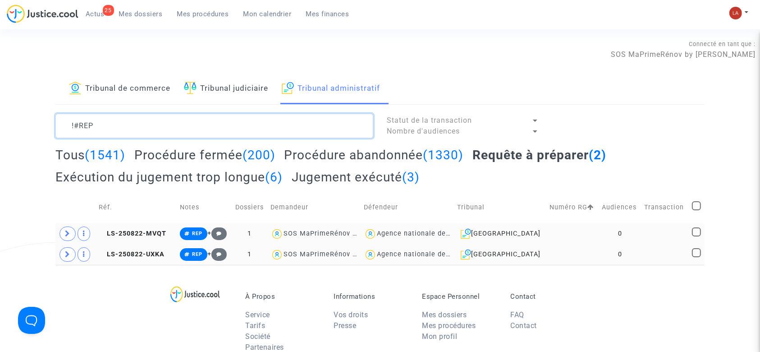
click at [335, 124] on textarea at bounding box center [214, 126] width 318 height 24
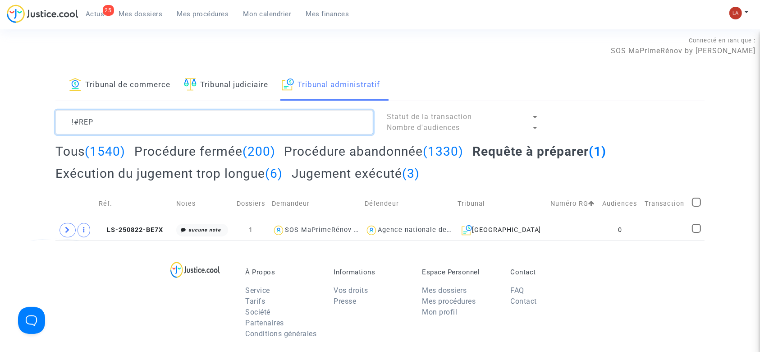
scroll to position [120, 0]
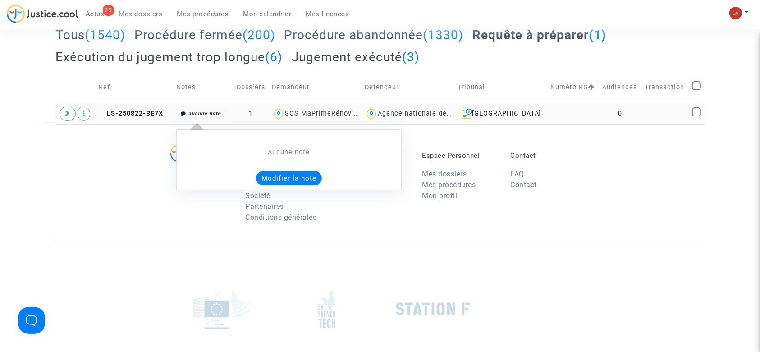
type textarea "!#REP"
click at [296, 175] on button "Modifier la note" at bounding box center [289, 178] width 66 height 14
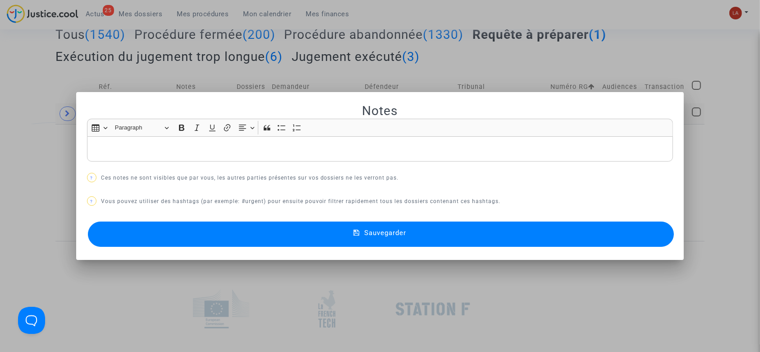
scroll to position [0, 0]
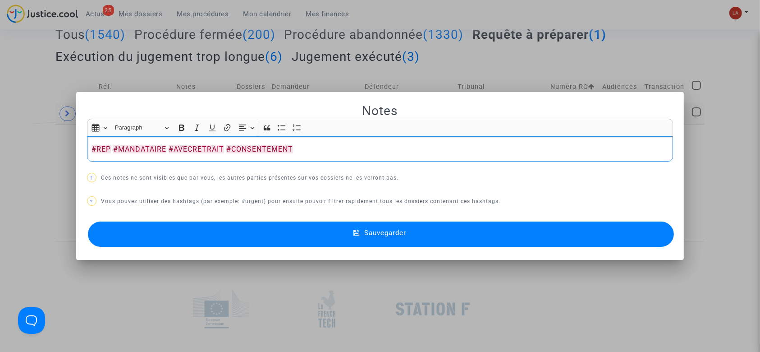
click at [298, 233] on button "Sauvegarder" at bounding box center [381, 233] width 587 height 25
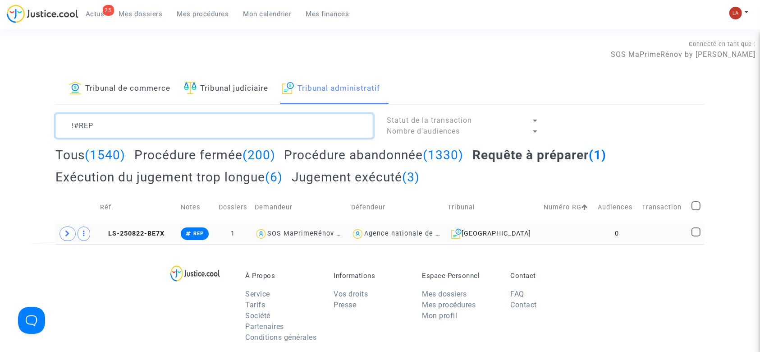
click at [243, 124] on textarea at bounding box center [214, 126] width 318 height 24
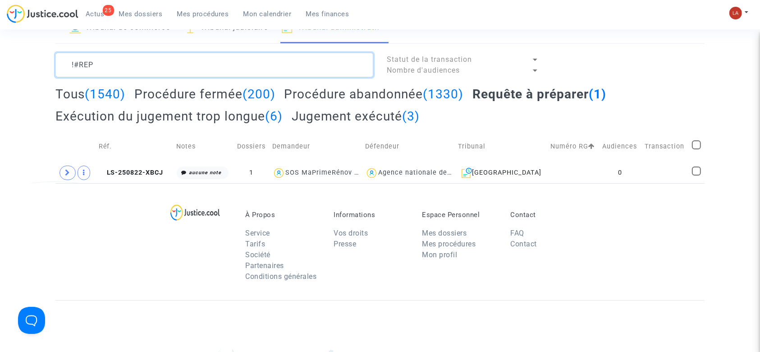
scroll to position [120, 0]
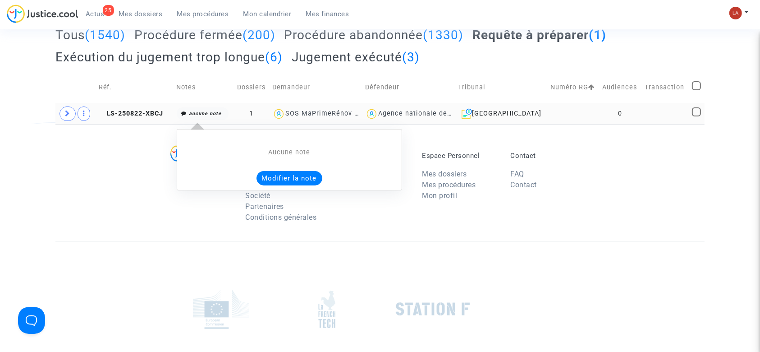
type textarea "!#REP"
click at [298, 175] on button "Modifier la note" at bounding box center [290, 178] width 66 height 14
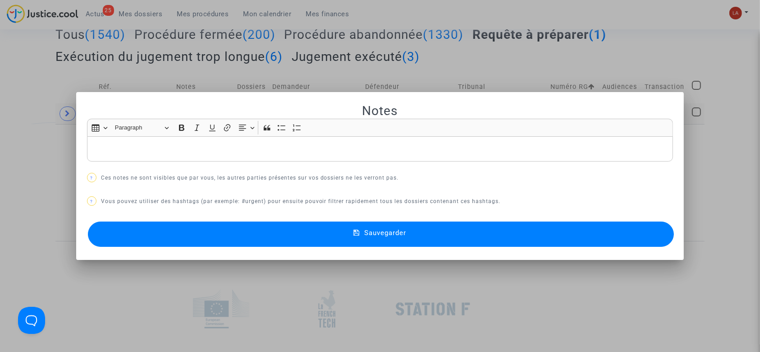
scroll to position [0, 0]
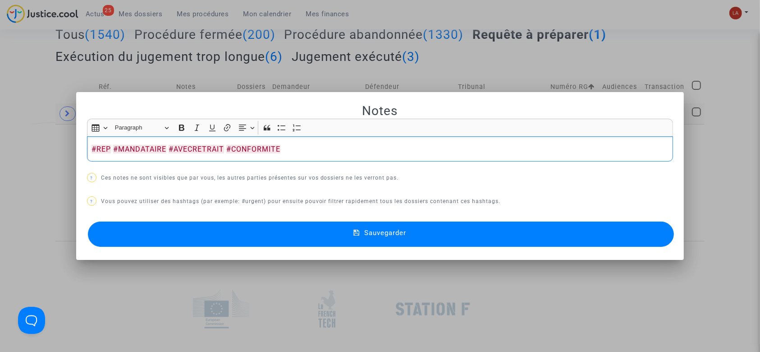
click at [269, 229] on button "Sauvegarder" at bounding box center [381, 233] width 587 height 25
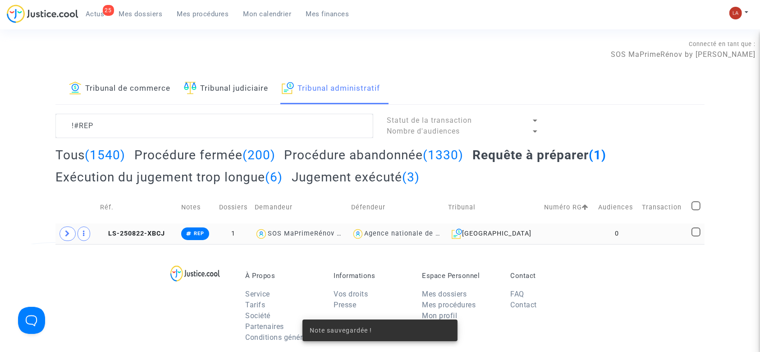
scroll to position [120, 0]
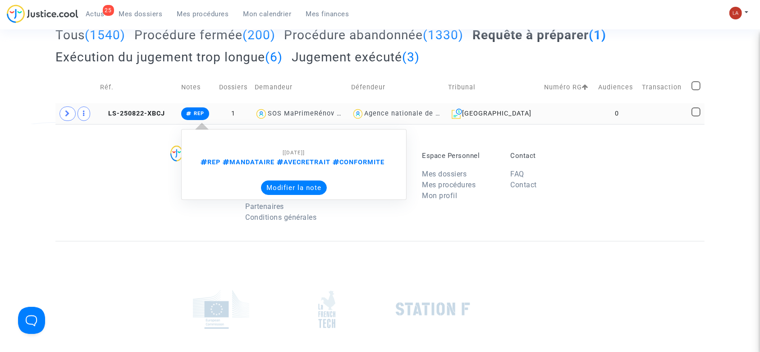
click at [290, 190] on button "Modifier la note" at bounding box center [294, 187] width 66 height 14
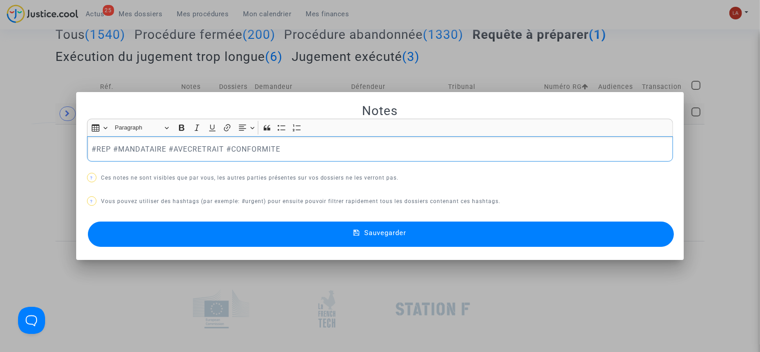
scroll to position [0, 0]
click at [166, 150] on p "#REP #MANDATAIRE #AVECRETRAIT #CONFORMITE" at bounding box center [380, 148] width 577 height 11
click at [277, 234] on button "Sauvegarder" at bounding box center [381, 233] width 587 height 25
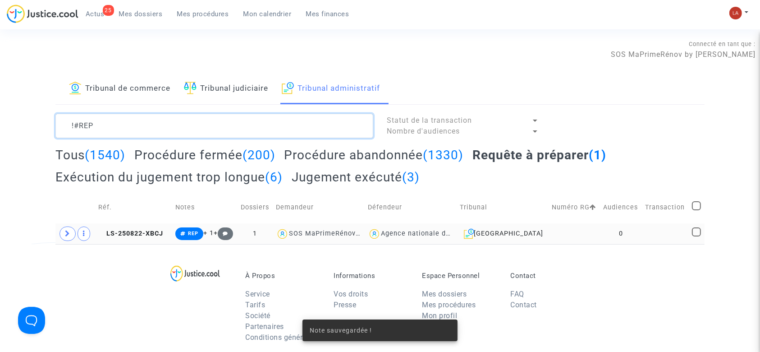
click at [147, 119] on textarea at bounding box center [214, 126] width 318 height 24
click at [72, 122] on textarea at bounding box center [214, 126] width 318 height 24
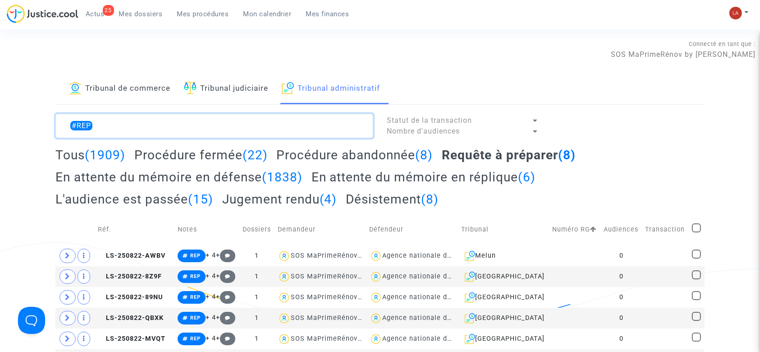
click at [197, 115] on textarea at bounding box center [214, 126] width 318 height 24
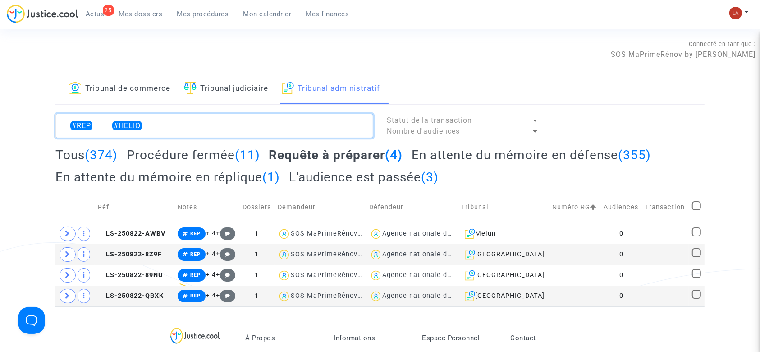
click at [113, 125] on textarea at bounding box center [214, 126] width 318 height 24
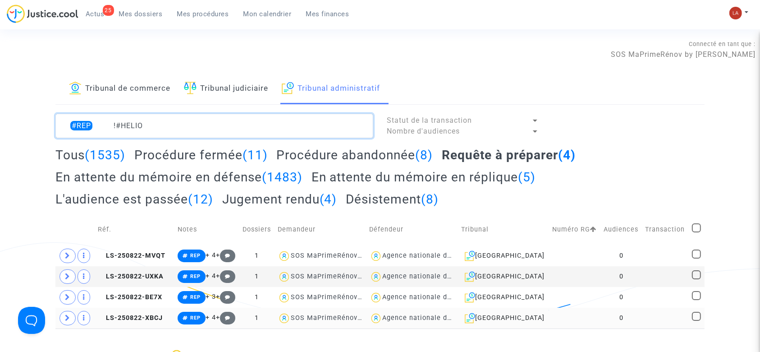
scroll to position [120, 0]
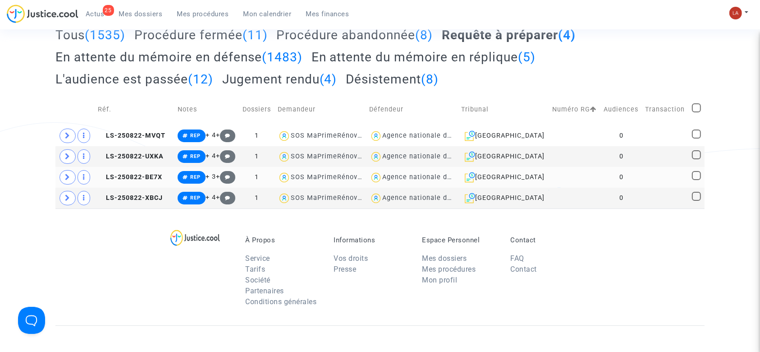
type textarea "#REP !#HELIO"
drag, startPoint x: 64, startPoint y: 174, endPoint x: 184, endPoint y: 183, distance: 120.2
click at [65, 175] on span at bounding box center [68, 177] width 16 height 14
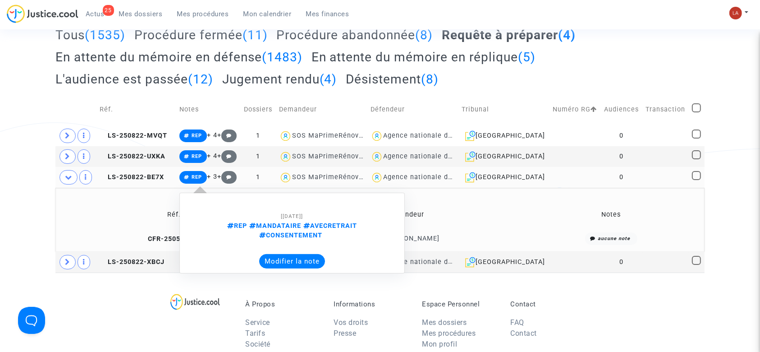
click at [280, 254] on button "Modifier la note" at bounding box center [292, 261] width 66 height 14
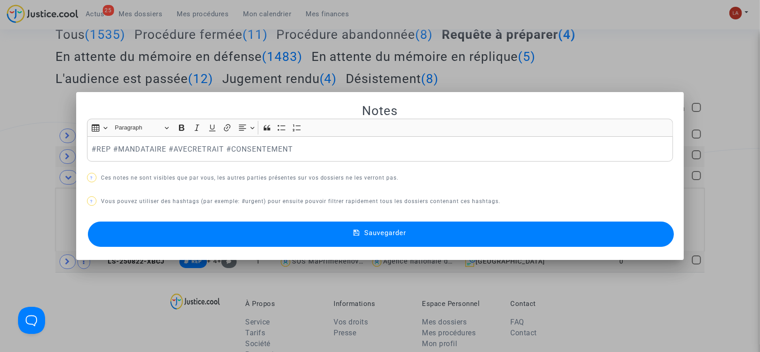
scroll to position [0, 0]
click at [162, 147] on p "#REP #MANDATAIRE #AVECRETRAIT #CONSENTEMENT" at bounding box center [380, 148] width 577 height 11
drag, startPoint x: 159, startPoint y: 237, endPoint x: 60, endPoint y: 202, distance: 105.1
click at [159, 237] on button "Sauvegarder" at bounding box center [381, 233] width 587 height 25
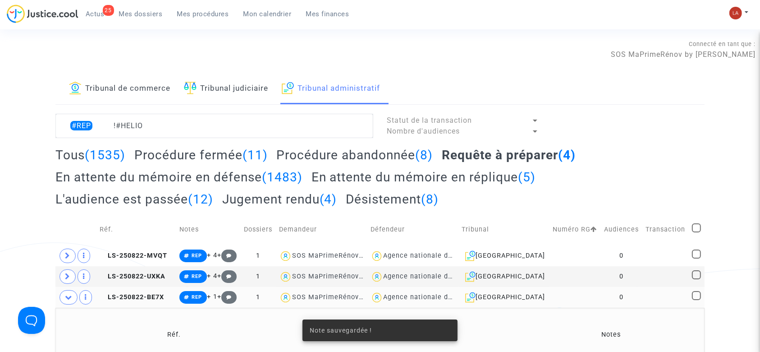
scroll to position [120, 0]
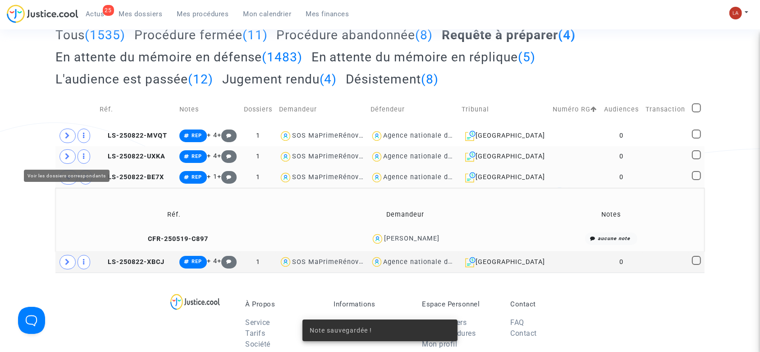
drag, startPoint x: 63, startPoint y: 154, endPoint x: 167, endPoint y: 160, distance: 104.3
click at [64, 154] on span at bounding box center [68, 156] width 16 height 14
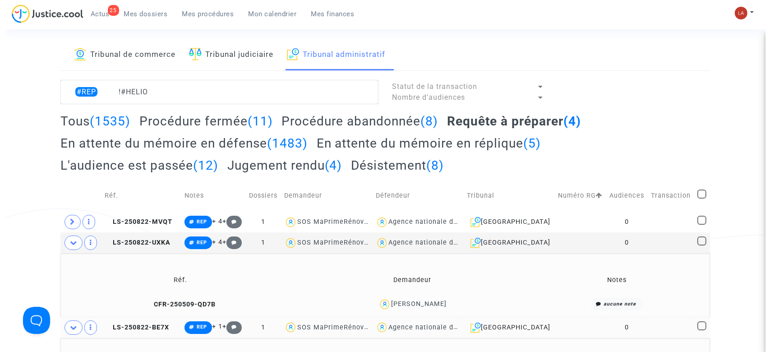
scroll to position [0, 0]
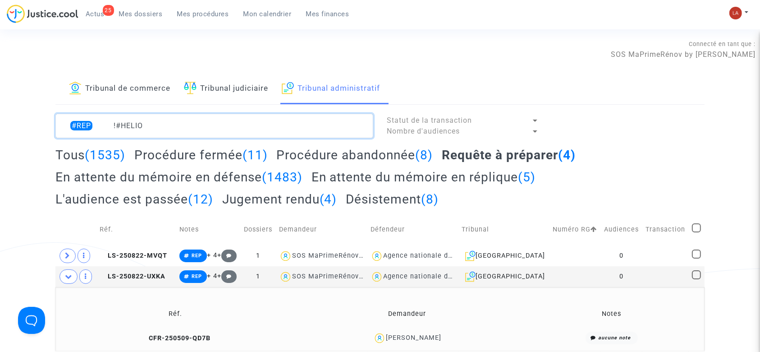
click at [161, 117] on textarea at bounding box center [214, 126] width 318 height 24
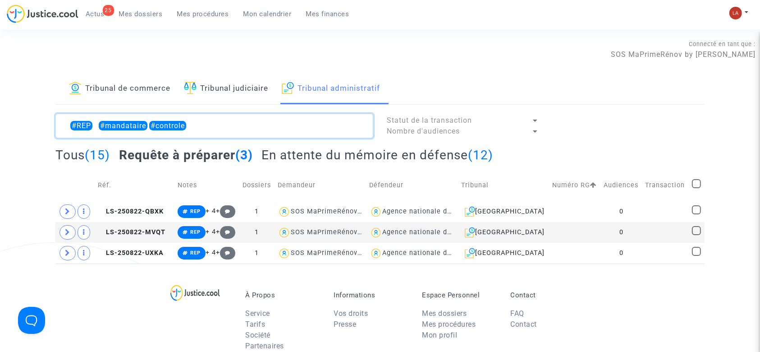
type textarea "#REP #mandataire #controle"
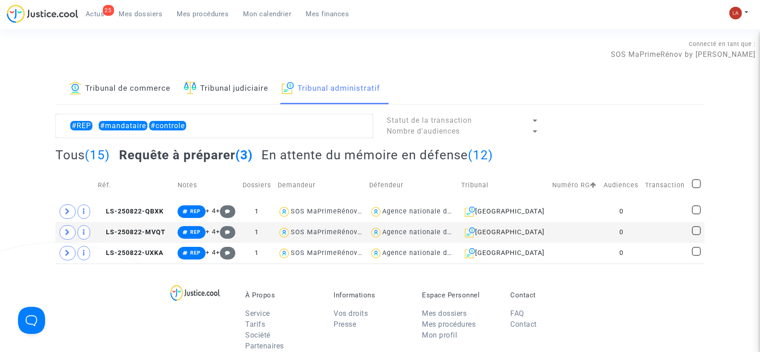
click at [696, 182] on span at bounding box center [696, 183] width 9 height 9
click at [696, 188] on input "checkbox" at bounding box center [696, 188] width 0 height 0
checkbox input "true"
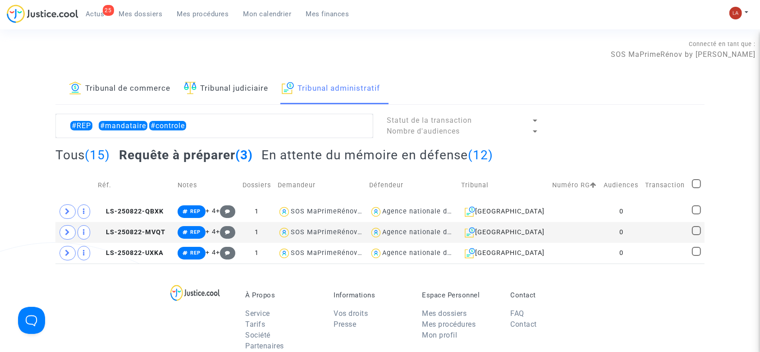
checkbox input "true"
click at [660, 128] on span "Sélection" at bounding box center [662, 125] width 32 height 8
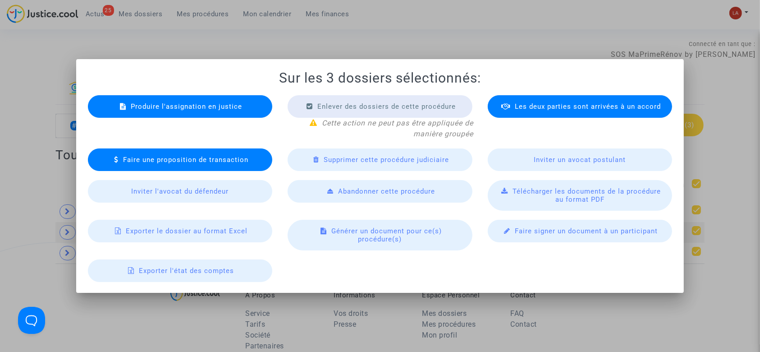
click at [200, 110] on span "Produire l'assignation en justice" at bounding box center [186, 106] width 111 height 8
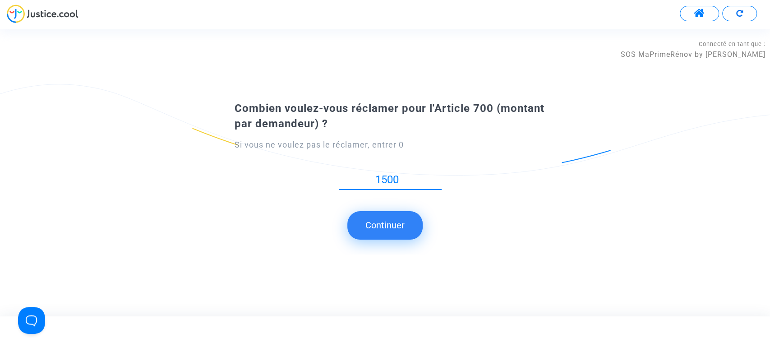
type input "1500"
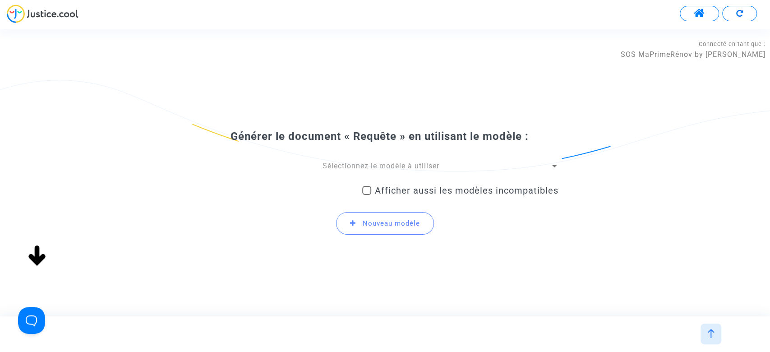
click at [371, 166] on span "Sélectionnez le modèle à utiliser" at bounding box center [380, 165] width 117 height 9
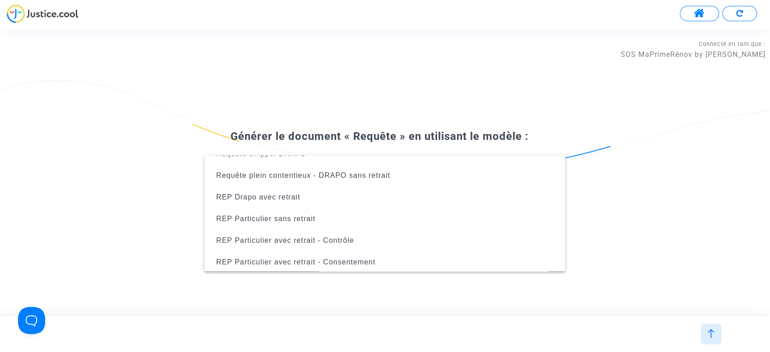
scroll to position [296, 0]
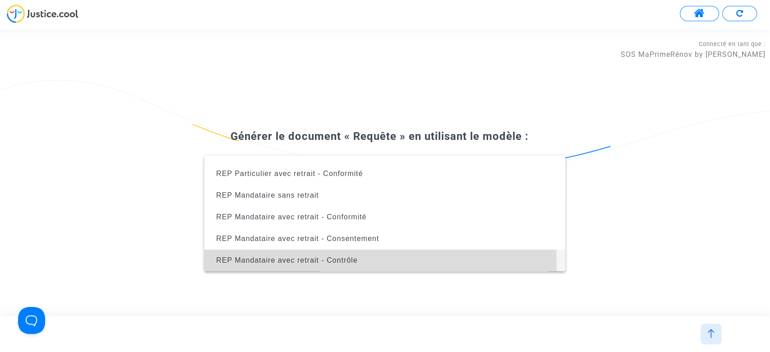
click at [321, 265] on span "REP Mandataire avec retrait - Contrôle" at bounding box center [384, 260] width 346 height 22
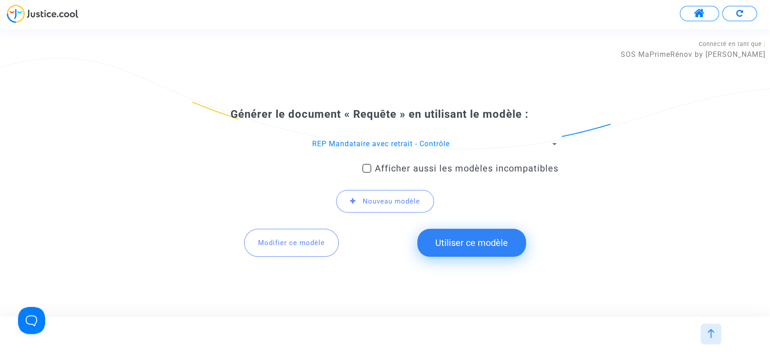
click at [481, 241] on button "Utiliser ce modèle" at bounding box center [471, 243] width 109 height 28
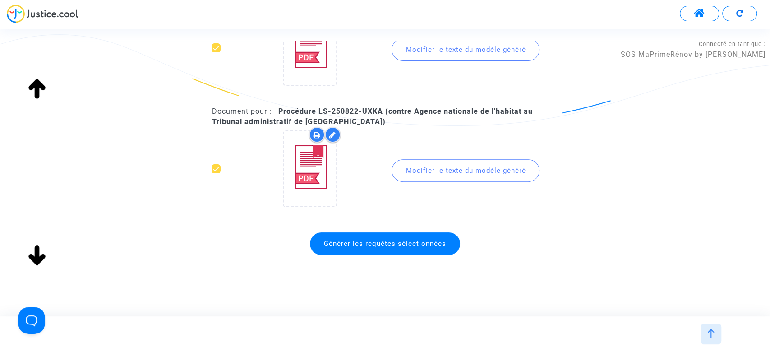
scroll to position [214, 0]
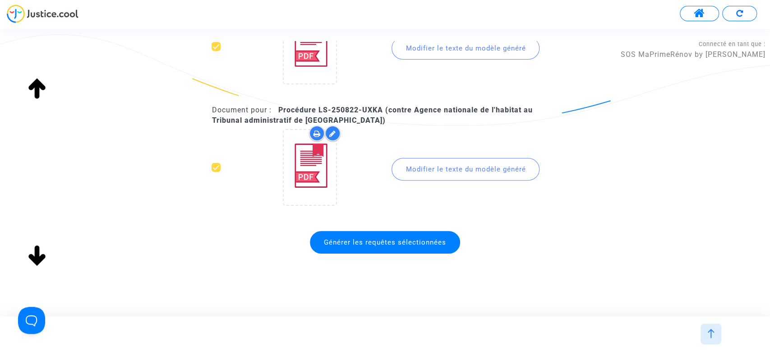
click at [390, 244] on span "Générer les requêtes sélectionnées" at bounding box center [385, 242] width 122 height 8
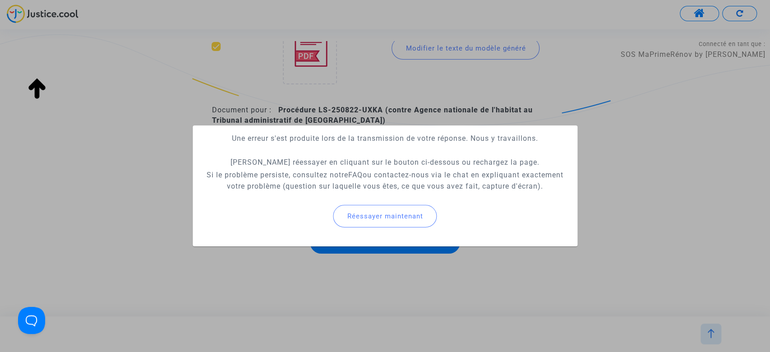
drag, startPoint x: 279, startPoint y: 79, endPoint x: 112, endPoint y: 23, distance: 176.1
click at [279, 78] on div at bounding box center [385, 176] width 770 height 352
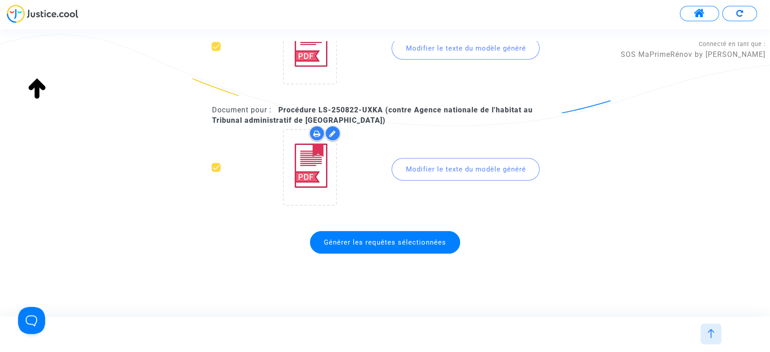
click at [69, 5] on img at bounding box center [43, 14] width 72 height 18
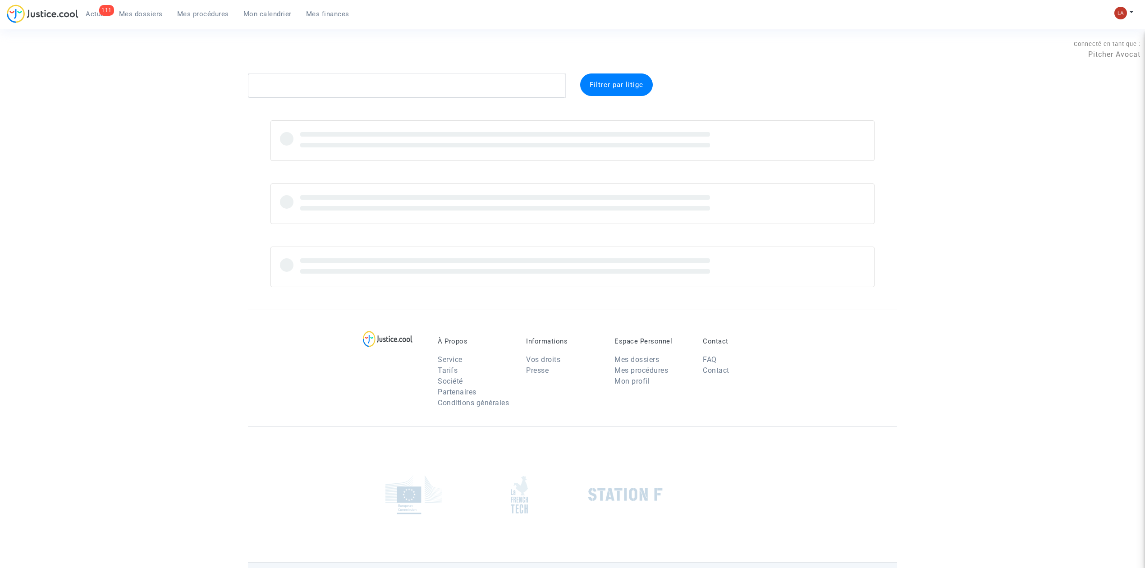
click at [97, 11] on span "Actus" at bounding box center [95, 14] width 19 height 8
